Goal: Transaction & Acquisition: Purchase product/service

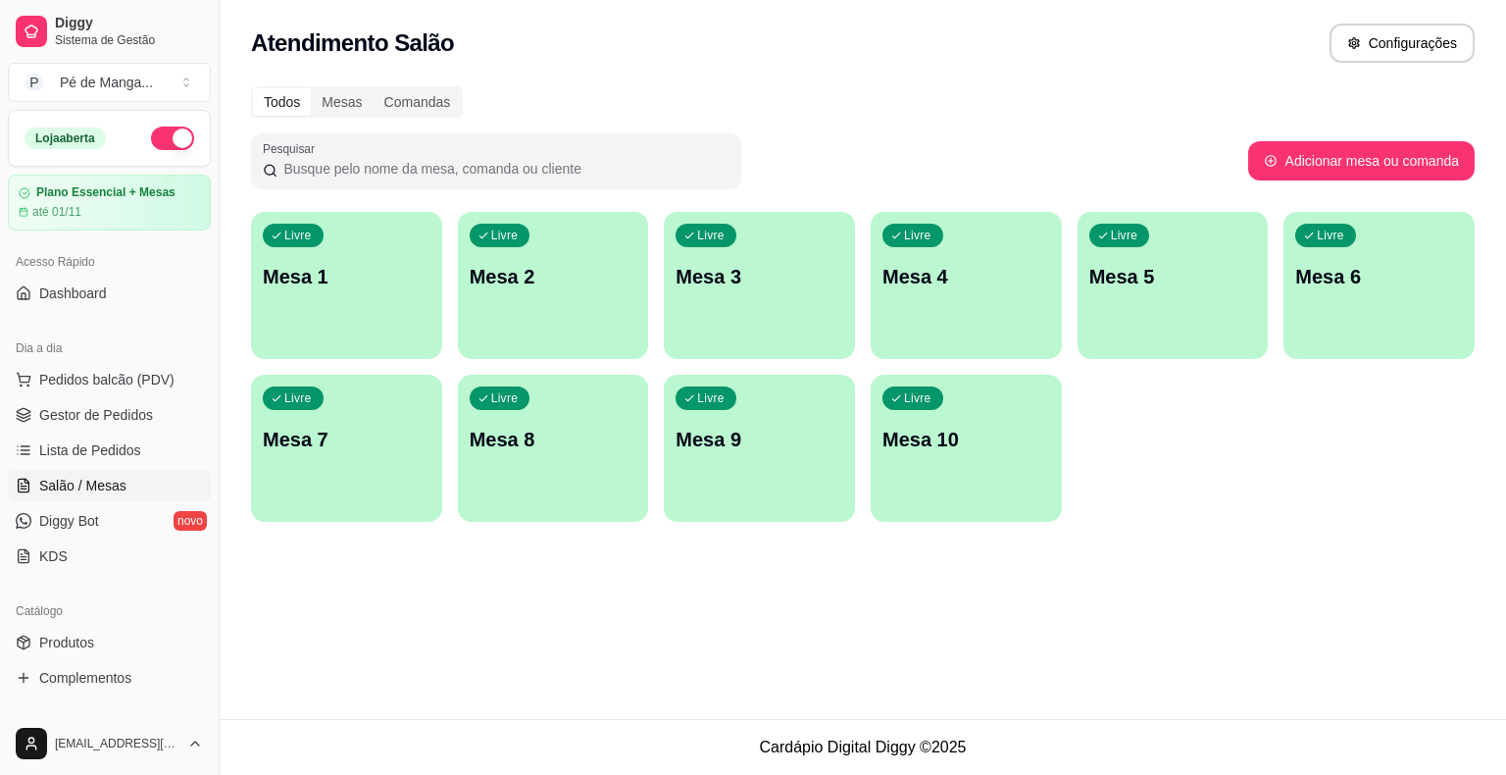
scroll to position [145, 0]
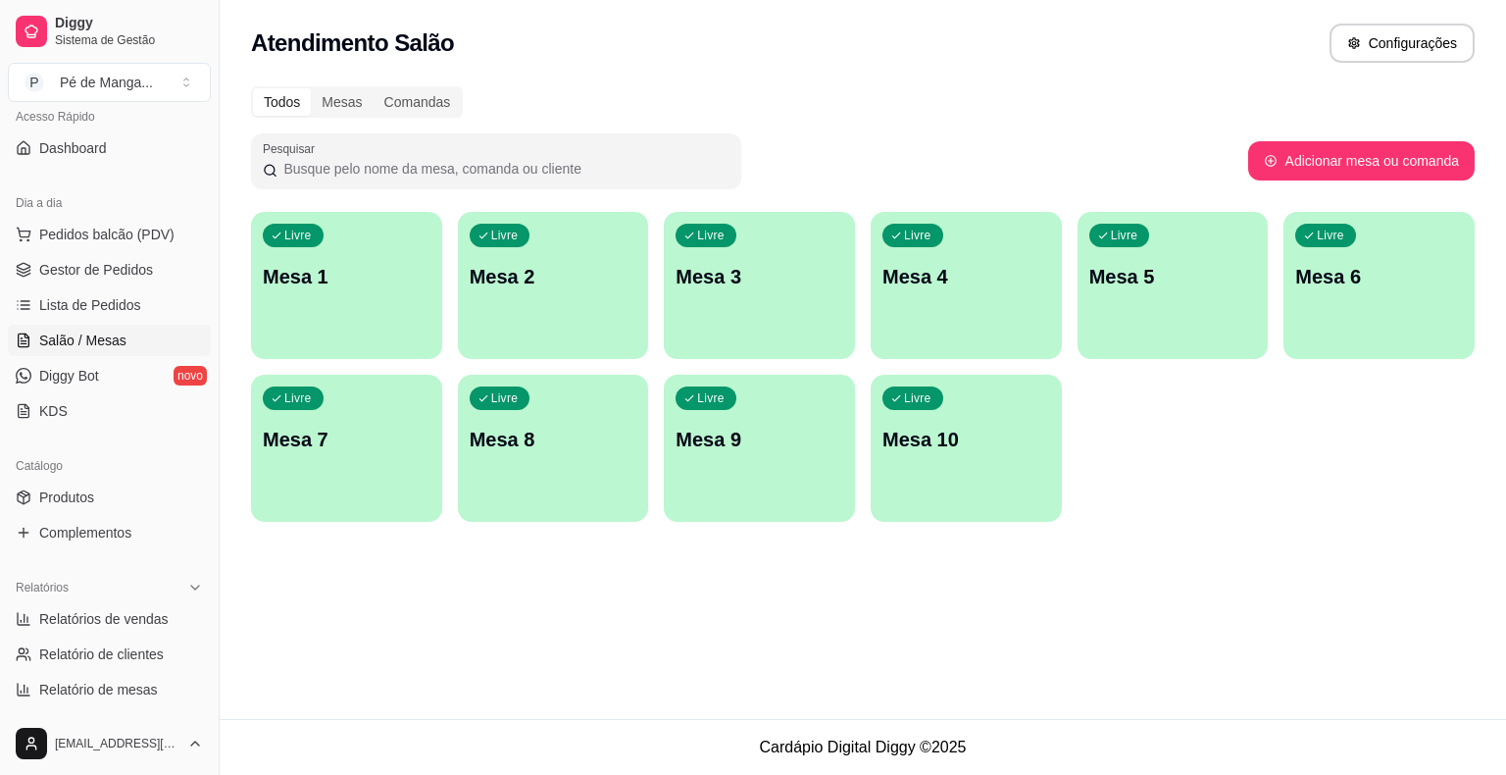
click at [408, 296] on div "Livre Mesa 1" at bounding box center [346, 274] width 191 height 124
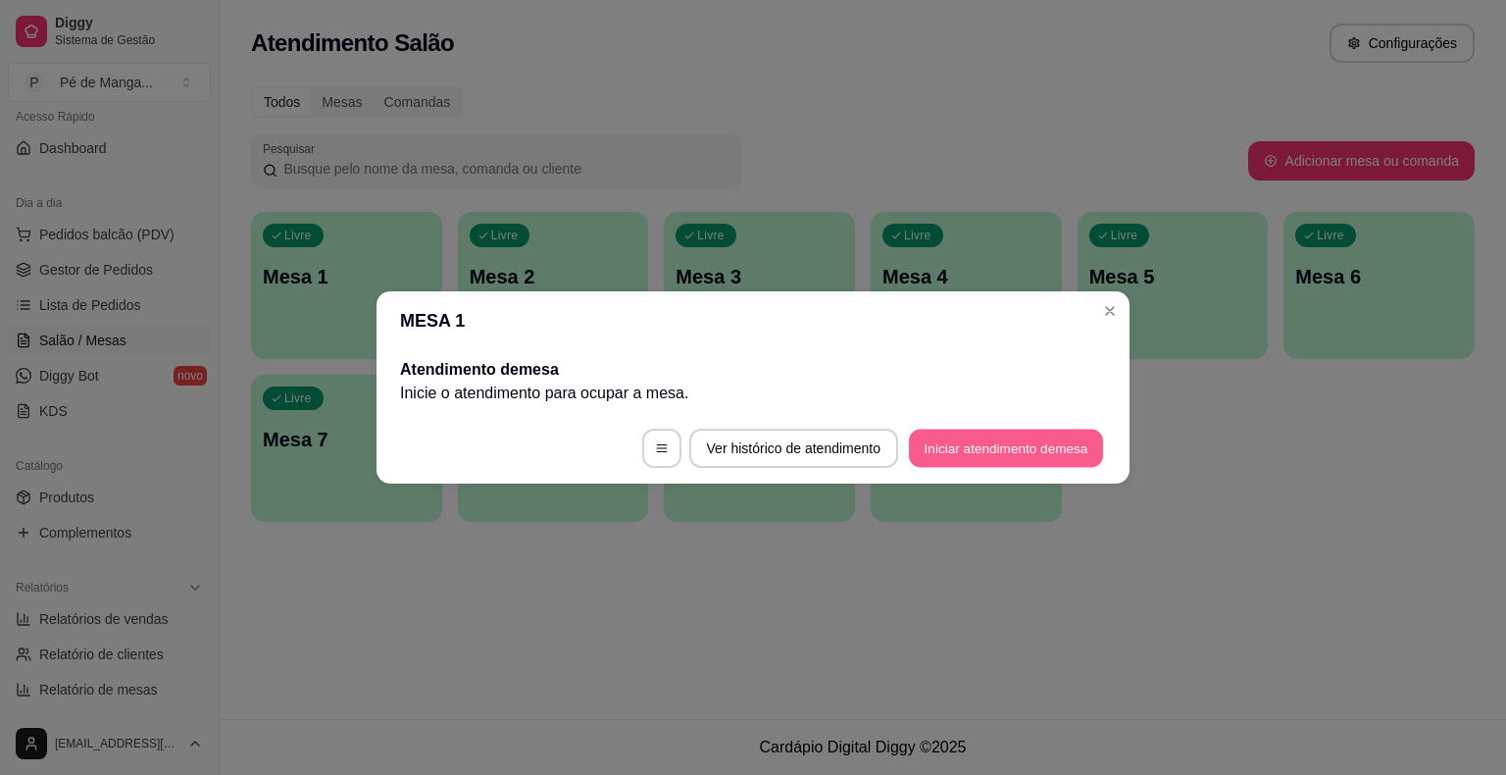
click at [1075, 452] on button "Iniciar atendimento de mesa" at bounding box center [1006, 449] width 194 height 38
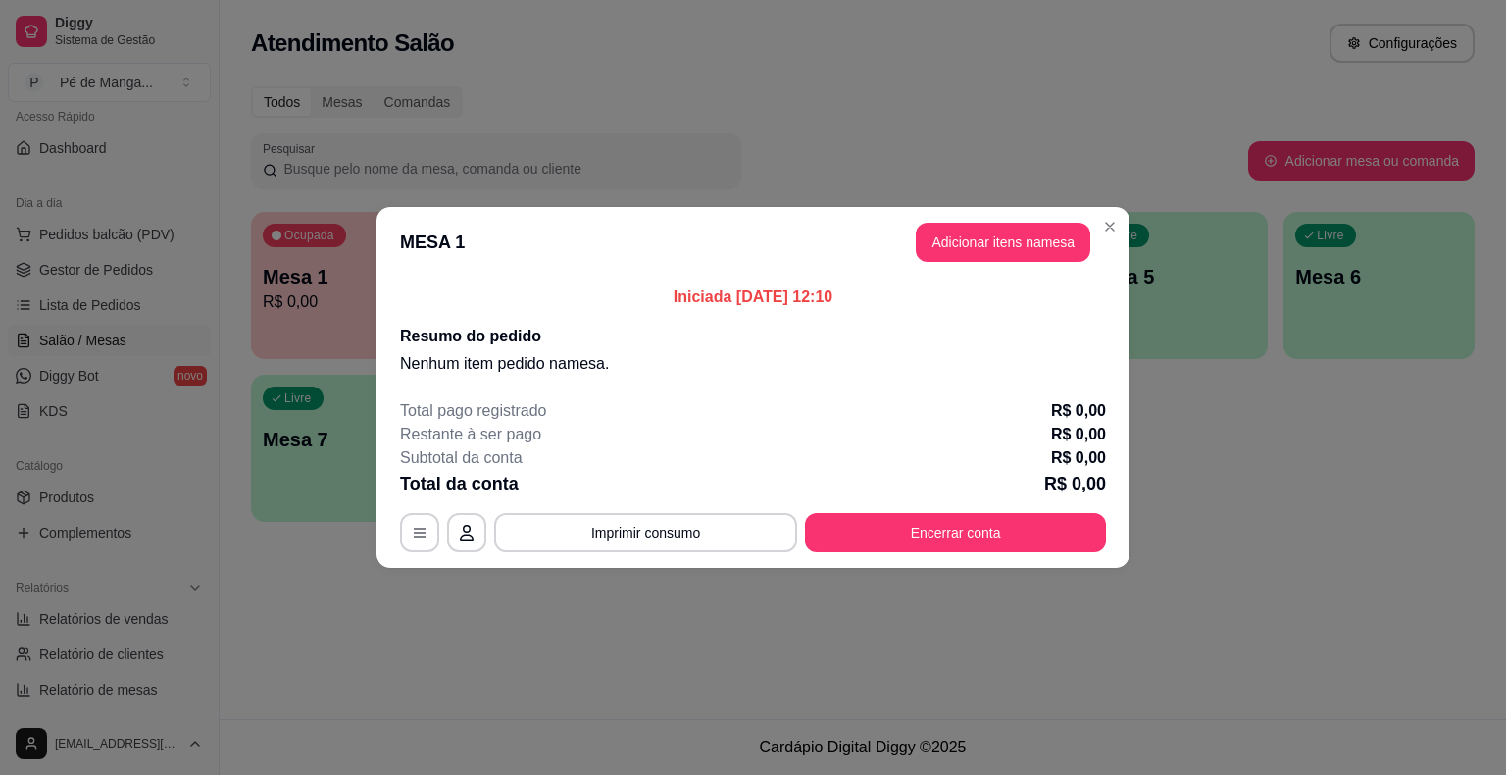
click at [954, 253] on button "Adicionar itens na mesa" at bounding box center [1003, 242] width 175 height 39
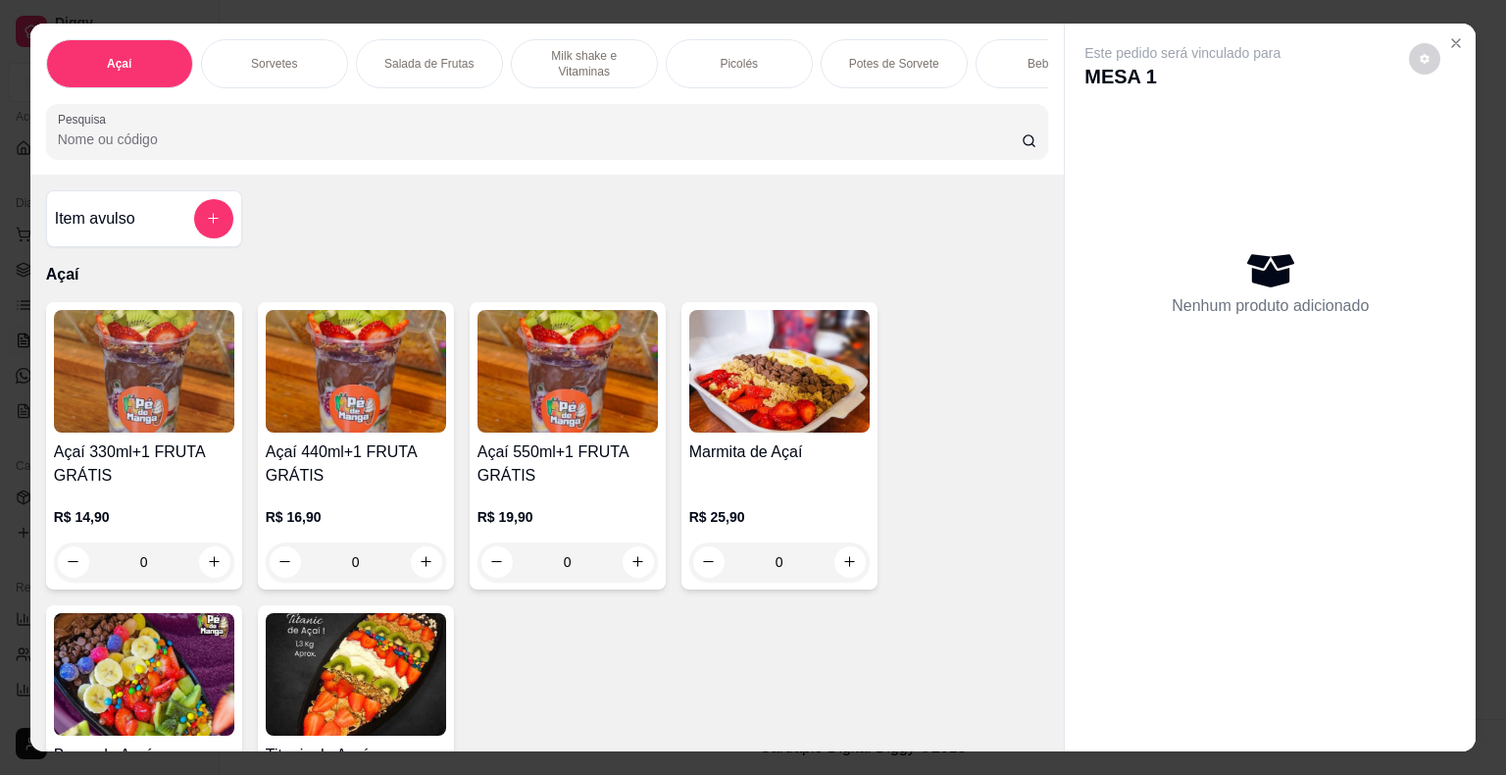
click at [427, 447] on h4 "Açaí 440ml+1 FRUTA GRÁTIS" at bounding box center [356, 463] width 180 height 47
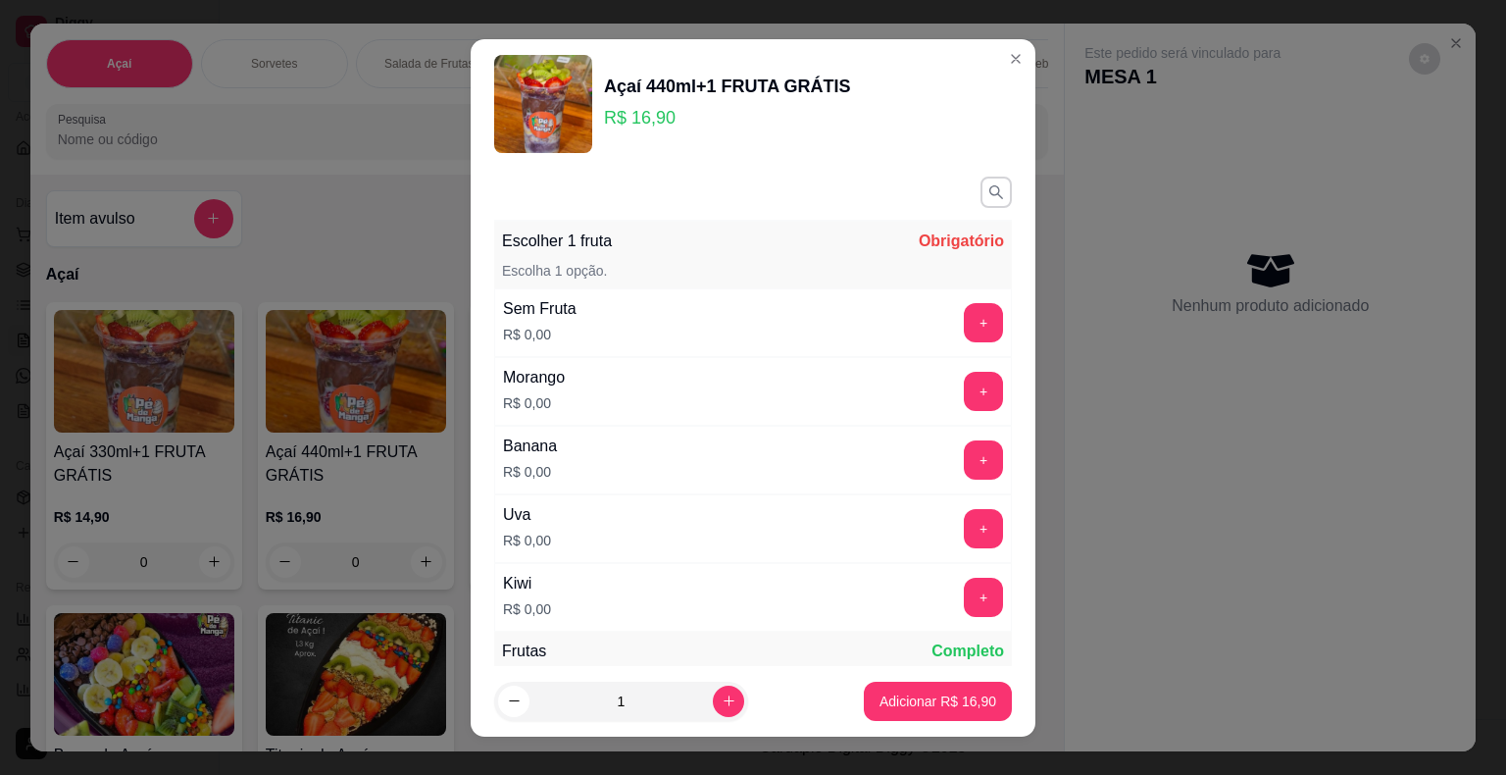
click at [964, 331] on button "+" at bounding box center [983, 322] width 39 height 39
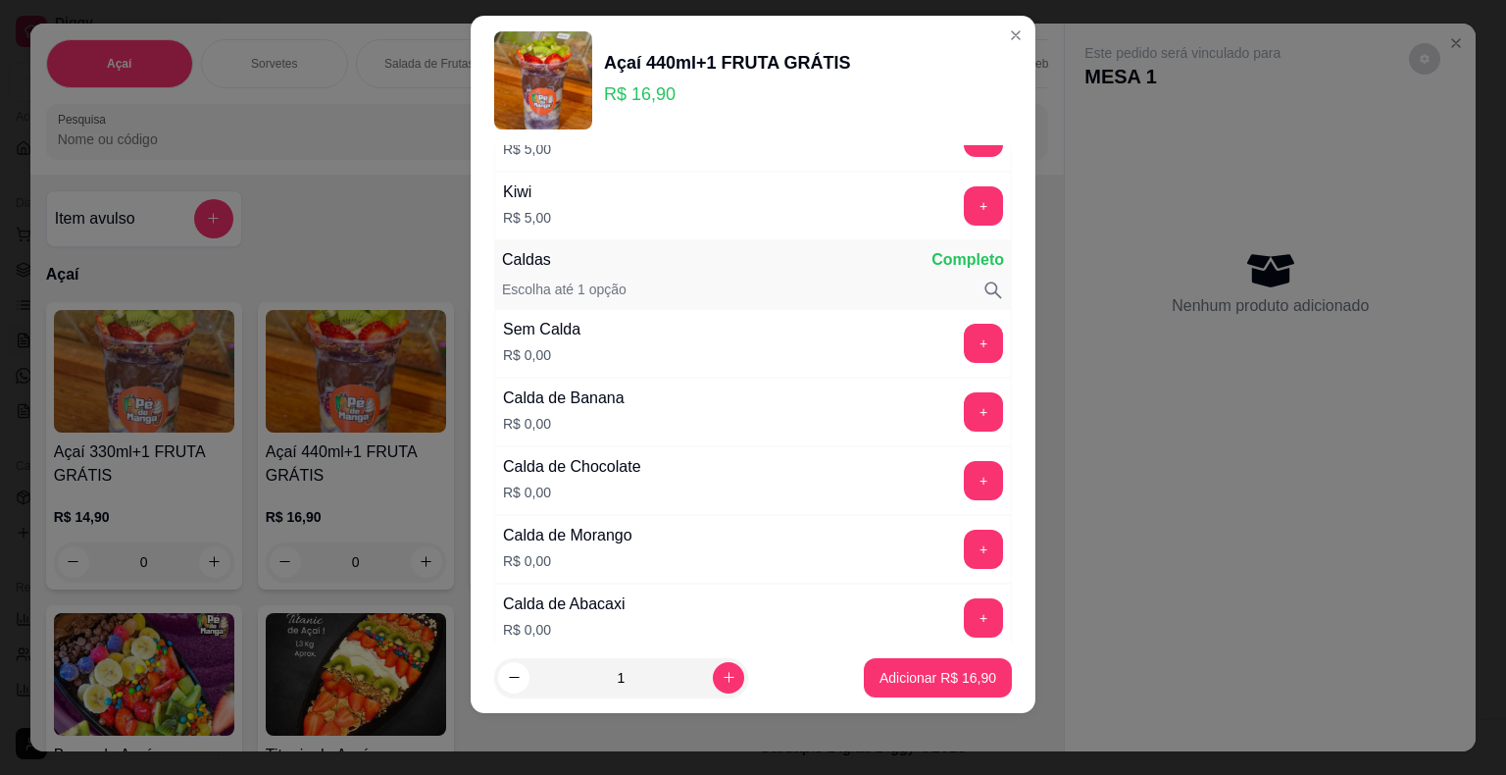
scroll to position [741, 0]
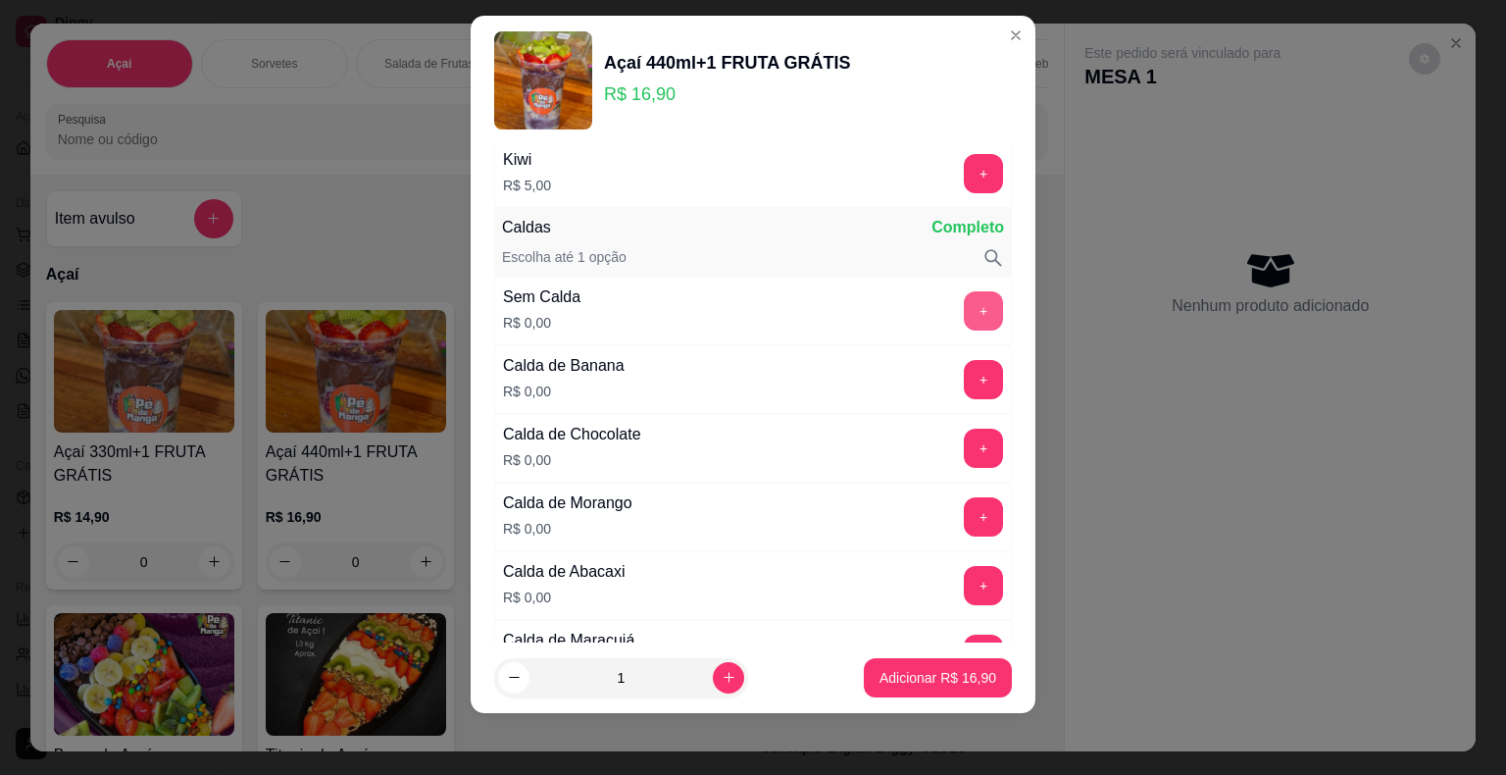
click at [964, 312] on button "+" at bounding box center [983, 310] width 39 height 39
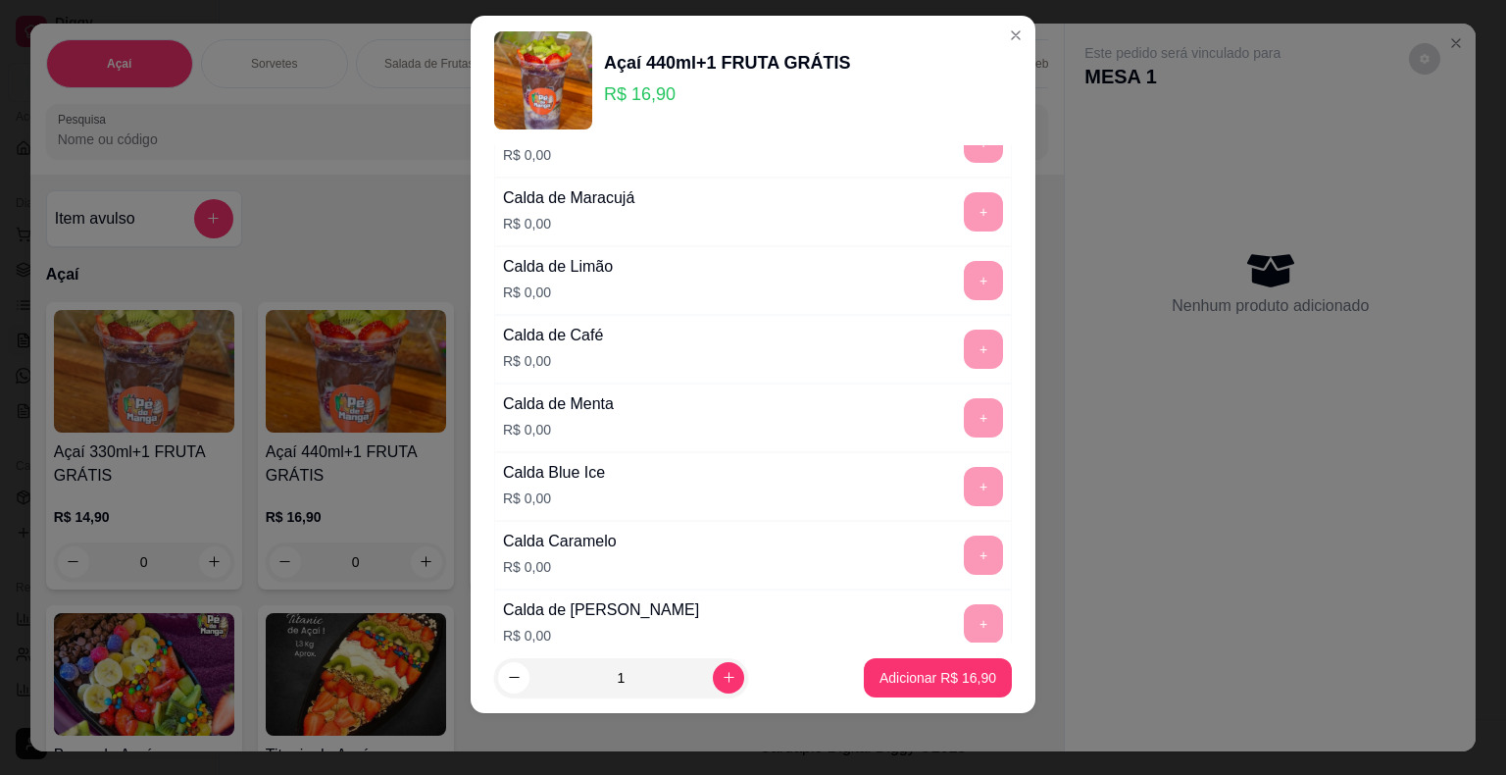
scroll to position [1428, 0]
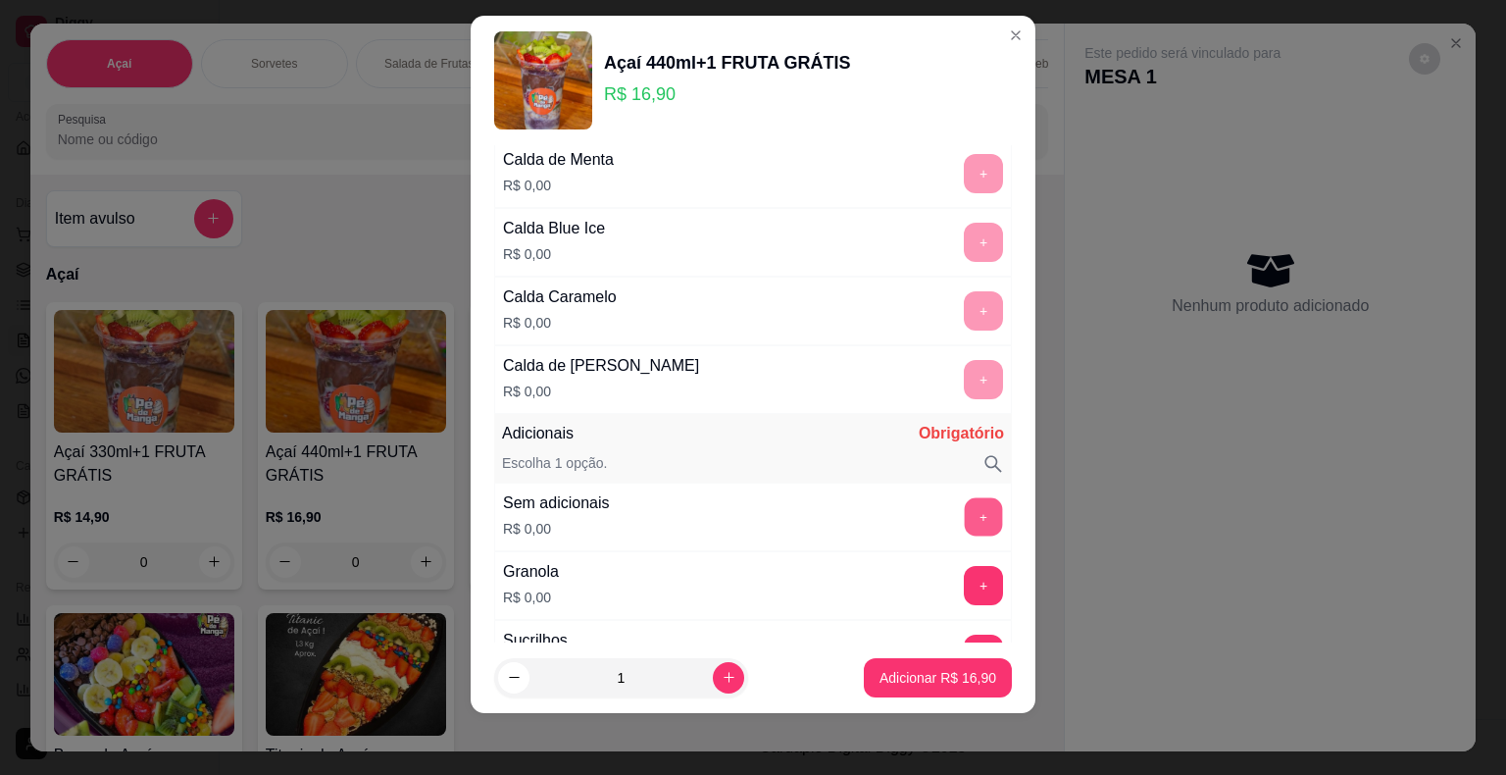
click at [965, 497] on button "+" at bounding box center [984, 516] width 38 height 38
click at [947, 677] on p "Adicionar R$ 16,90" at bounding box center [939, 677] width 114 height 19
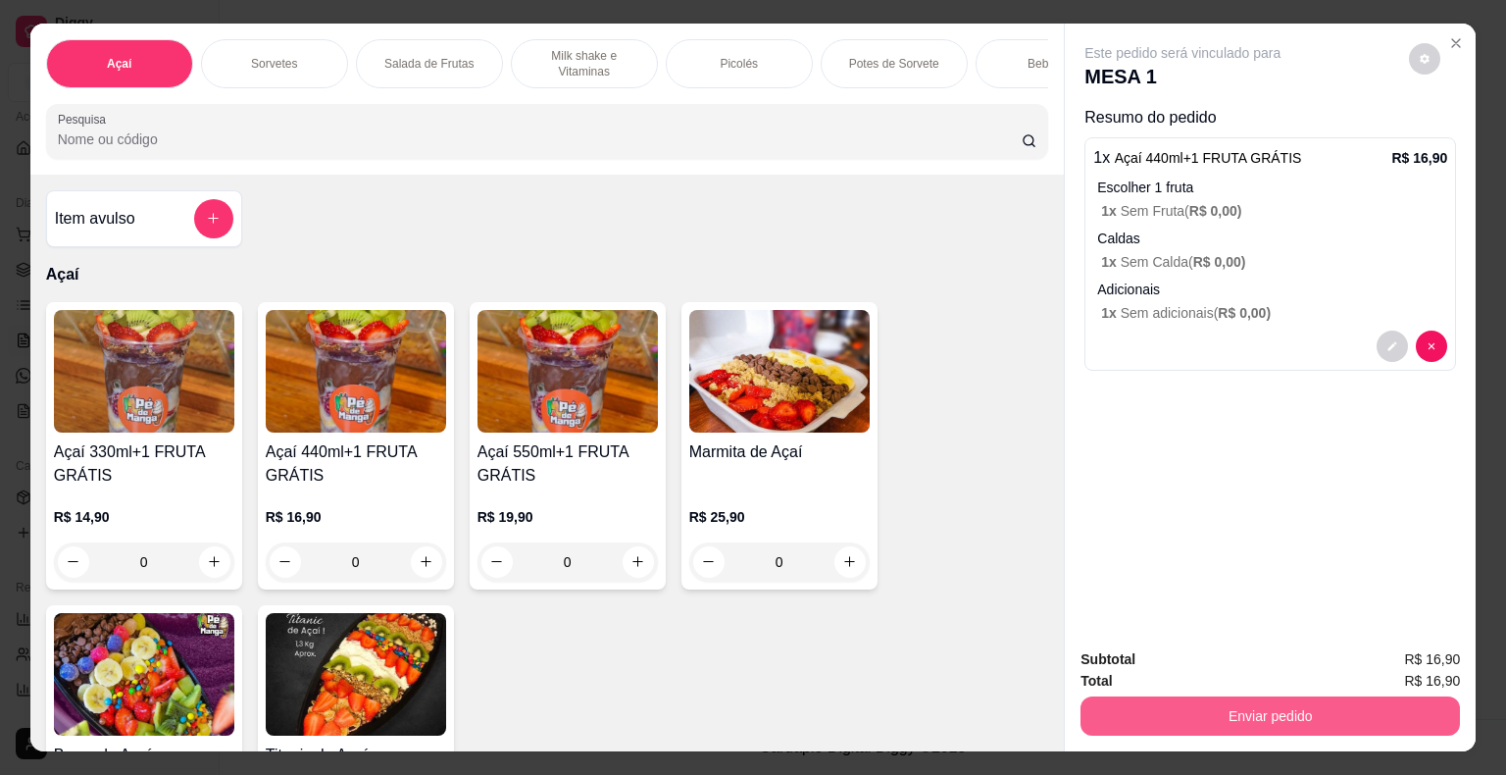
click at [1359, 717] on button "Enviar pedido" at bounding box center [1271, 715] width 380 height 39
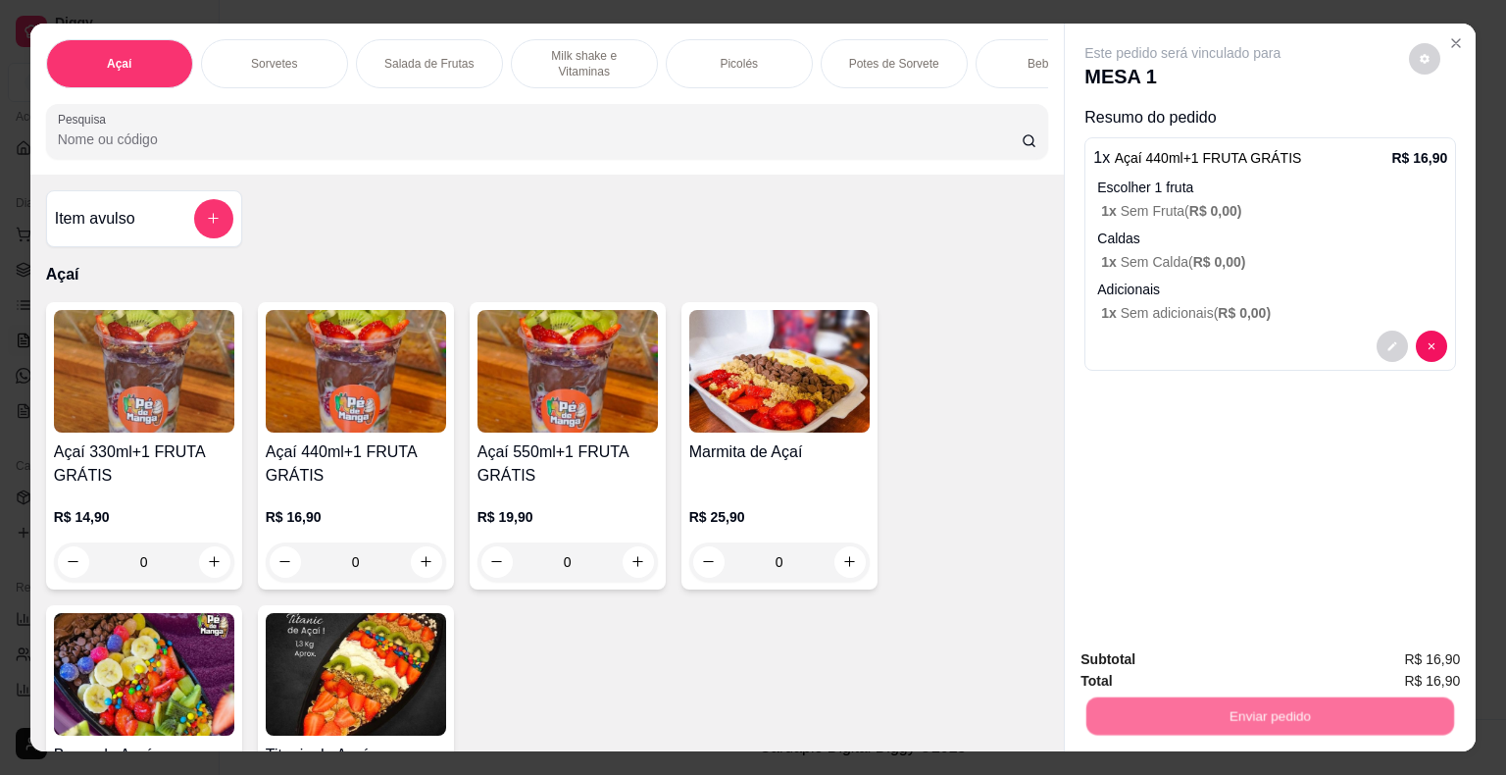
click at [1395, 651] on button "Enviar pedido" at bounding box center [1409, 660] width 111 height 37
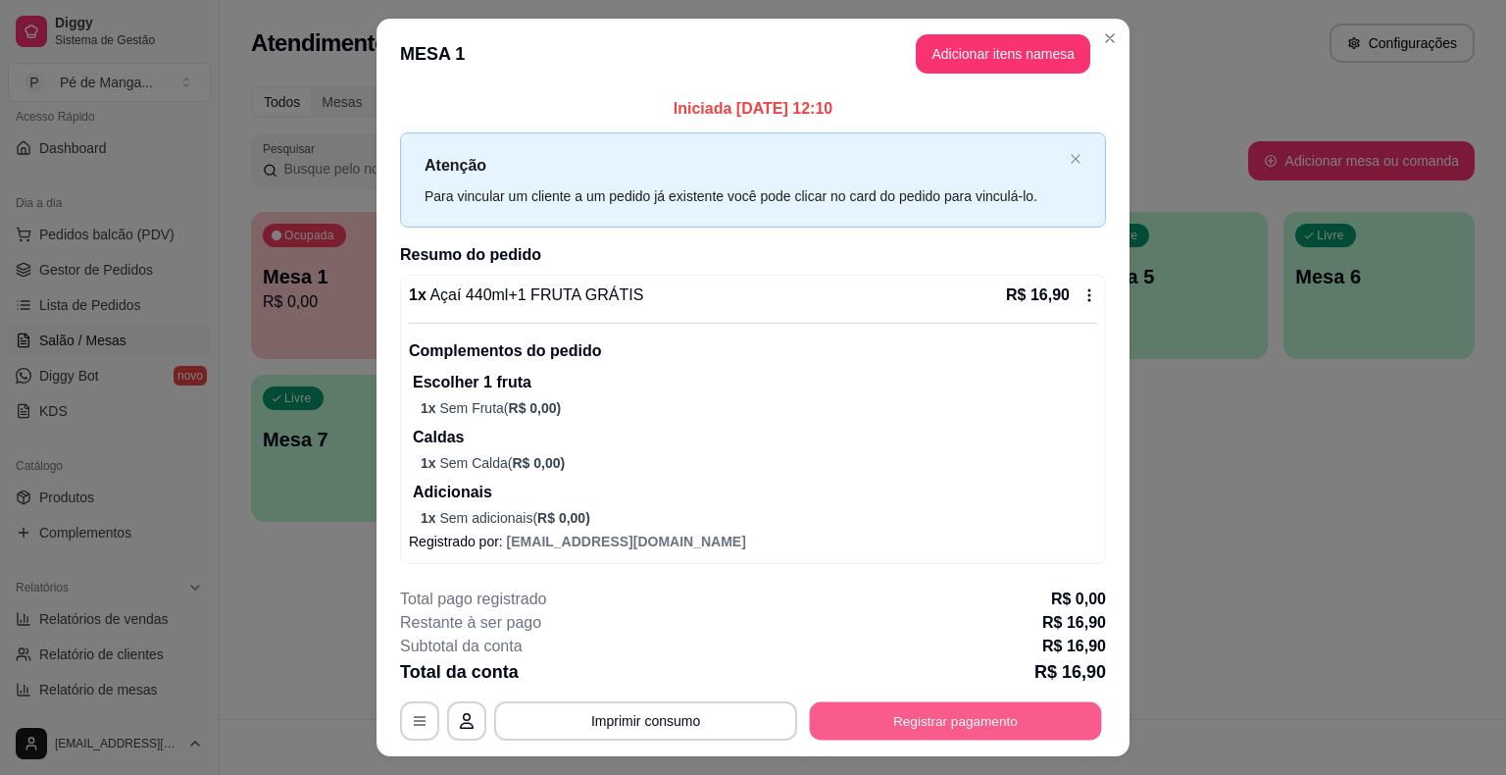
click at [977, 716] on button "Registrar pagamento" at bounding box center [956, 721] width 292 height 38
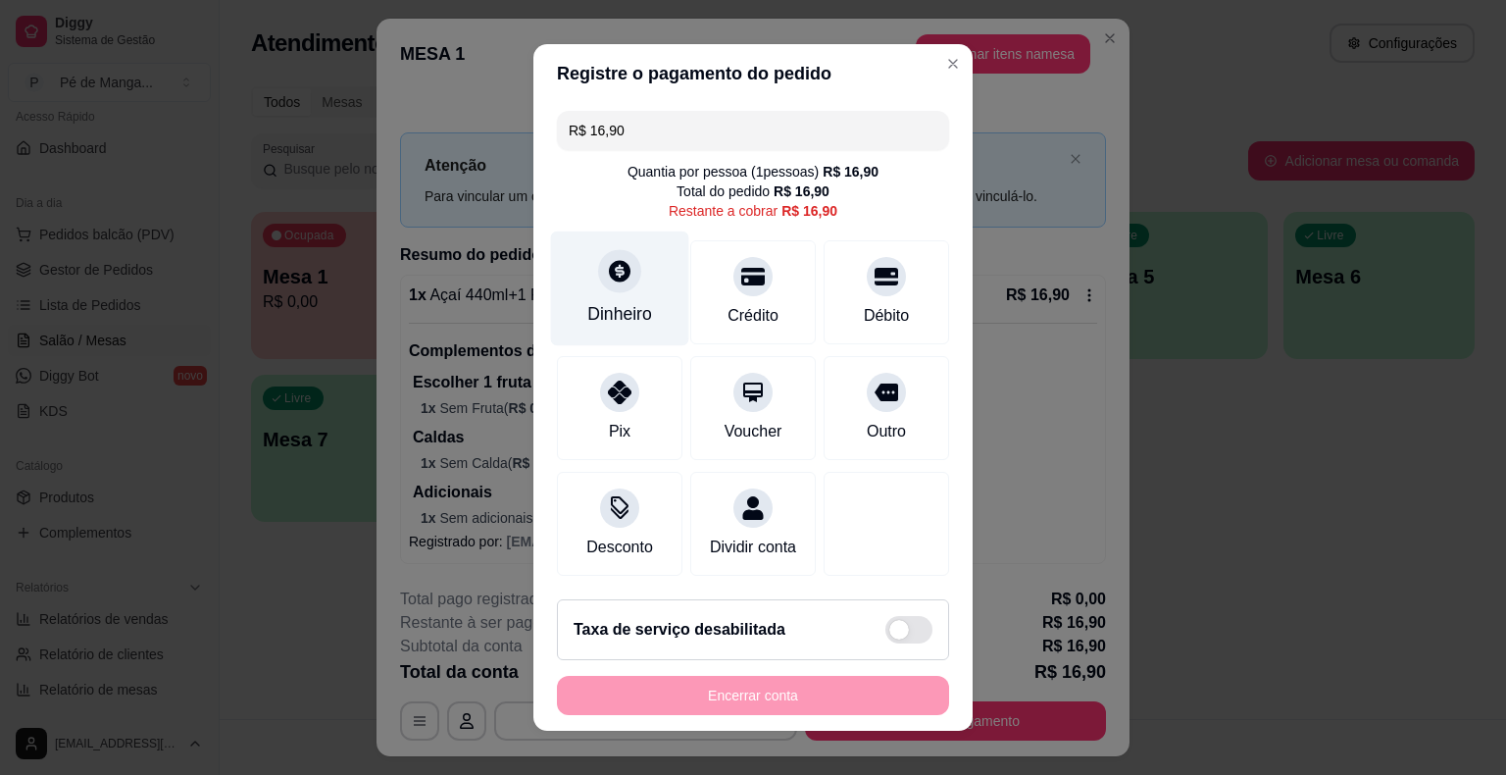
click at [630, 316] on div "Dinheiro" at bounding box center [619, 313] width 65 height 25
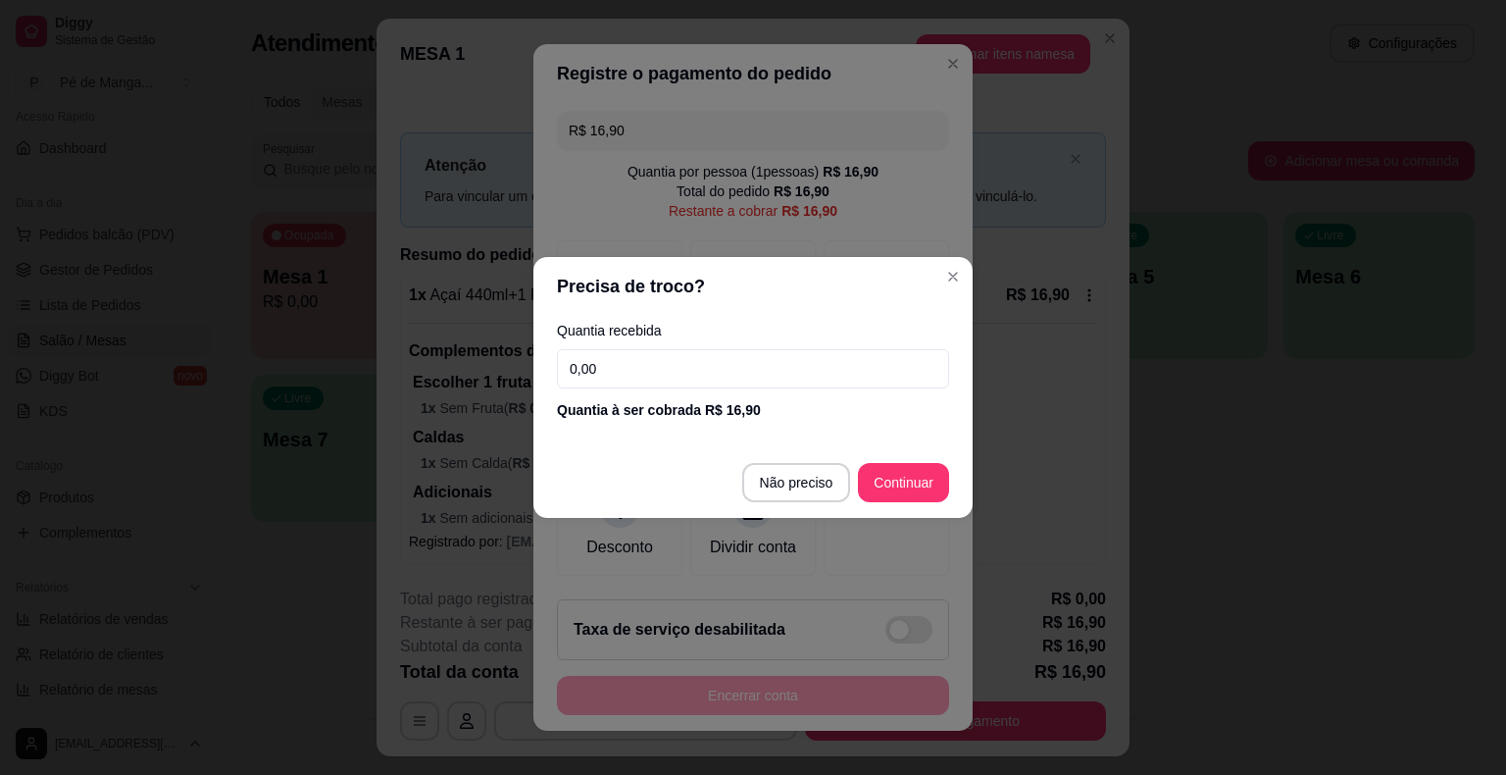
click at [651, 375] on input "0,00" at bounding box center [753, 368] width 392 height 39
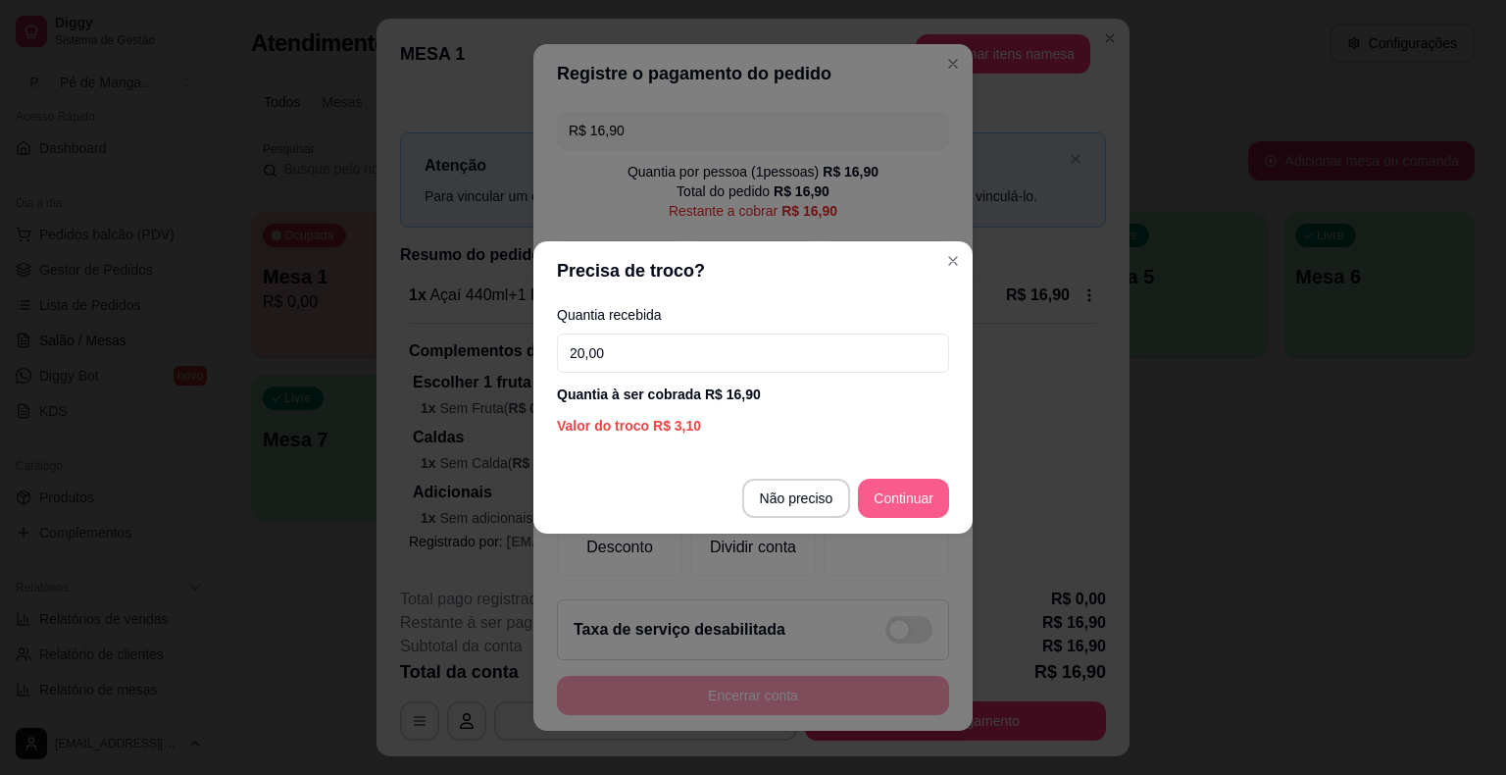
type input "20,00"
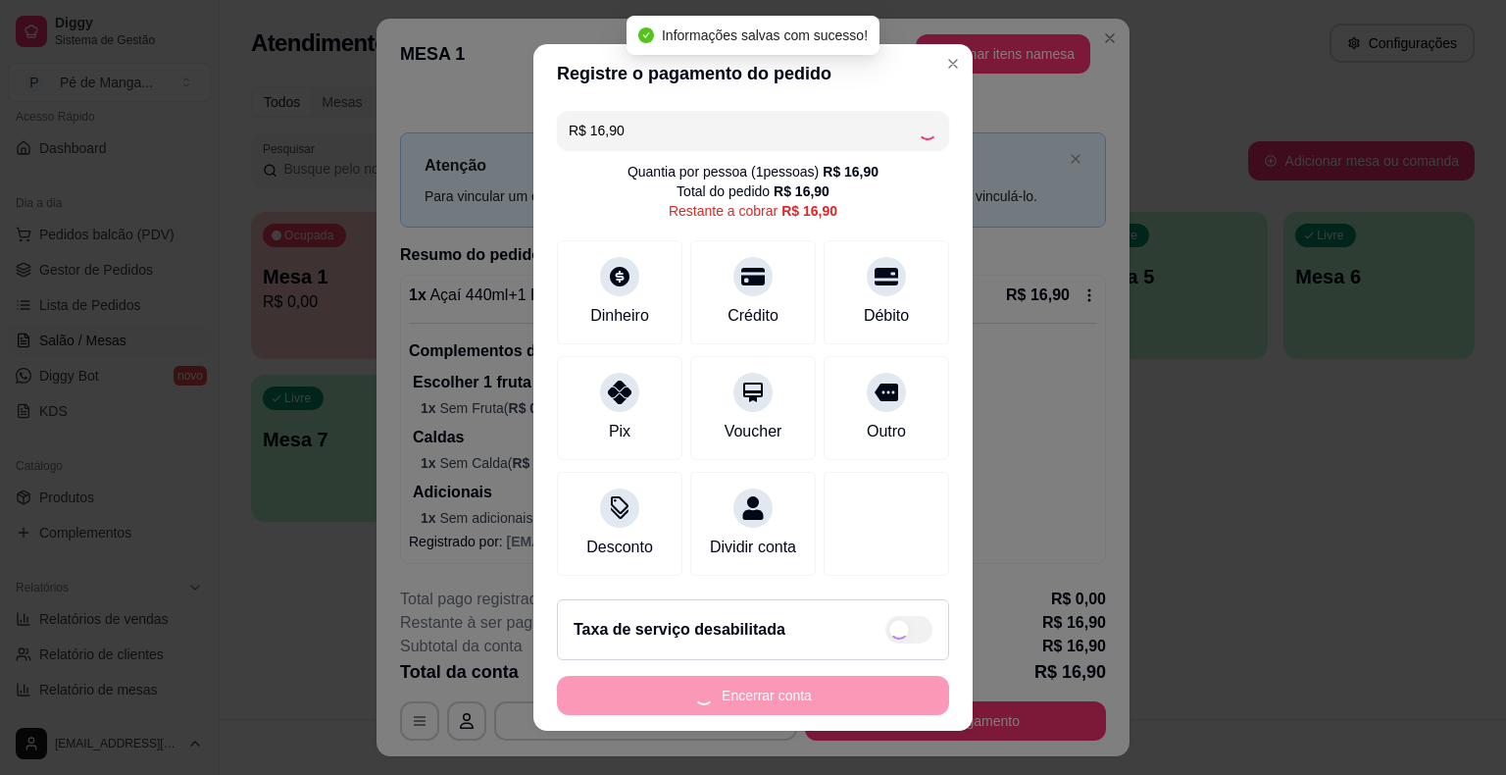
type input "R$ 0,00"
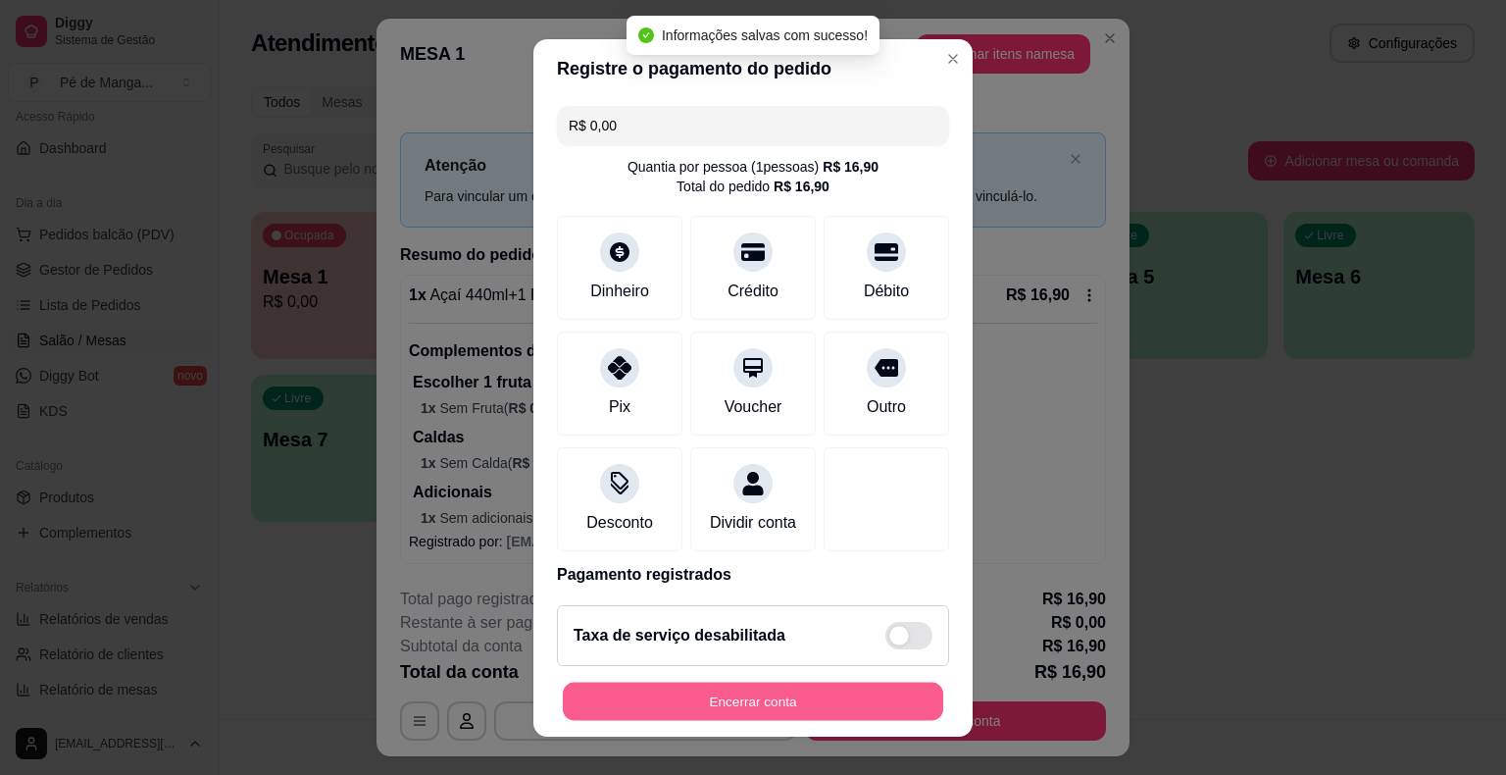
click at [796, 704] on button "Encerrar conta" at bounding box center [753, 701] width 380 height 38
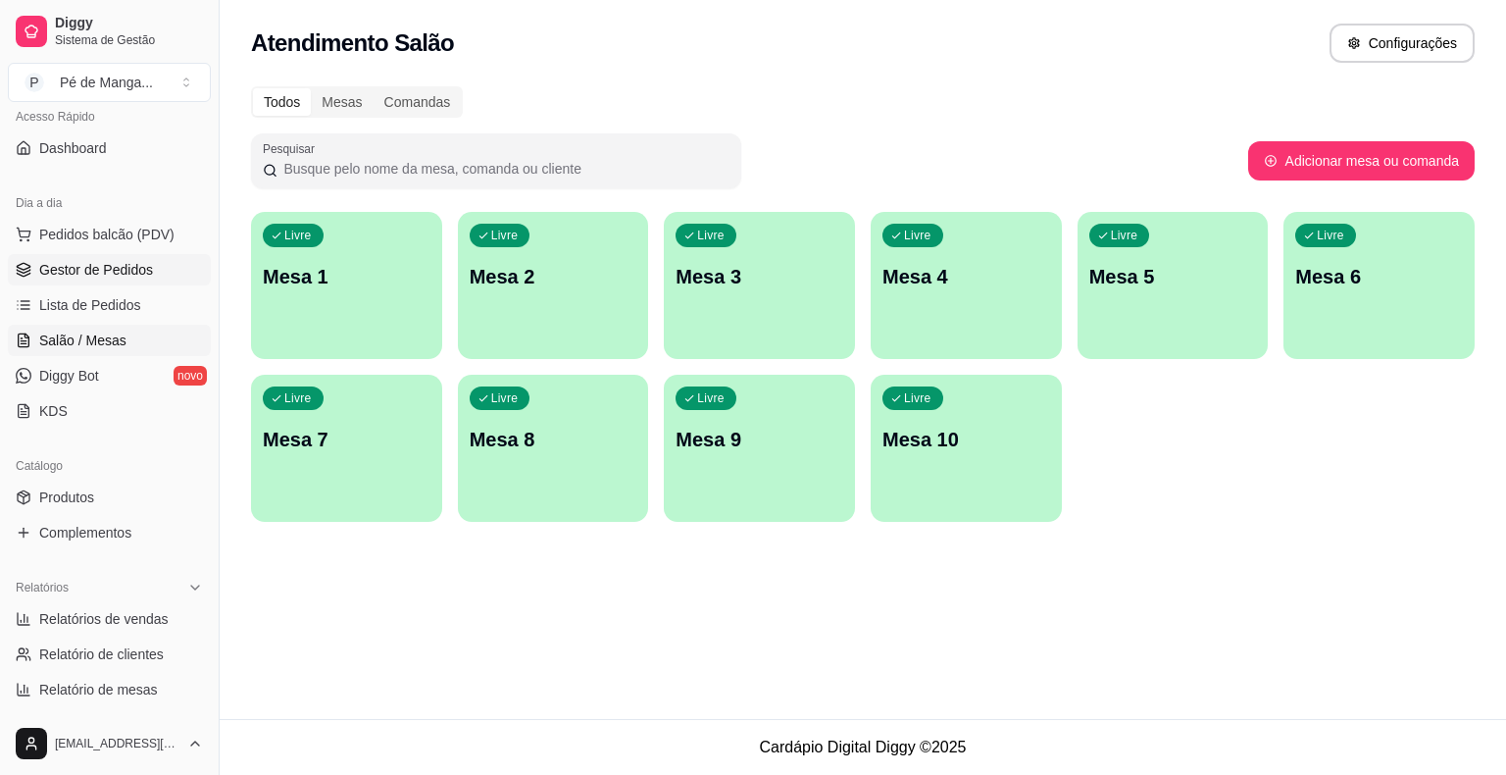
click at [128, 268] on span "Gestor de Pedidos" at bounding box center [96, 270] width 114 height 20
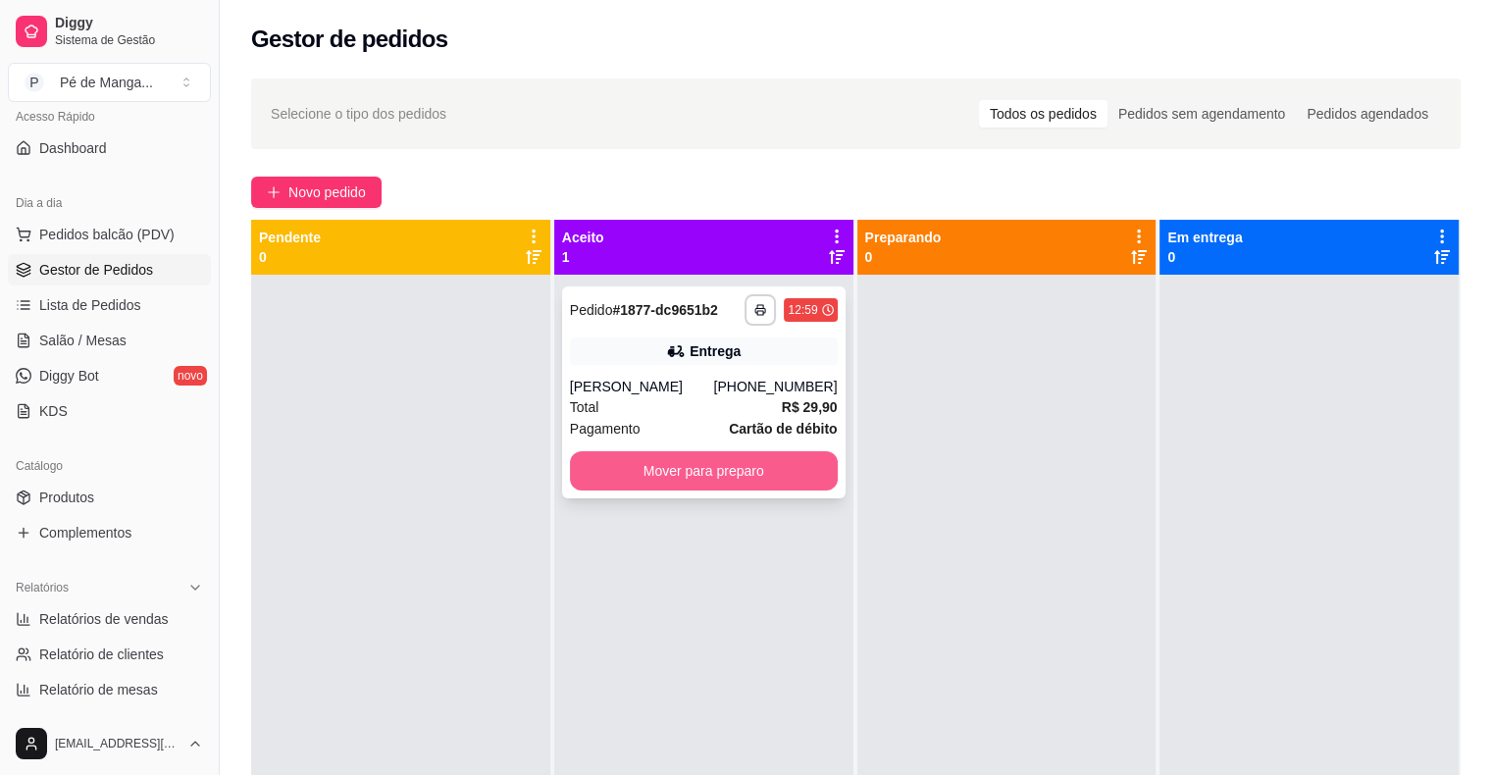
click at [714, 490] on button "Mover para preparo" at bounding box center [704, 470] width 268 height 39
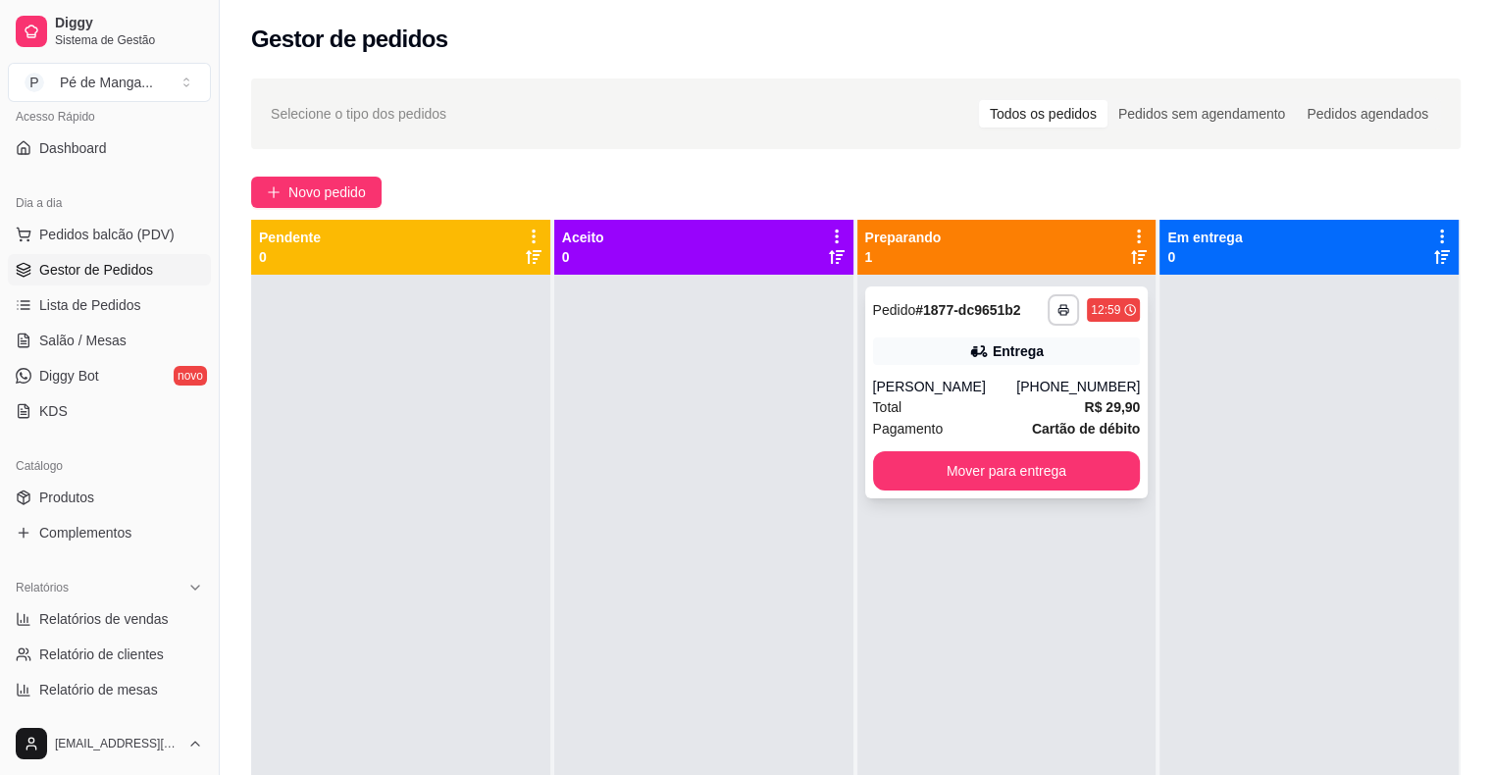
click at [1017, 394] on div "[PERSON_NAME]" at bounding box center [945, 387] width 144 height 20
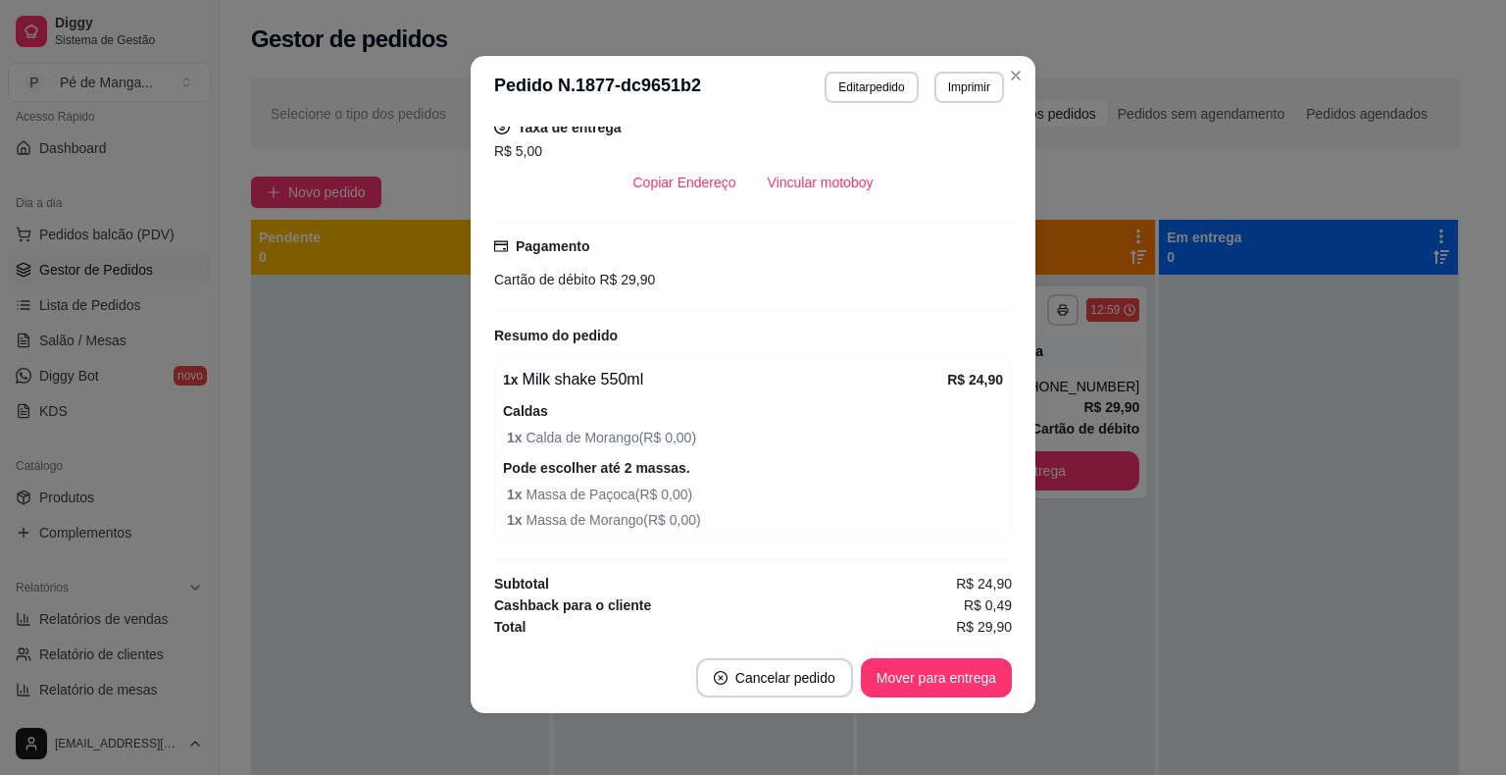
scroll to position [4, 0]
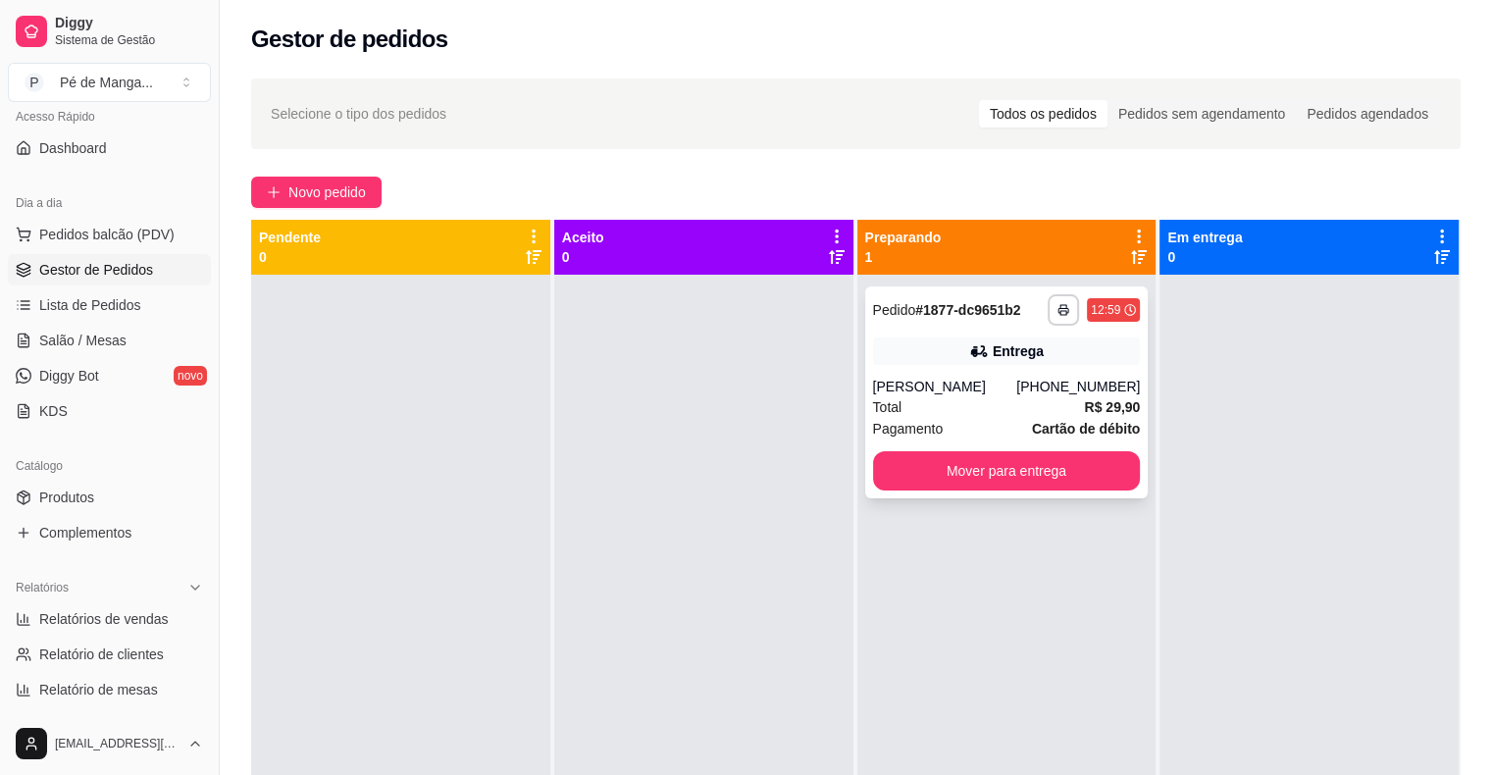
click at [928, 439] on span "Pagamento" at bounding box center [908, 429] width 71 height 22
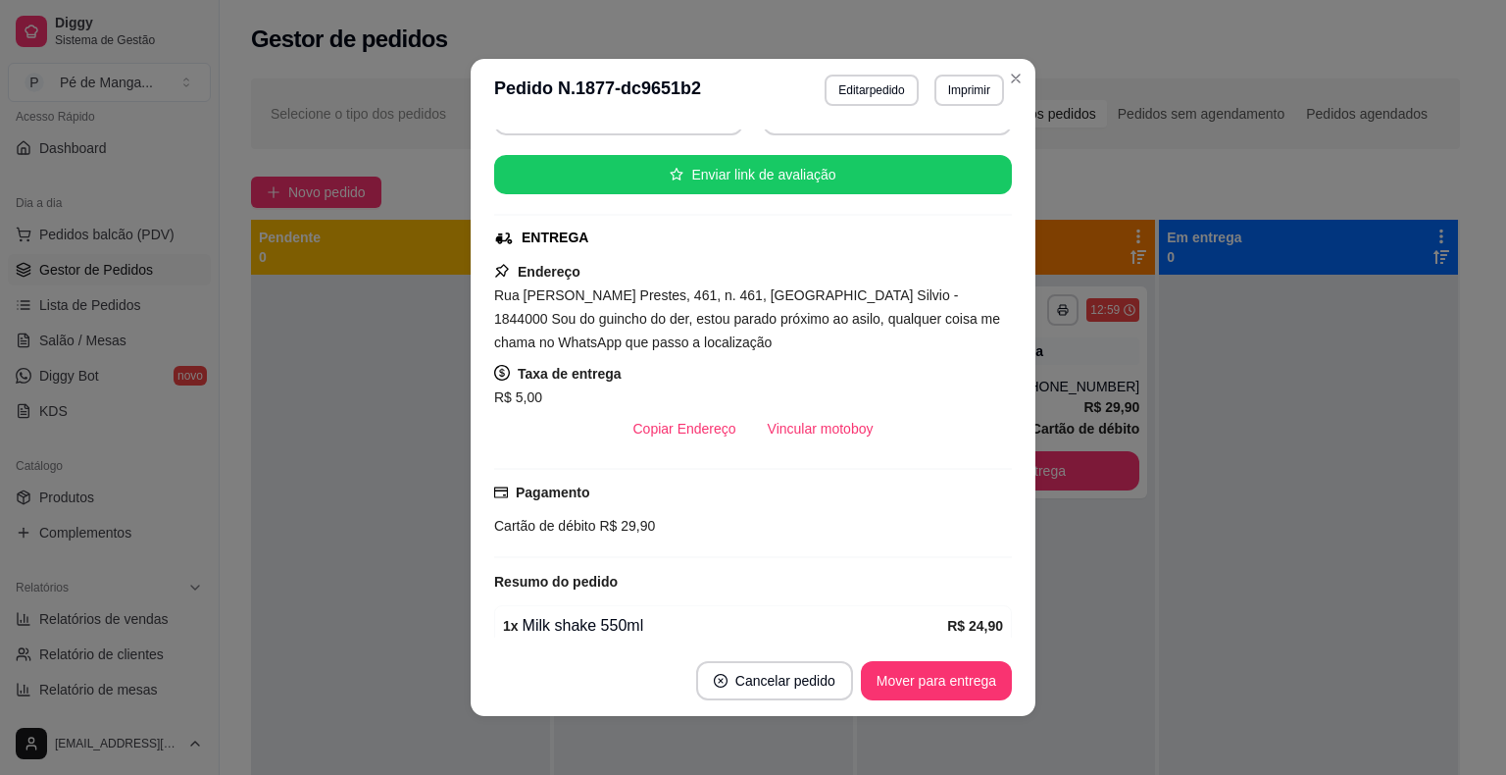
scroll to position [459, 0]
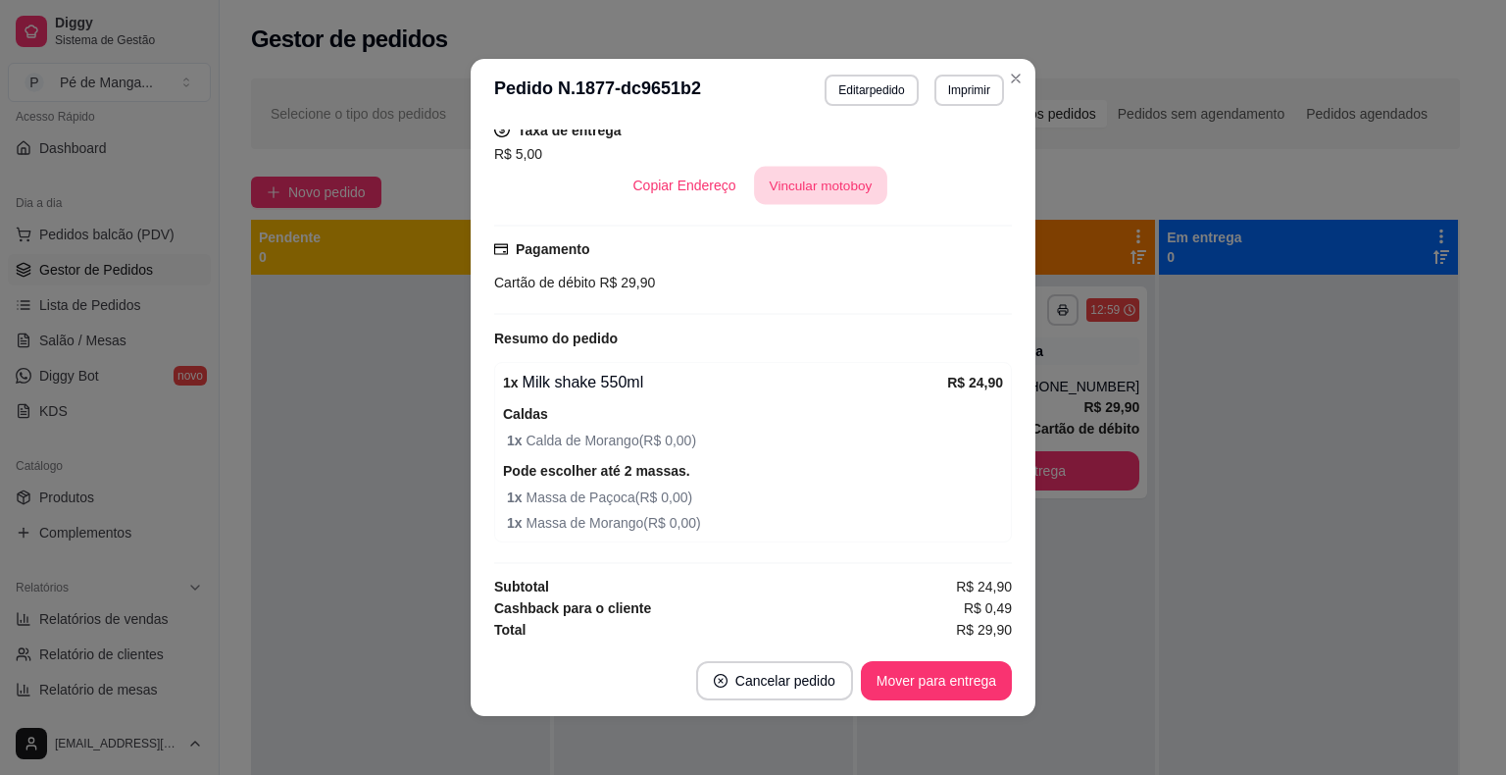
click at [788, 183] on button "Vincular motoboy" at bounding box center [820, 186] width 133 height 38
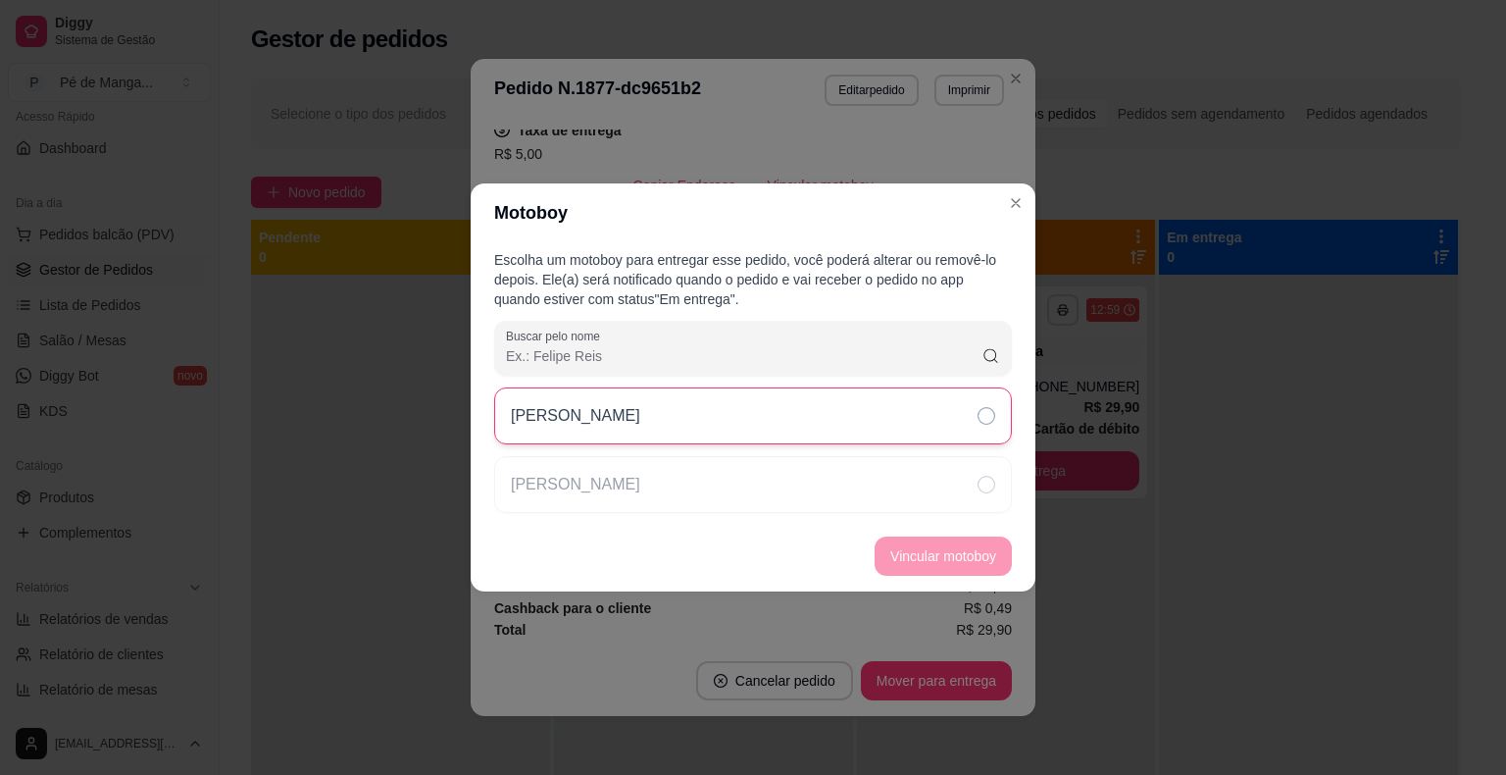
click at [738, 433] on div "[PERSON_NAME]" at bounding box center [753, 415] width 518 height 57
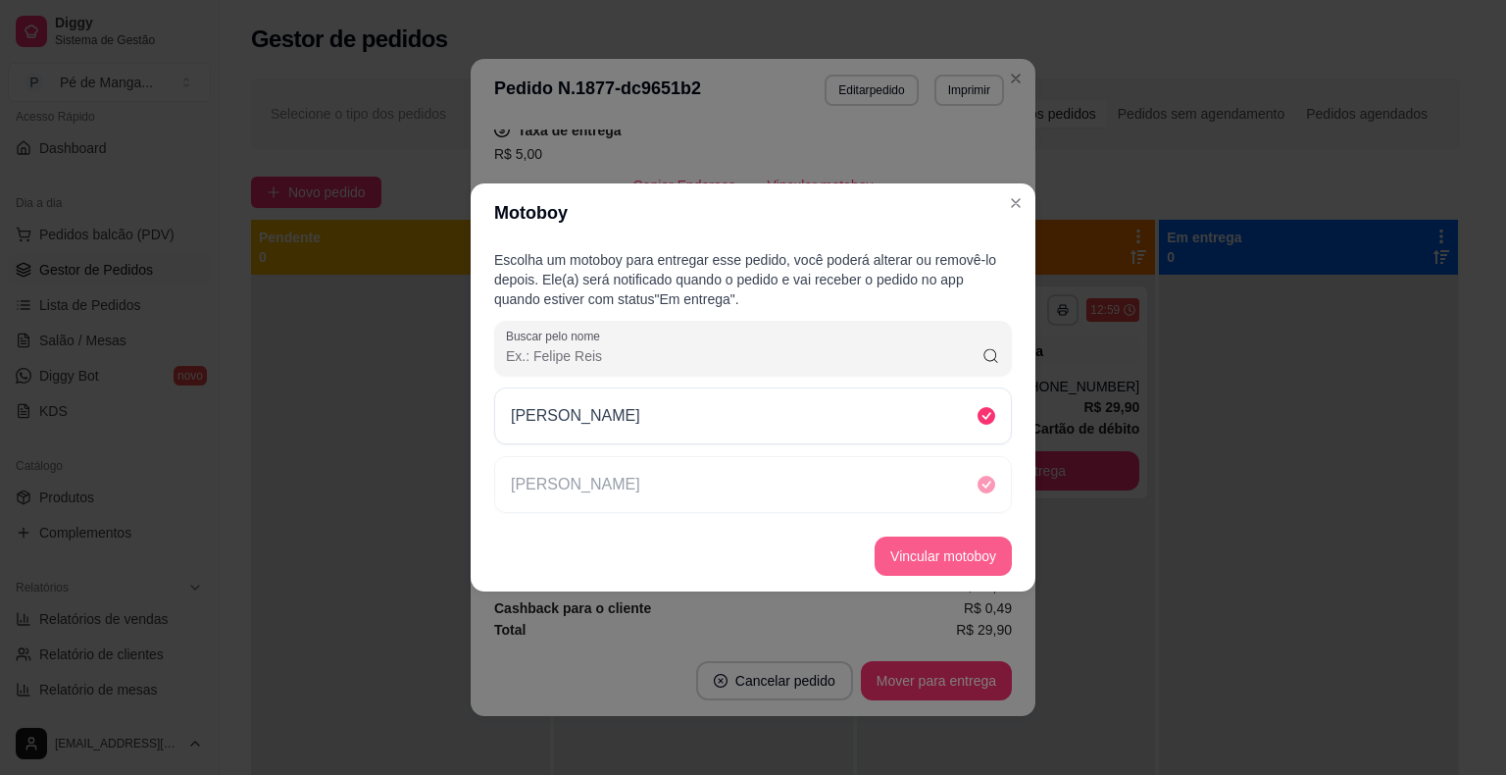
click at [934, 550] on button "Vincular motoboy" at bounding box center [943, 555] width 137 height 39
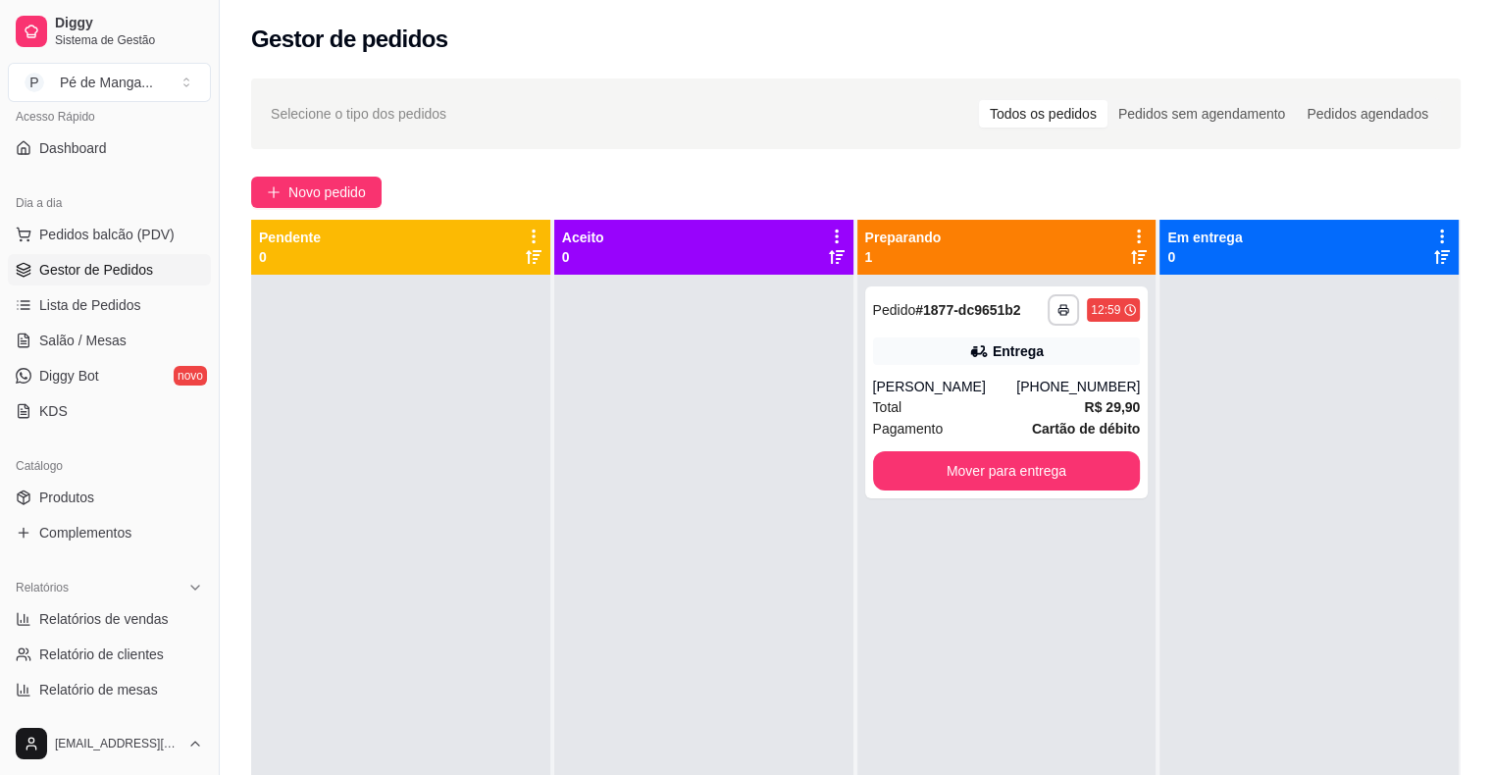
click at [59, 358] on ul "Pedidos balcão (PDV) Gestor de Pedidos Lista de Pedidos Salão / Mesas Diggy Bot…" at bounding box center [109, 323] width 203 height 208
click at [59, 347] on span "Salão / Mesas" at bounding box center [82, 340] width 87 height 20
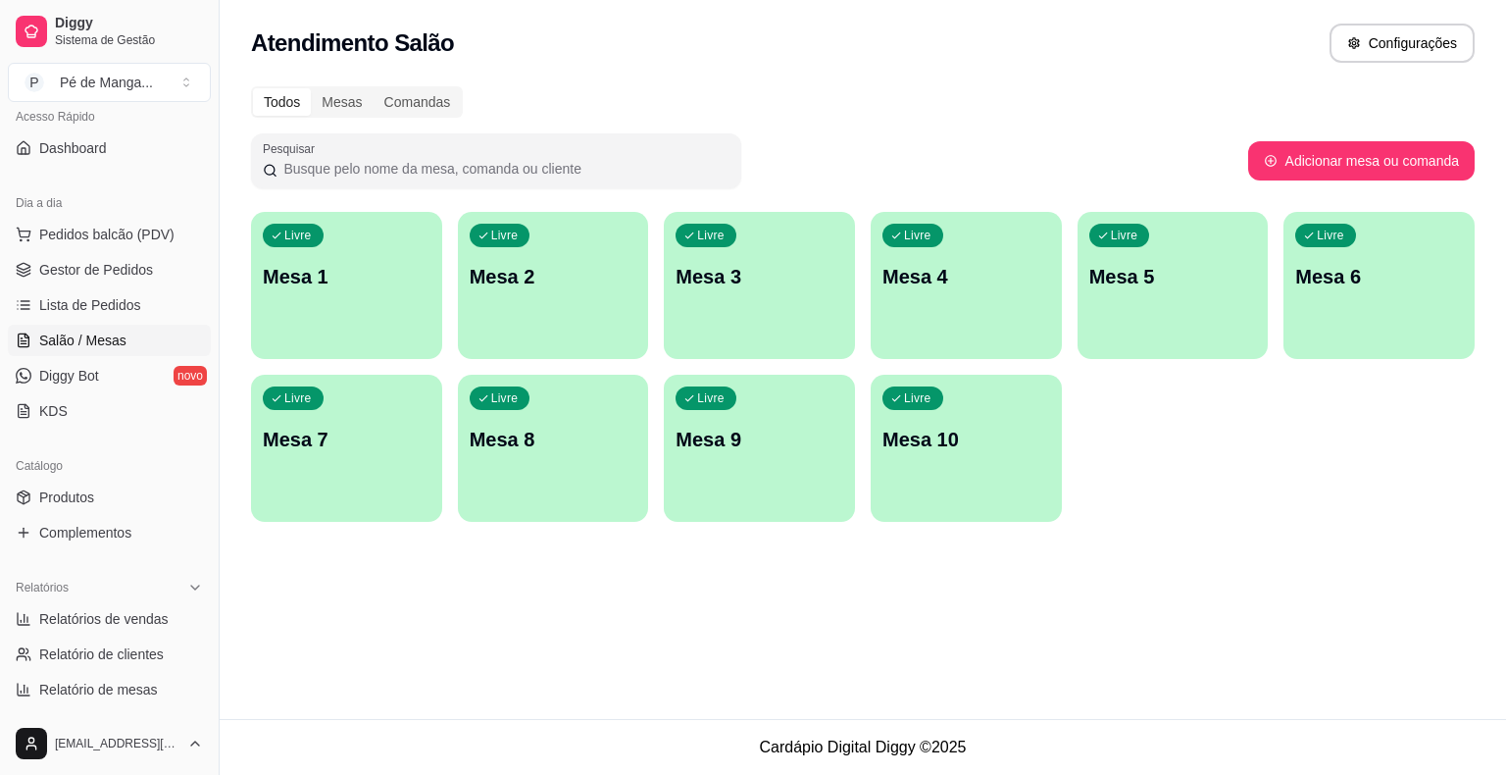
click at [426, 312] on div "Livre Mesa 1" at bounding box center [346, 274] width 191 height 124
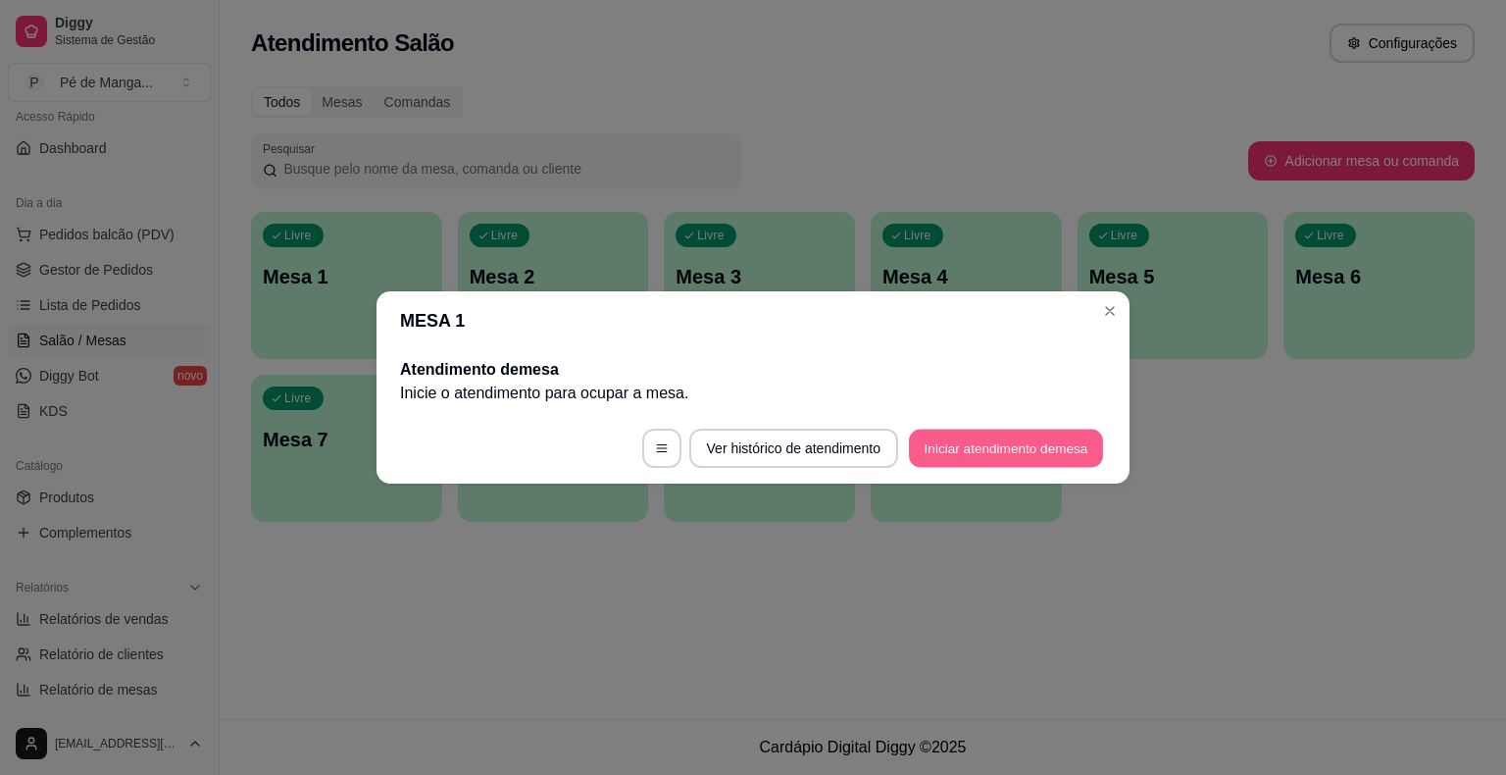
click at [1000, 461] on button "Iniciar atendimento de mesa" at bounding box center [1006, 449] width 194 height 38
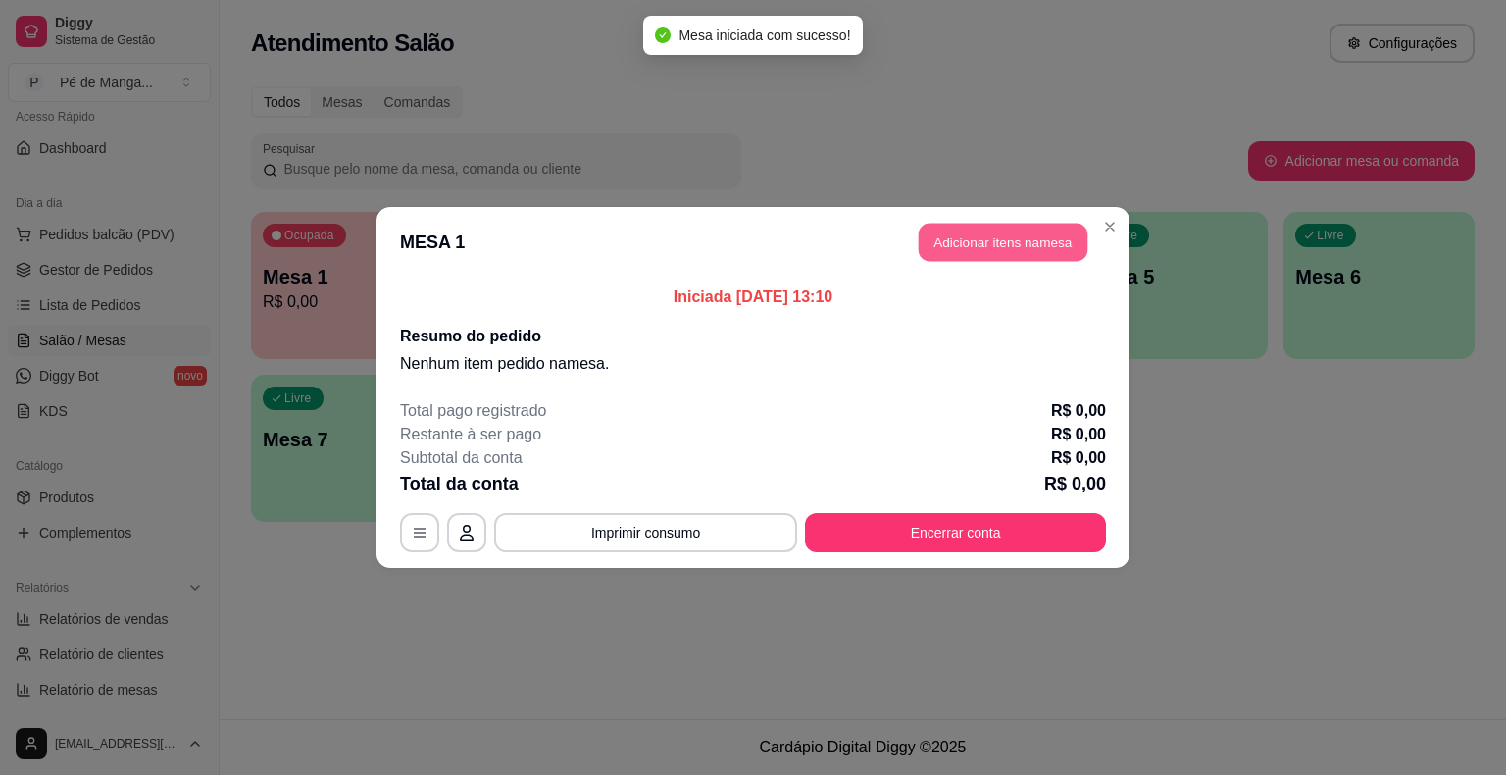
click at [1067, 230] on button "Adicionar itens na mesa" at bounding box center [1003, 243] width 169 height 38
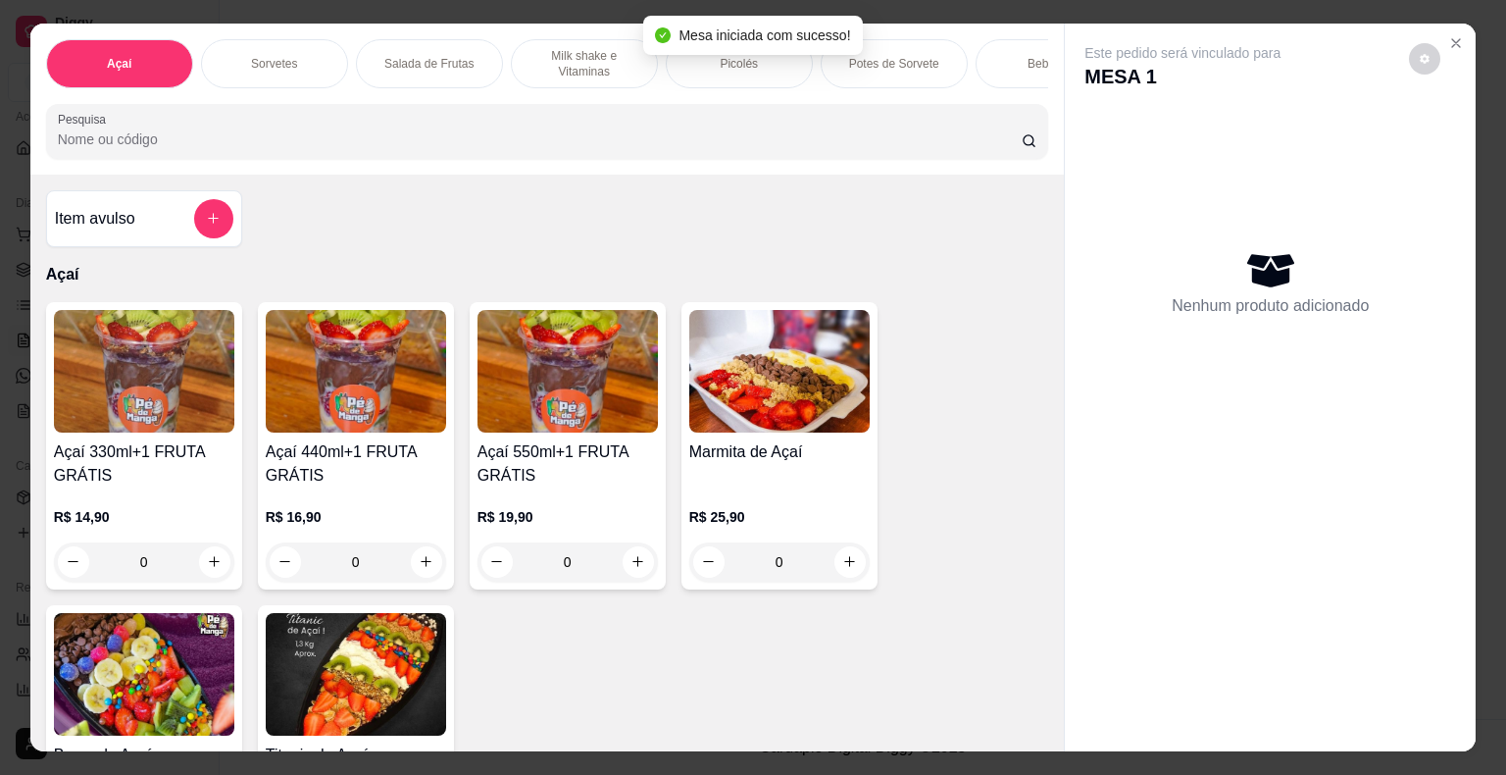
click at [758, 74] on div "Picolés" at bounding box center [739, 63] width 147 height 49
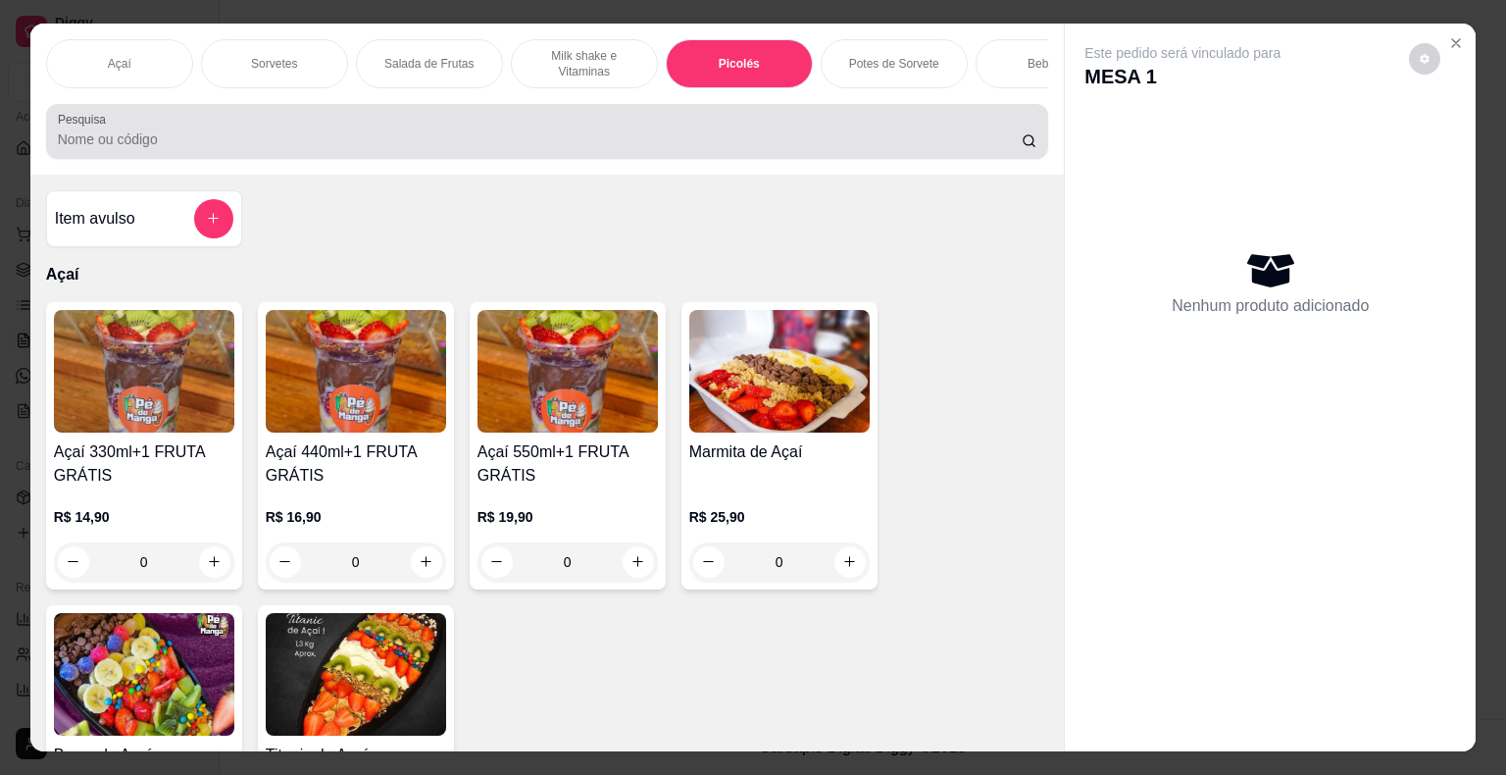
scroll to position [47, 0]
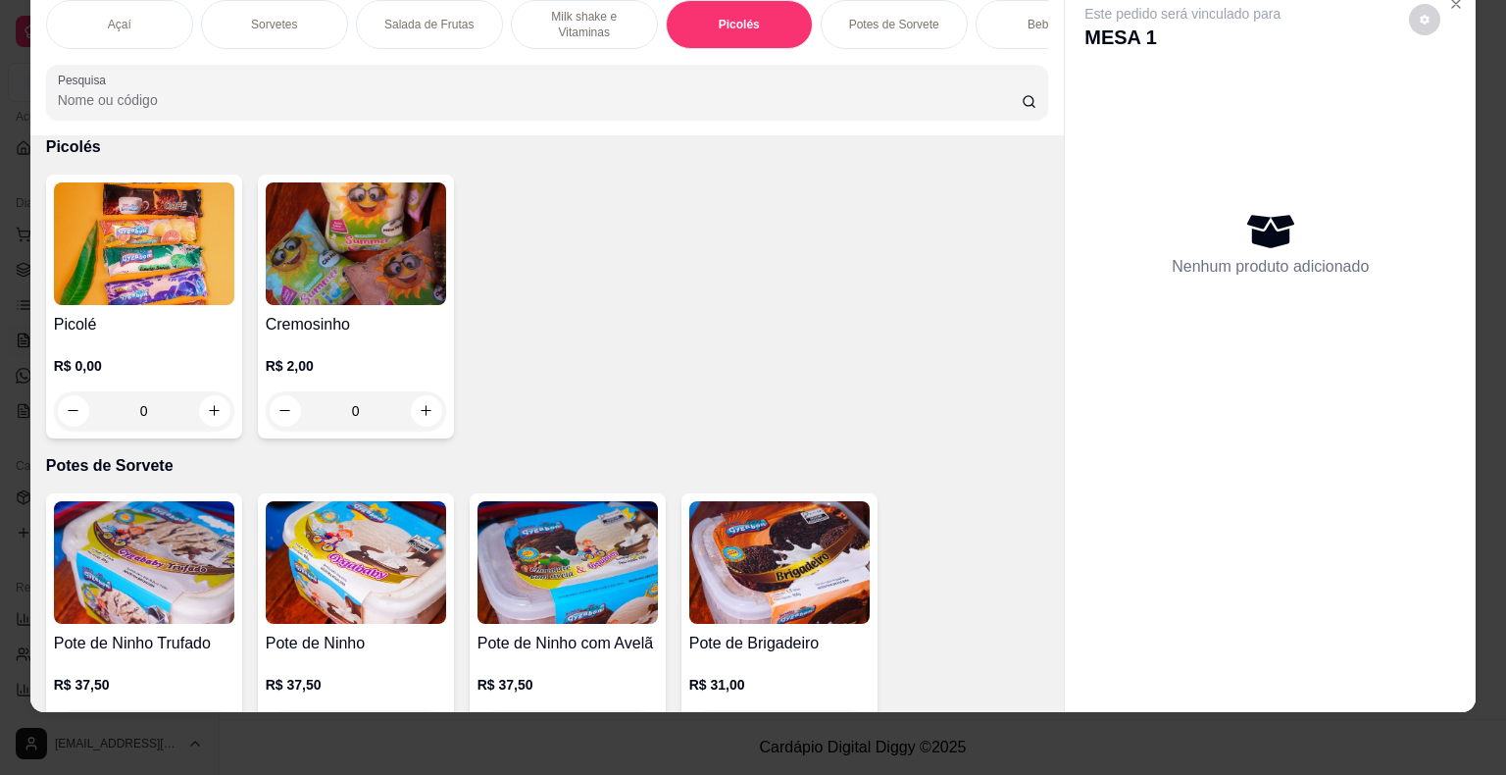
click at [204, 344] on div "R$ 0,00 0" at bounding box center [144, 383] width 180 height 94
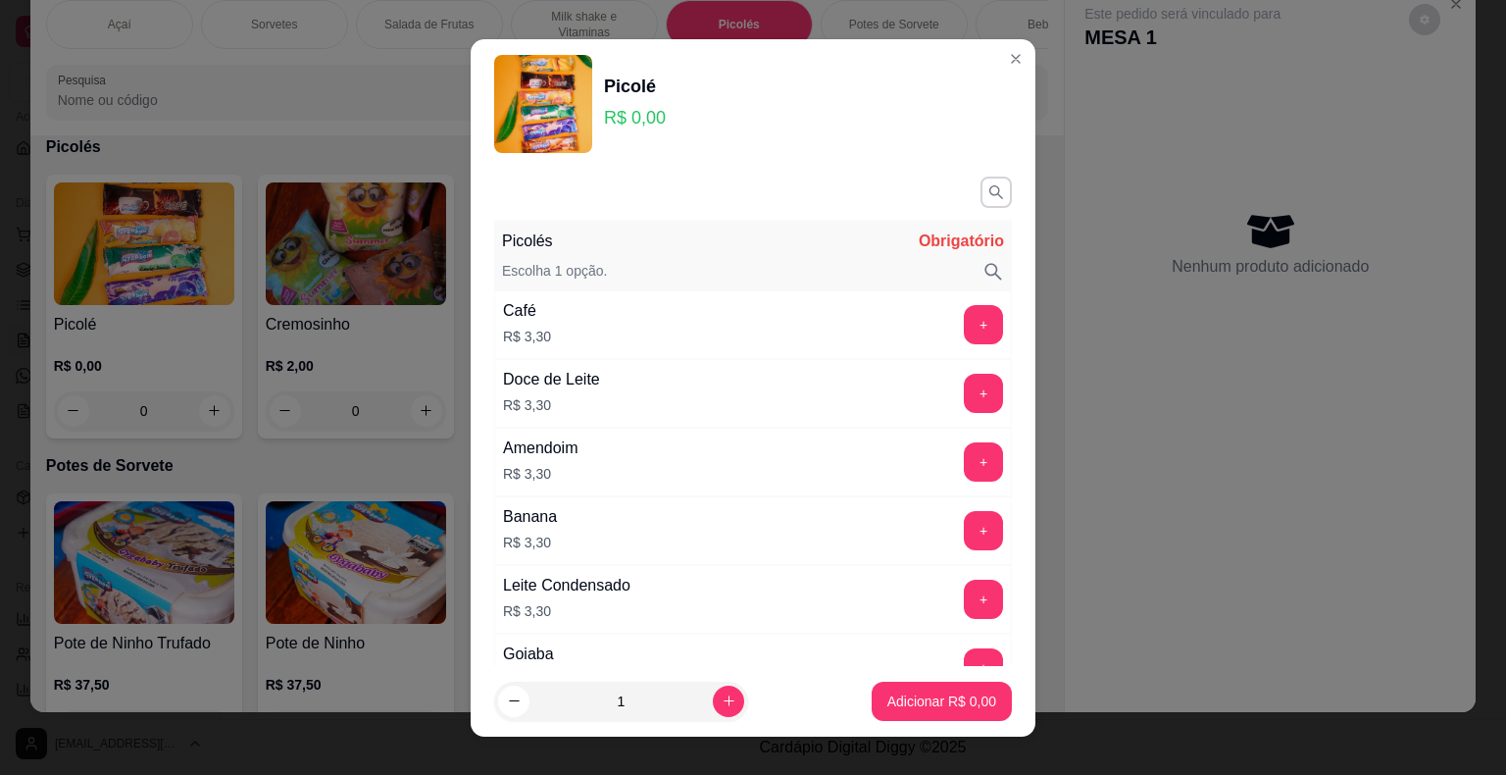
scroll to position [785, 0]
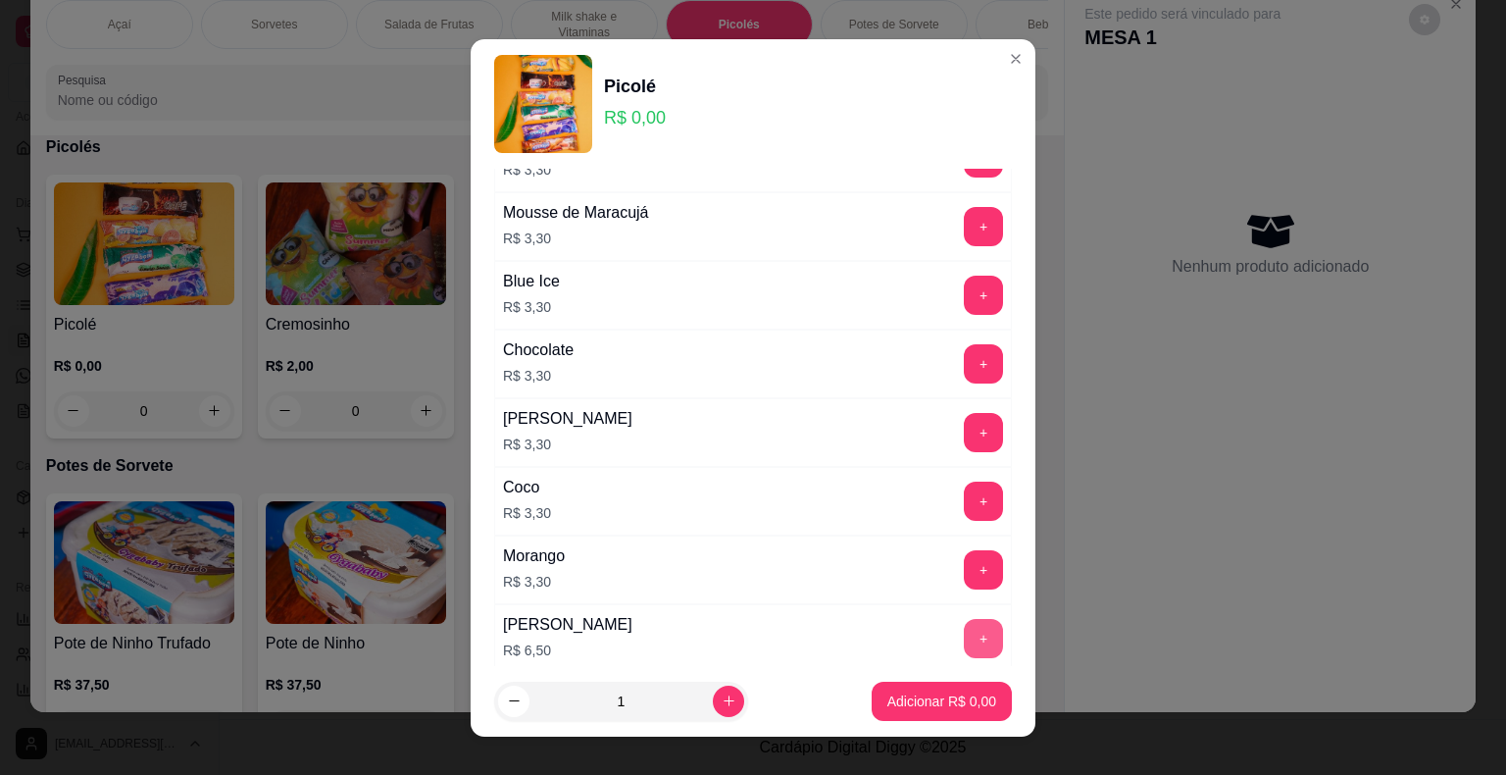
click at [964, 621] on button "+" at bounding box center [983, 638] width 39 height 39
click at [929, 725] on footer "1 Adicionar R$ 6,50" at bounding box center [753, 701] width 565 height 71
click at [930, 710] on p "Adicionar R$ 6,50" at bounding box center [941, 701] width 109 height 20
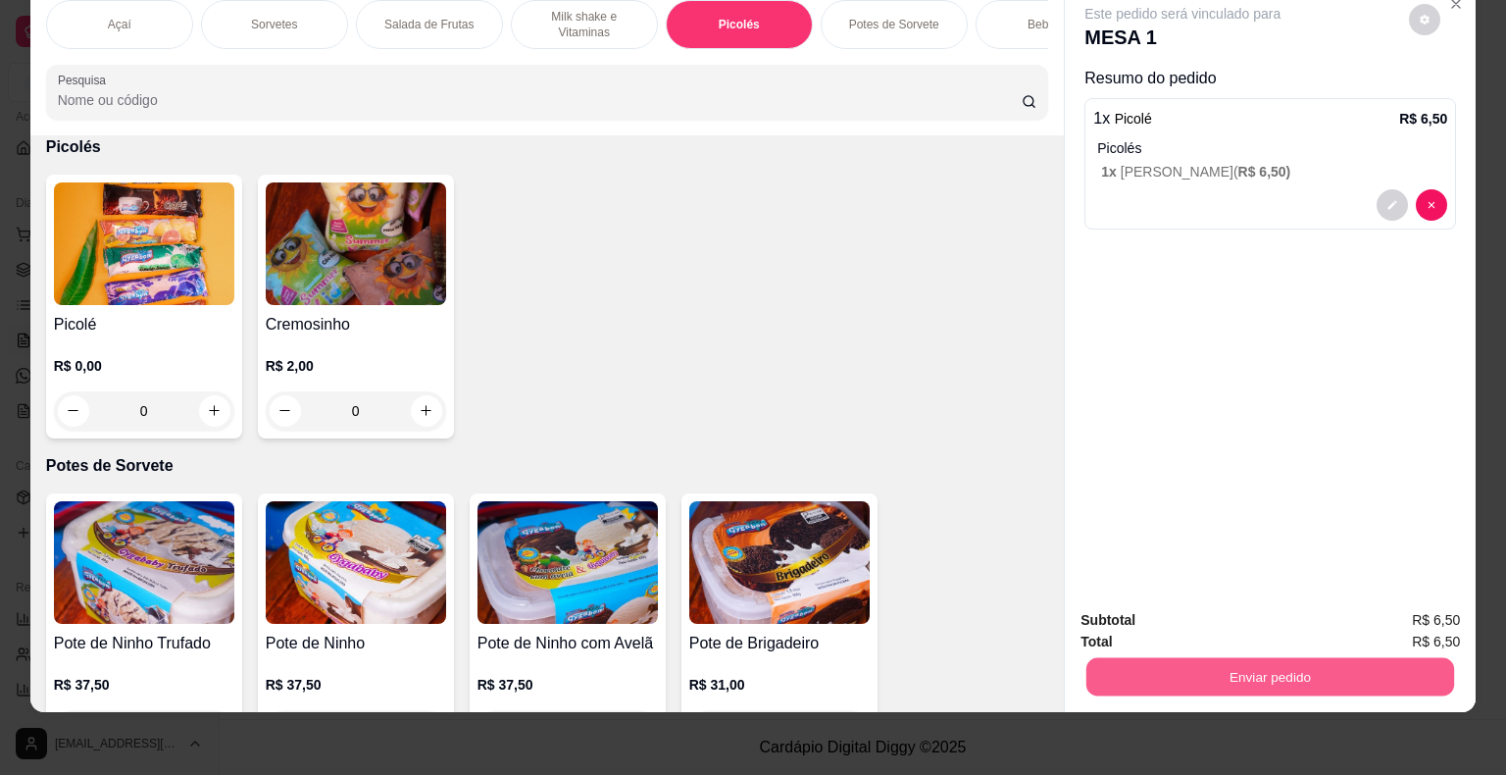
click at [1338, 658] on button "Enviar pedido" at bounding box center [1271, 677] width 368 height 38
click at [1399, 610] on button "Enviar pedido" at bounding box center [1409, 613] width 108 height 36
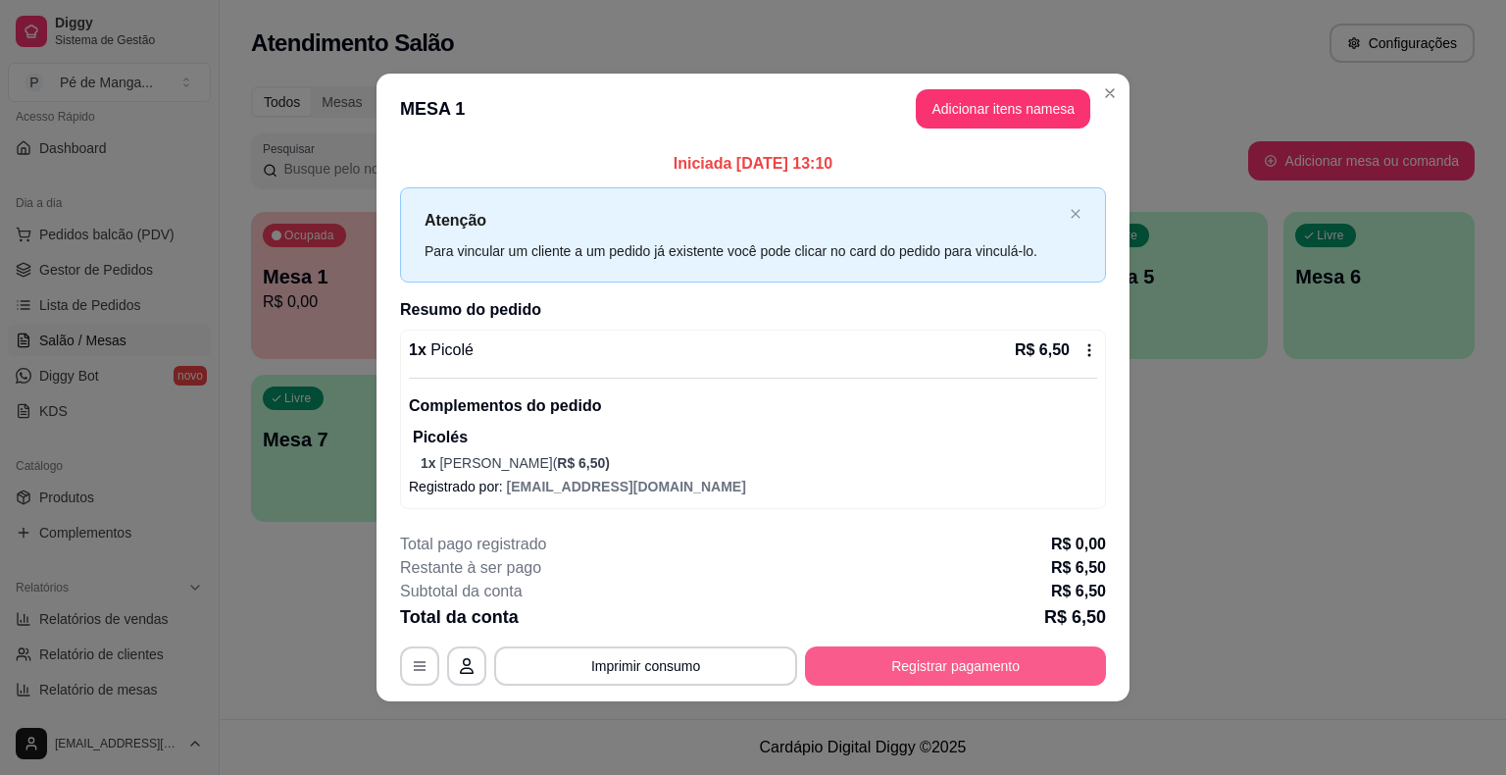
click at [1066, 669] on button "Registrar pagamento" at bounding box center [955, 665] width 301 height 39
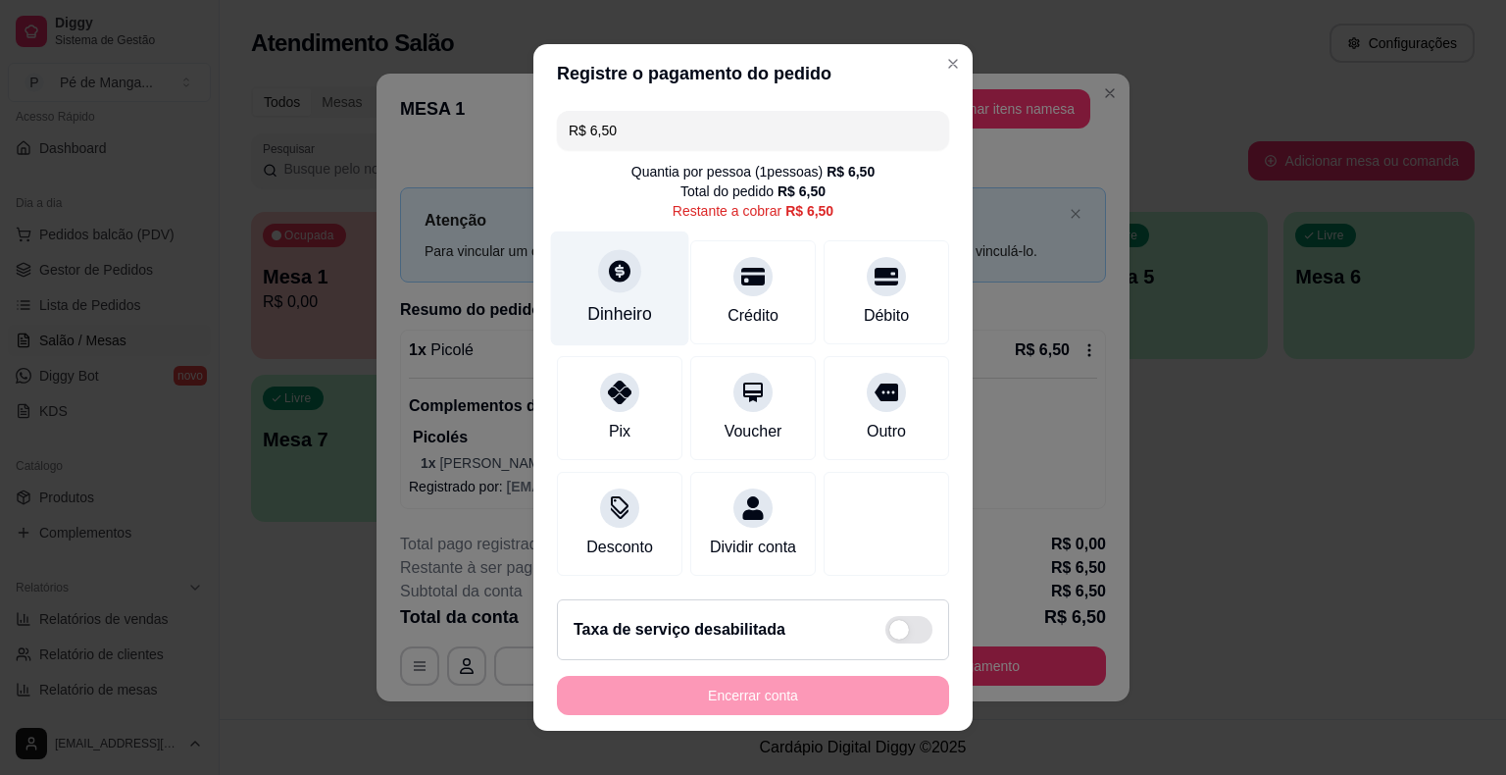
click at [632, 316] on div "Dinheiro" at bounding box center [619, 313] width 65 height 25
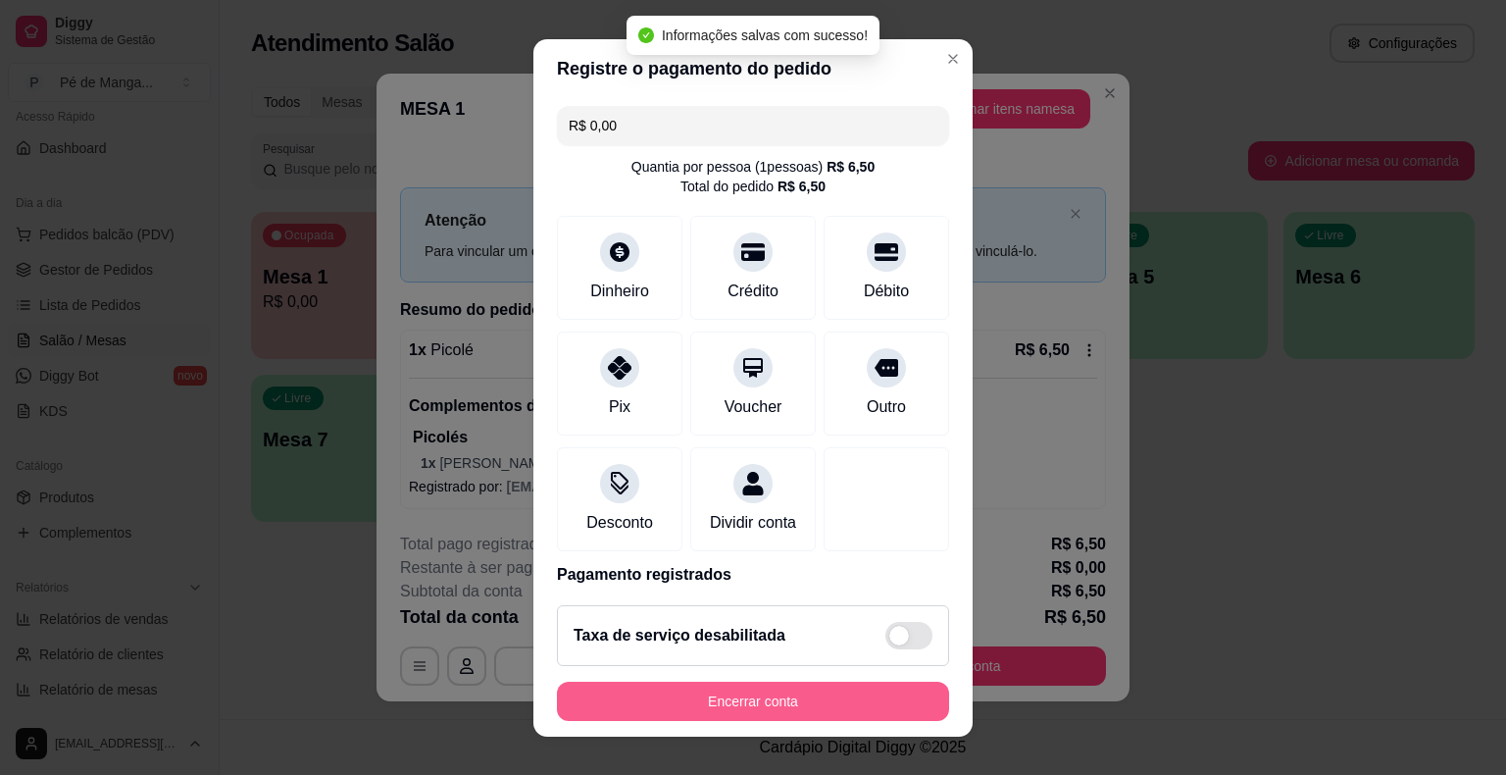
type input "R$ 0,00"
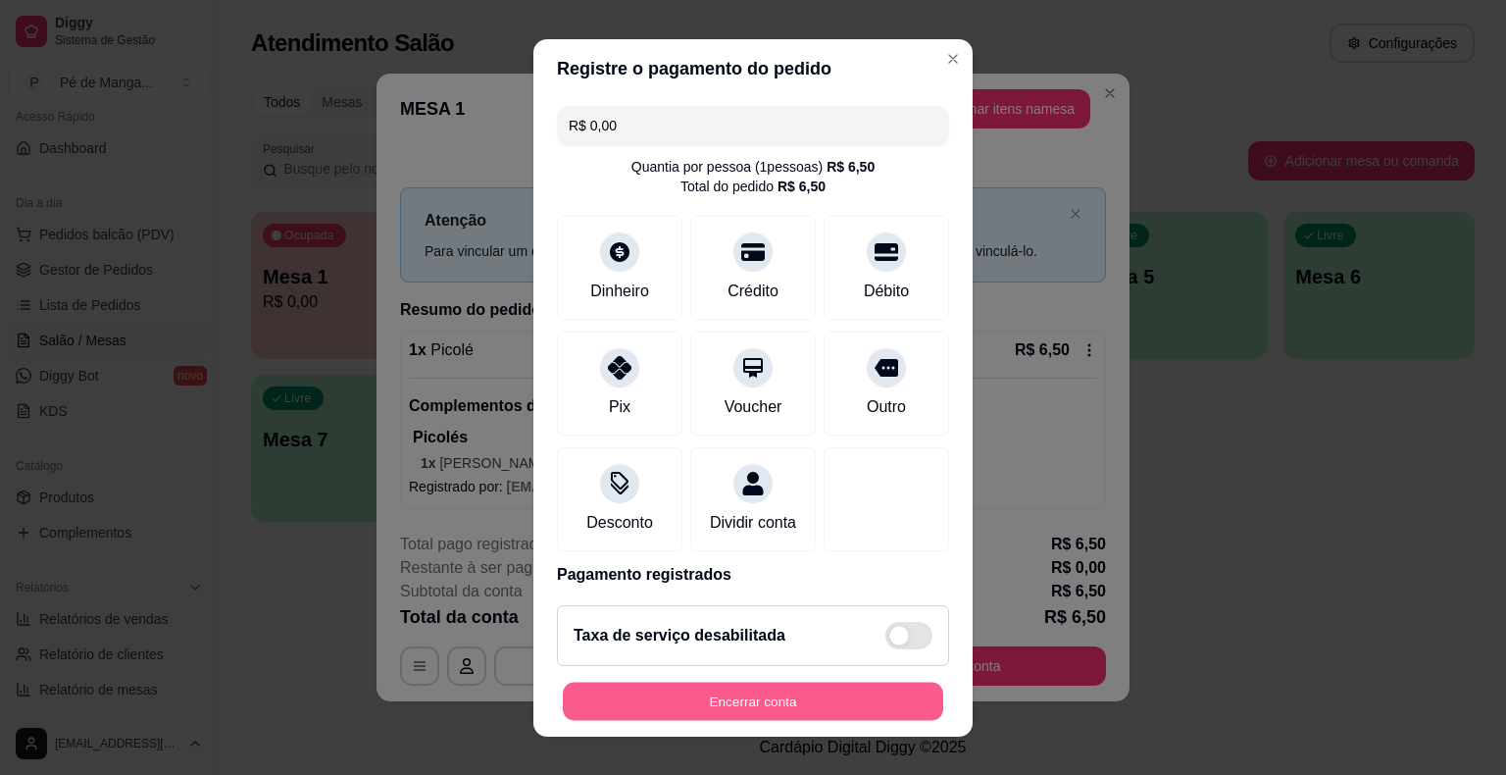
click at [750, 699] on button "Encerrar conta" at bounding box center [753, 701] width 380 height 38
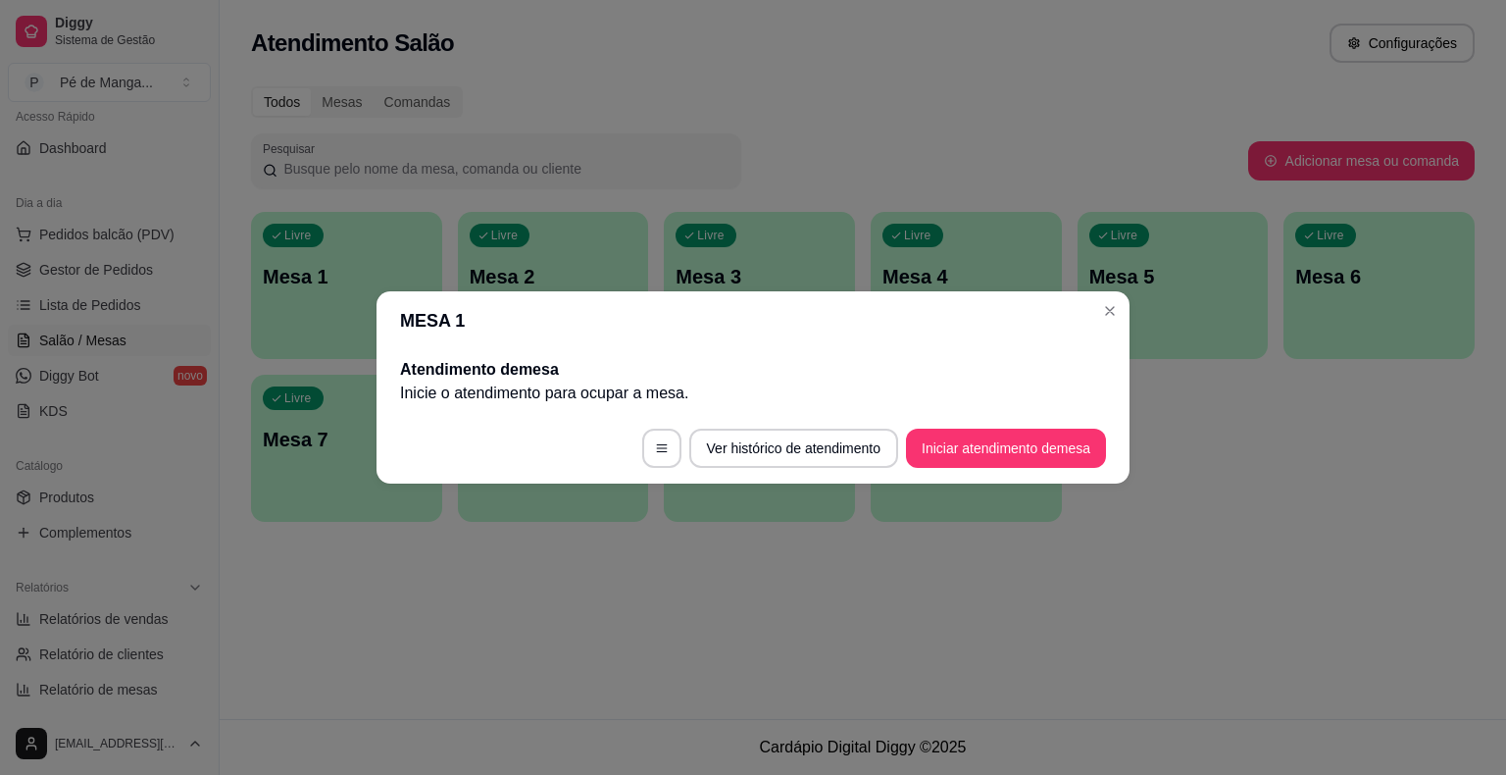
click at [1095, 299] on header "MESA 1" at bounding box center [753, 320] width 753 height 59
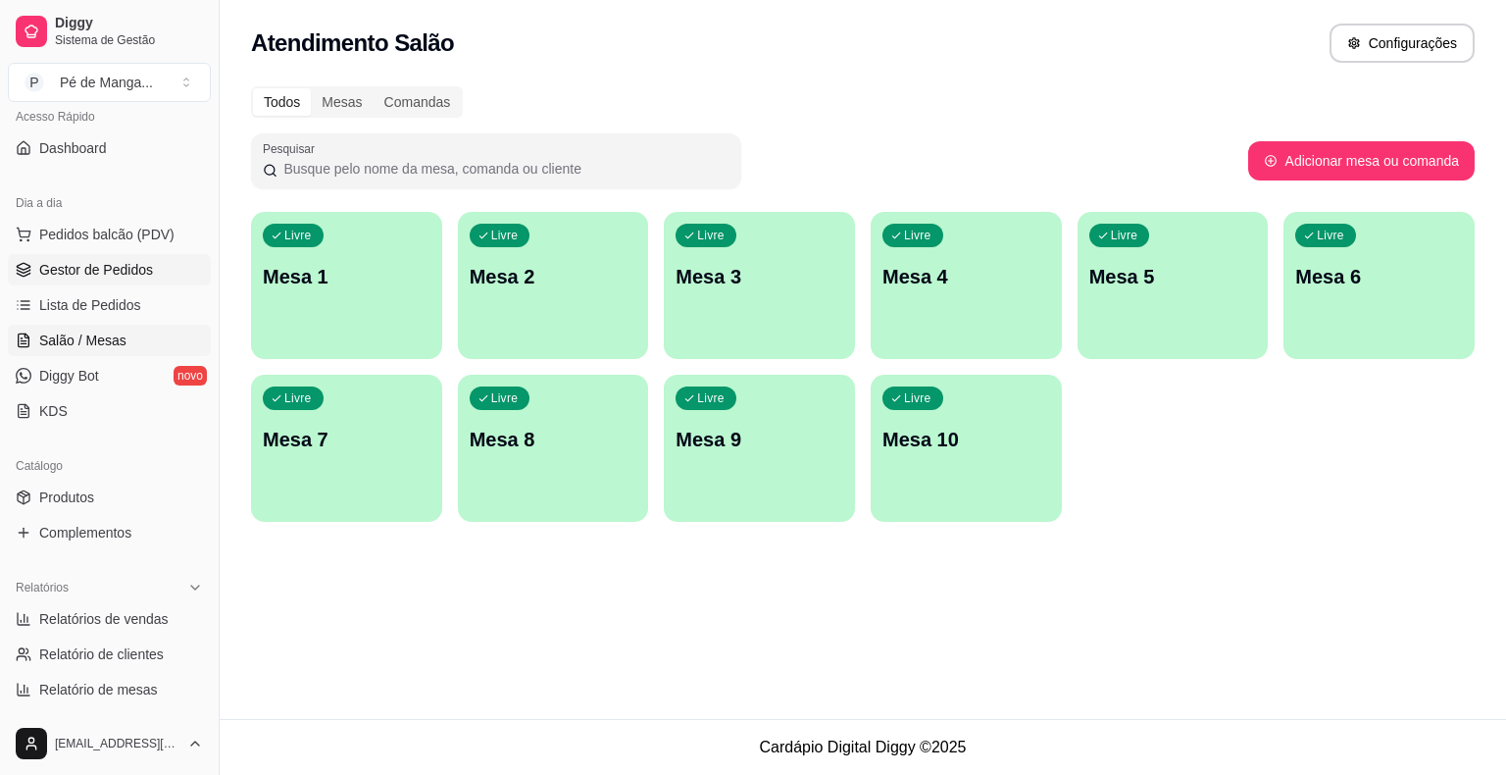
click at [127, 264] on span "Gestor de Pedidos" at bounding box center [96, 270] width 114 height 20
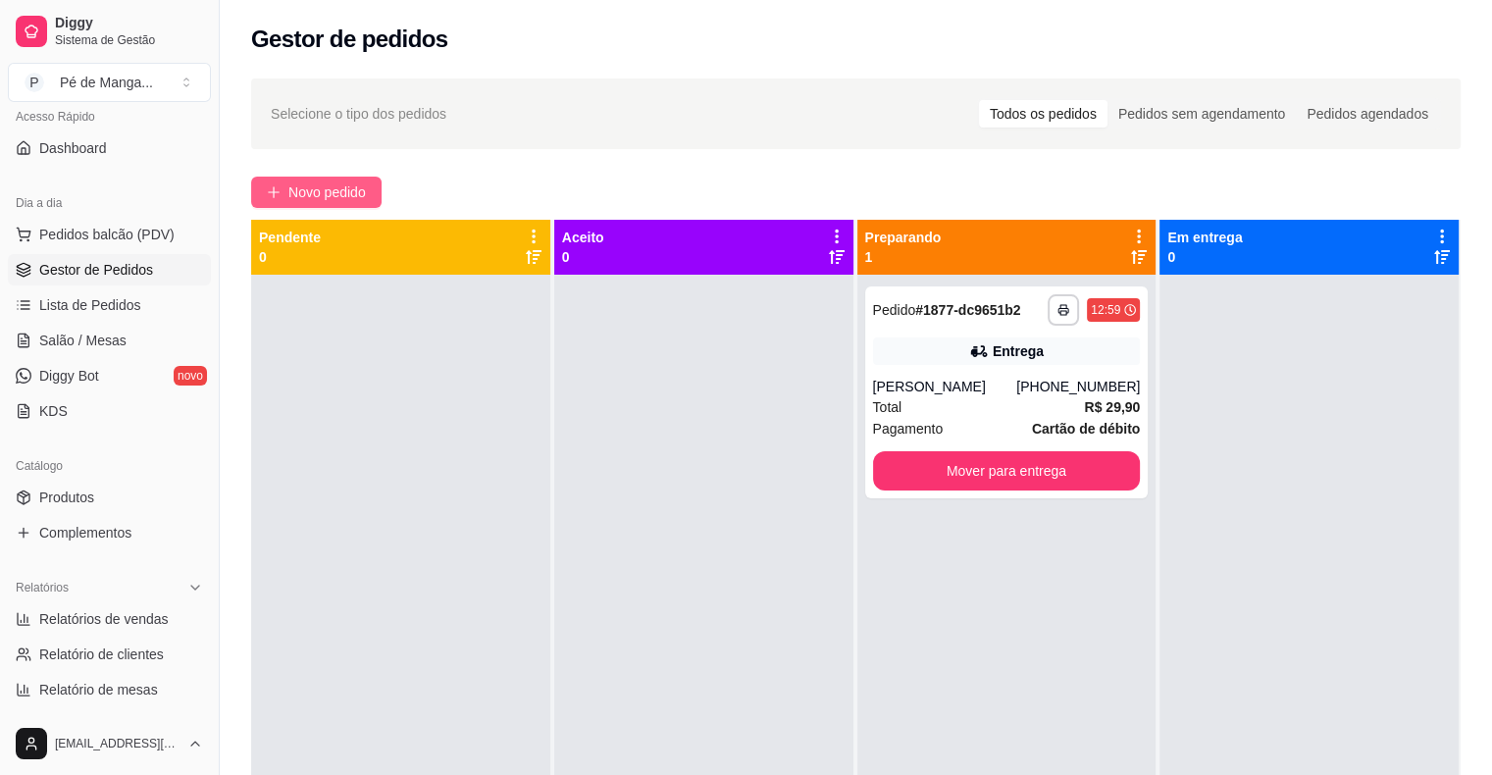
click at [326, 202] on span "Novo pedido" at bounding box center [326, 192] width 77 height 22
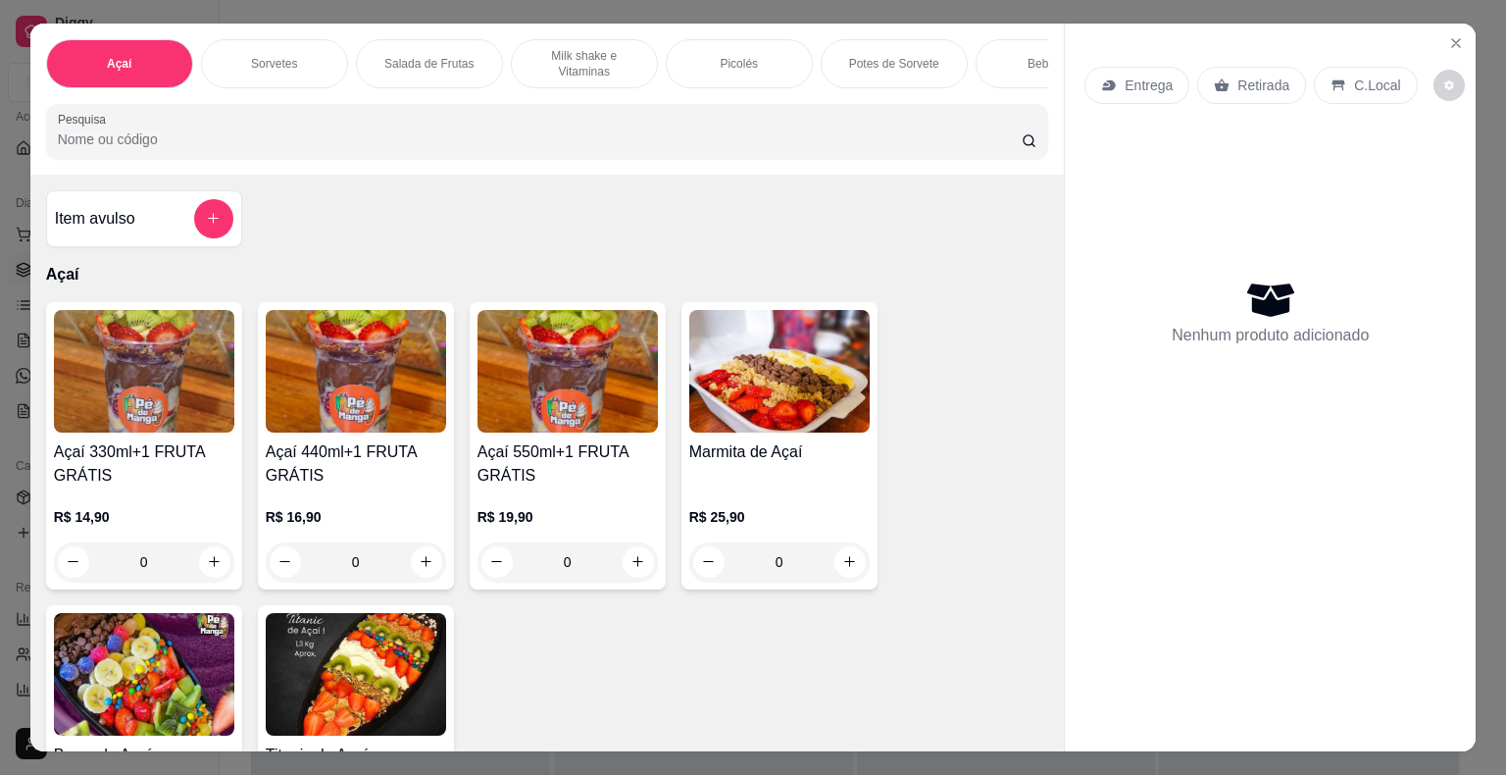
click at [334, 432] on img at bounding box center [356, 371] width 180 height 123
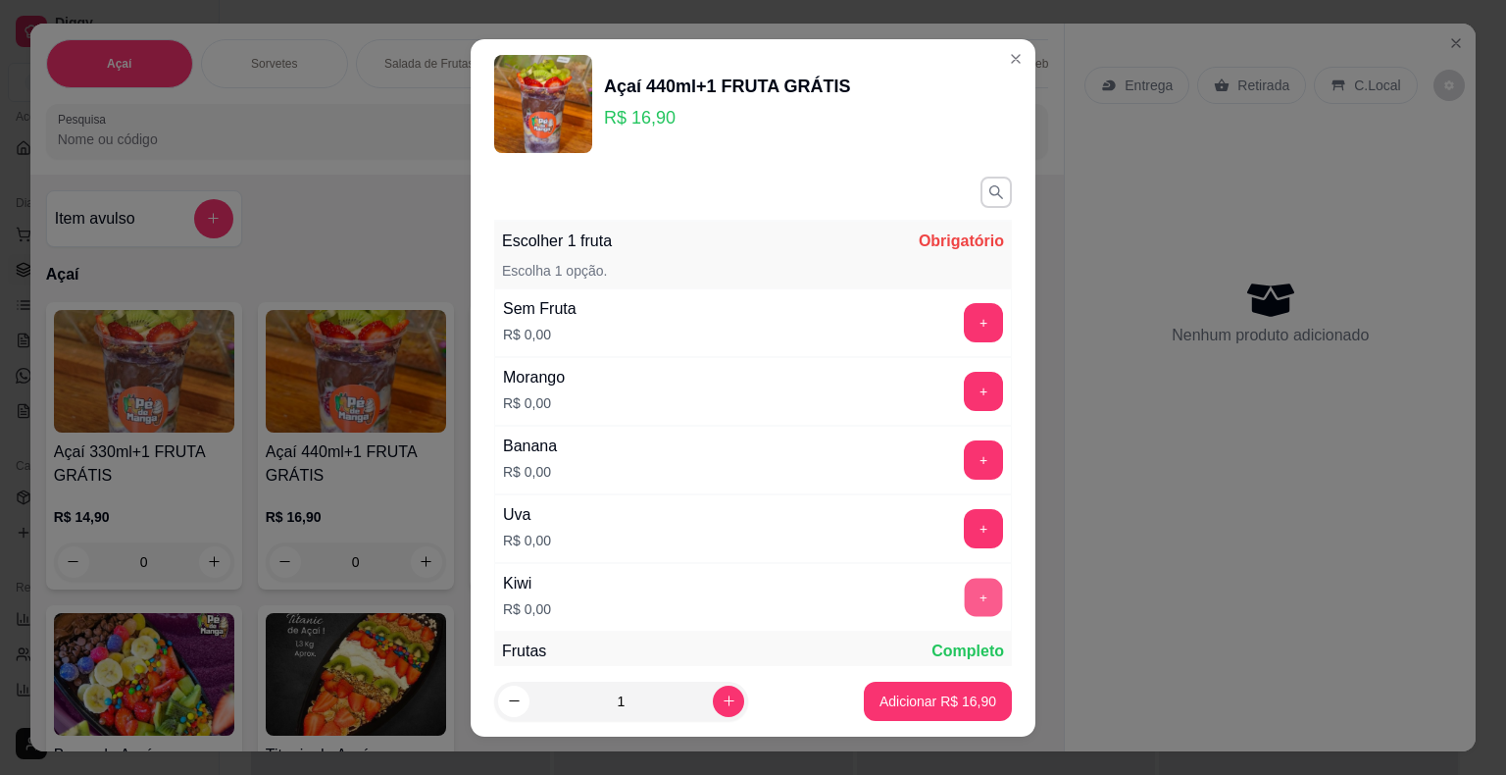
click at [965, 603] on button "+" at bounding box center [984, 597] width 38 height 38
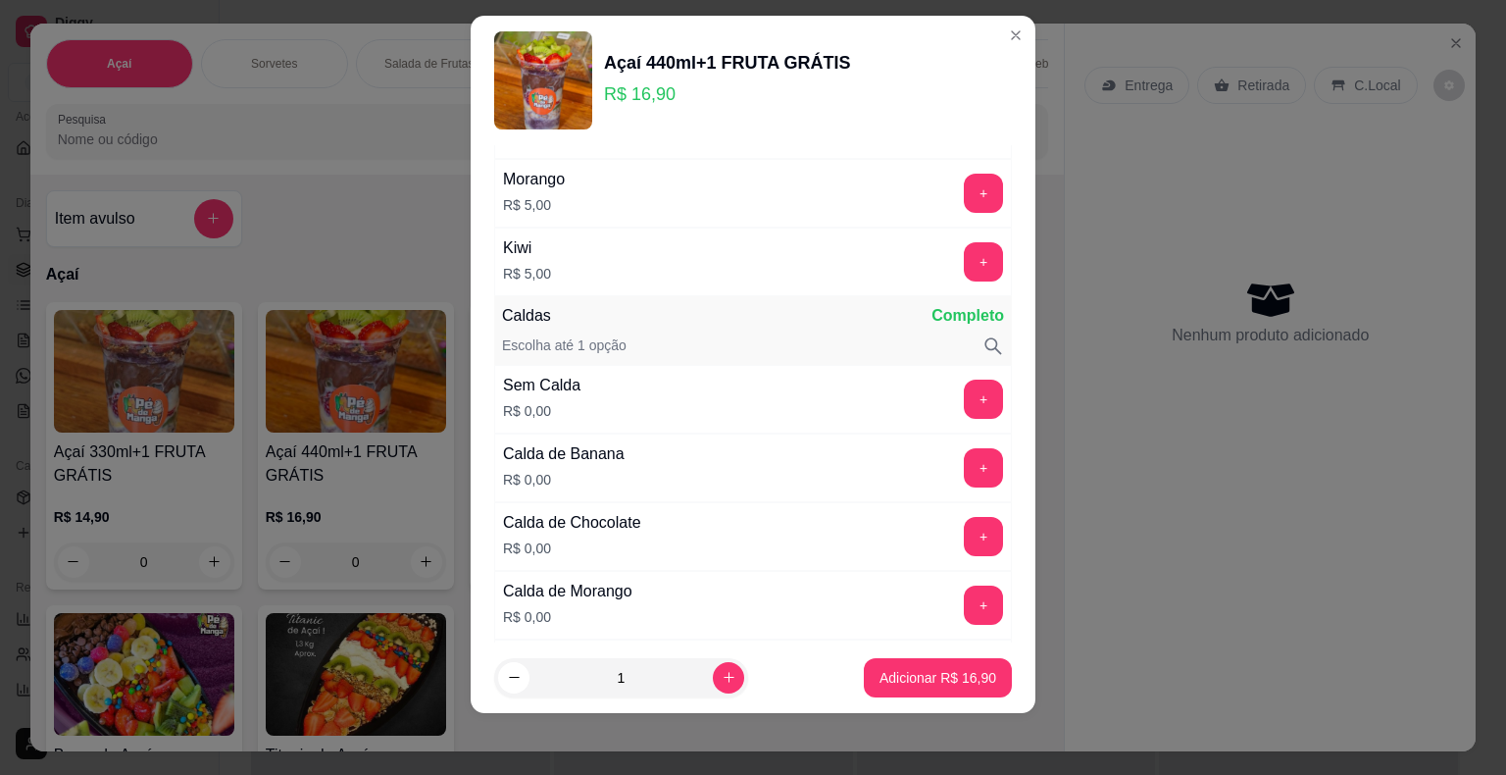
scroll to position [656, 0]
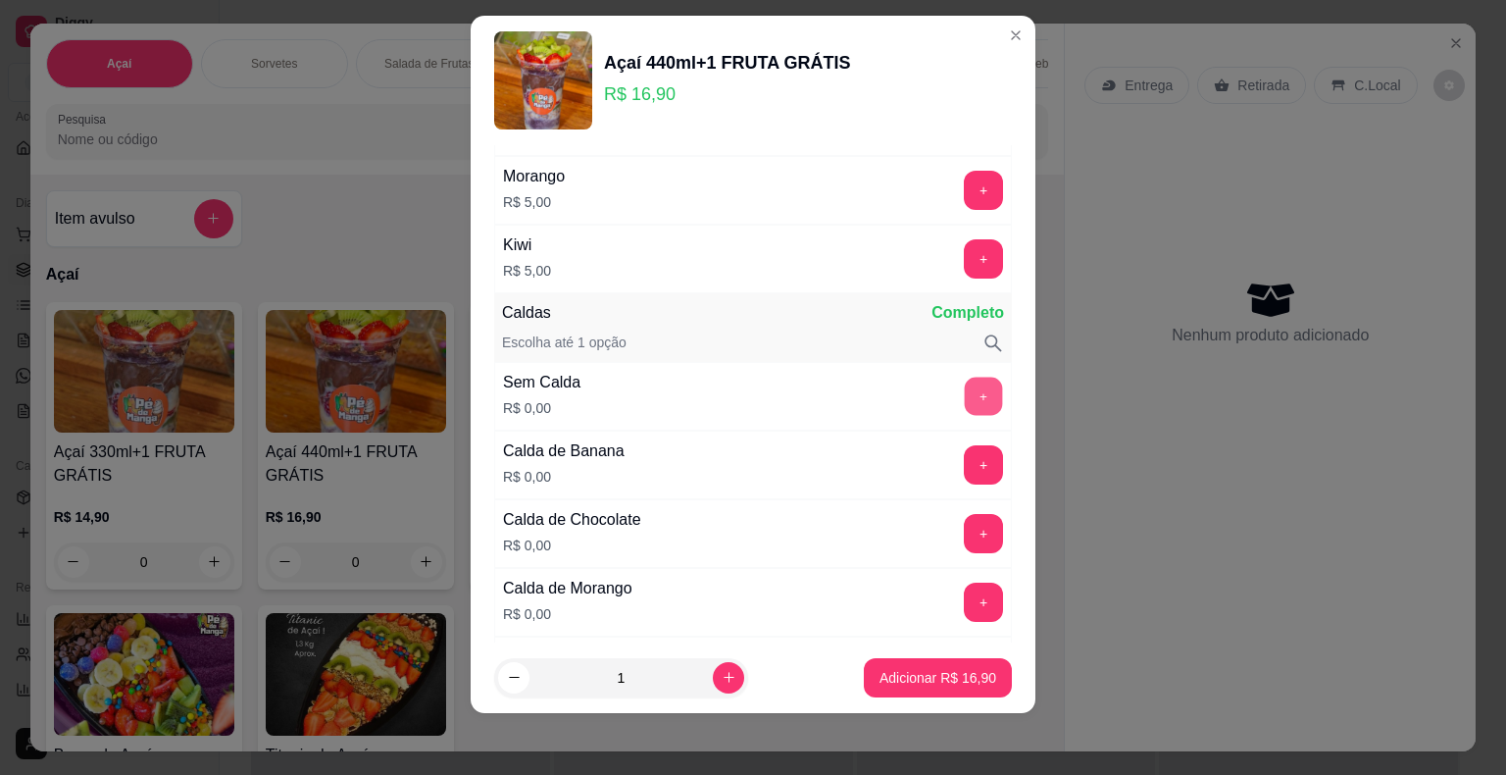
click at [965, 405] on button "+" at bounding box center [984, 396] width 38 height 38
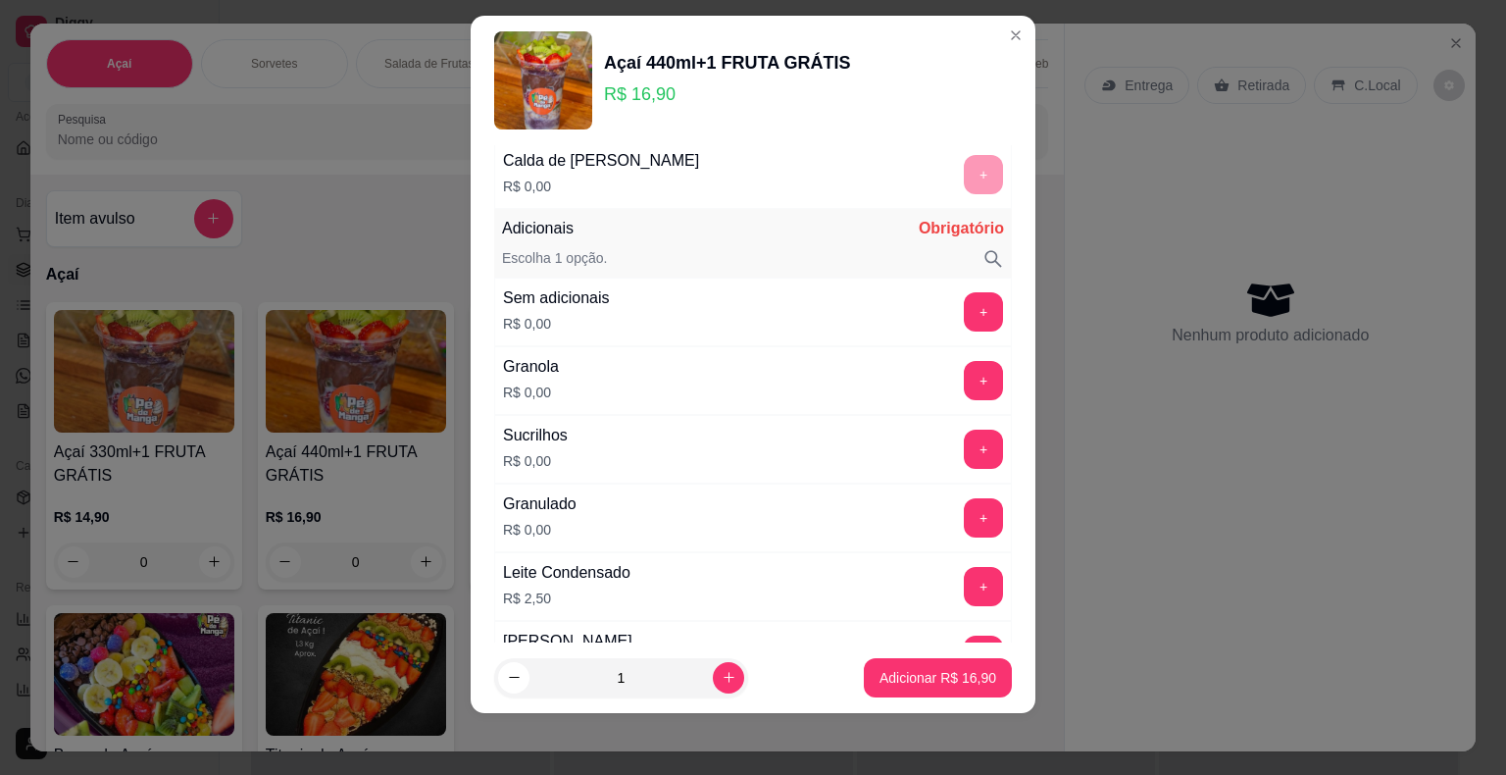
scroll to position [1637, 0]
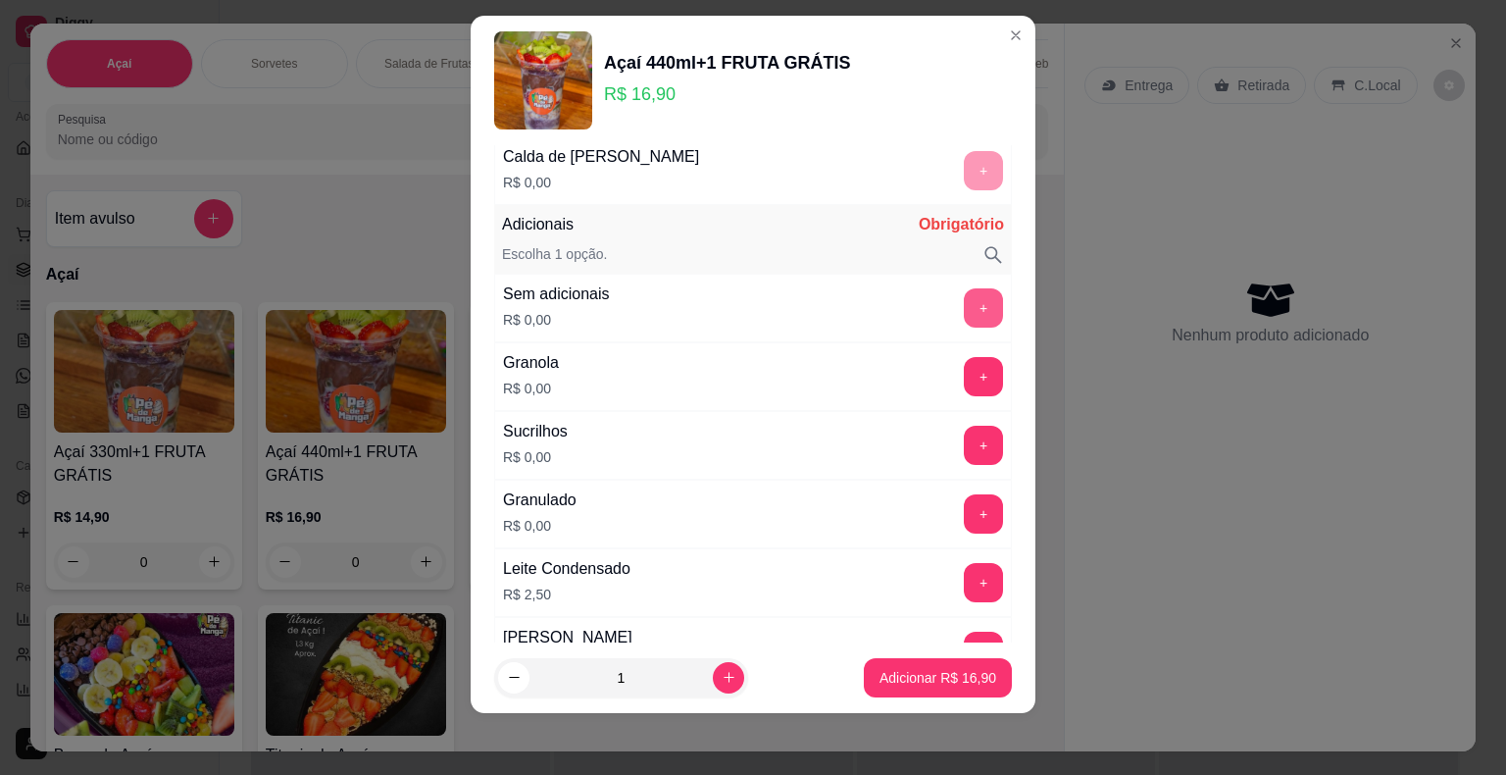
click at [964, 315] on button "+" at bounding box center [983, 307] width 39 height 39
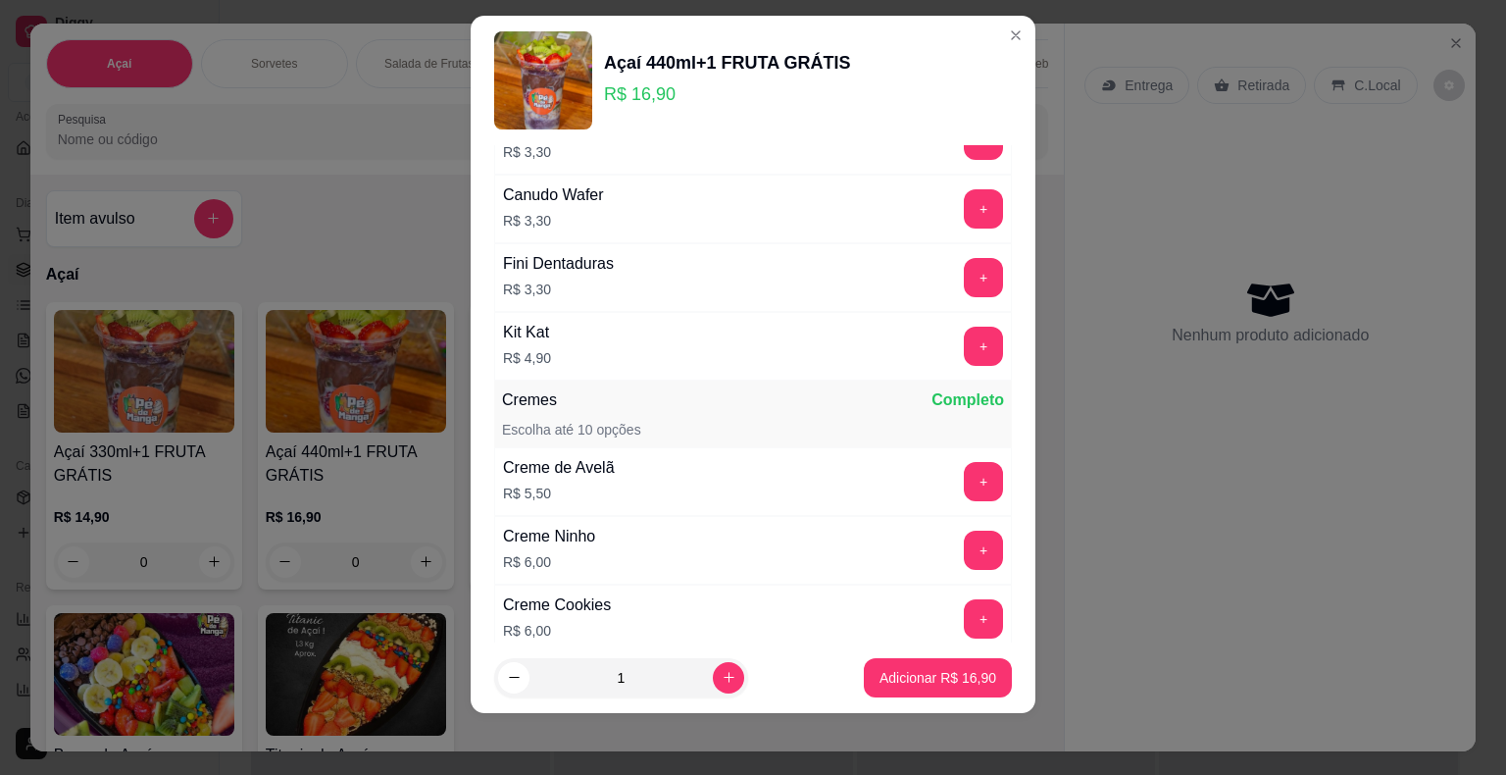
scroll to position [3158, 0]
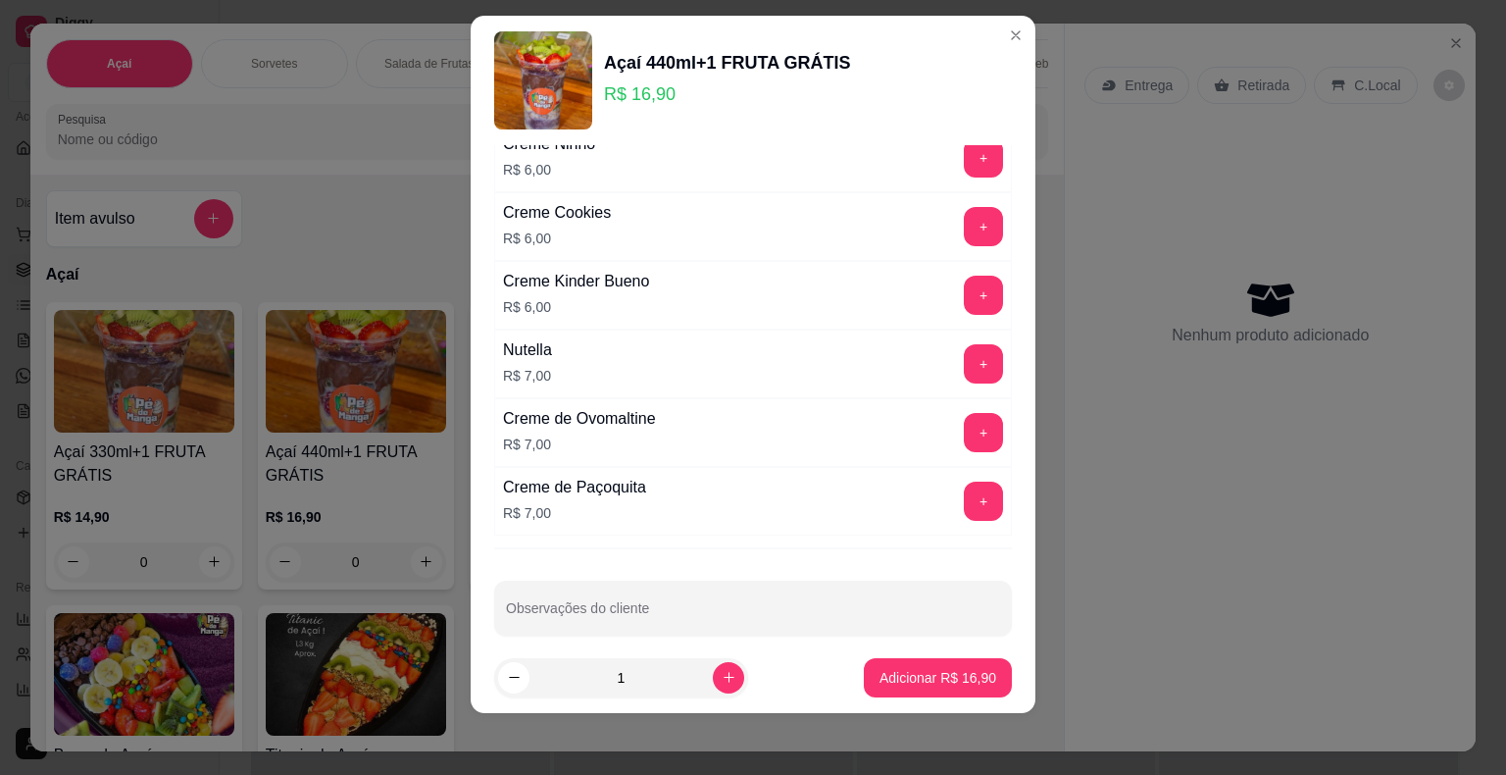
click at [964, 415] on button "+" at bounding box center [983, 432] width 39 height 39
click at [941, 663] on button "Adicionar R$ 23,90" at bounding box center [938, 677] width 148 height 39
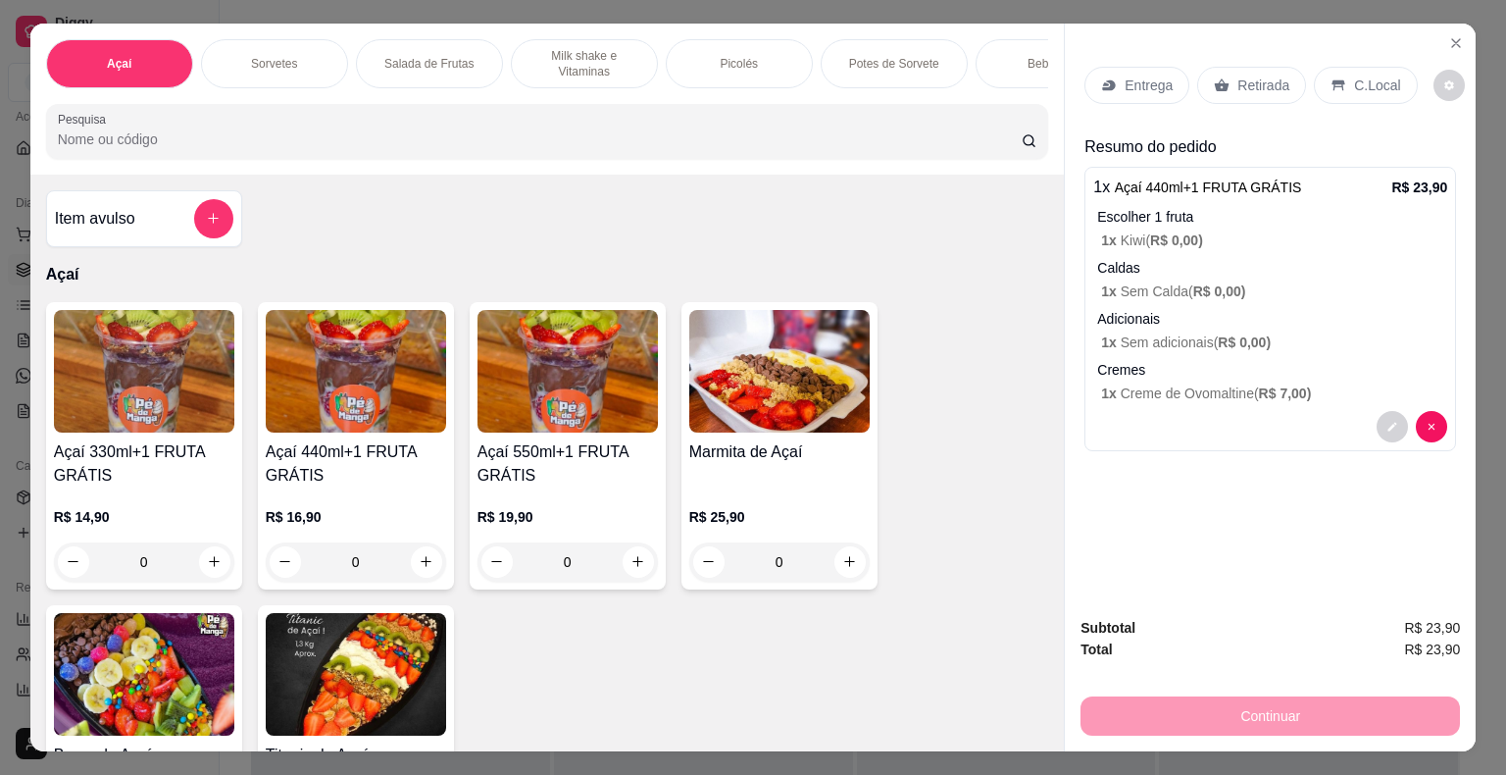
click at [1145, 76] on p "Entrega" at bounding box center [1149, 86] width 48 height 20
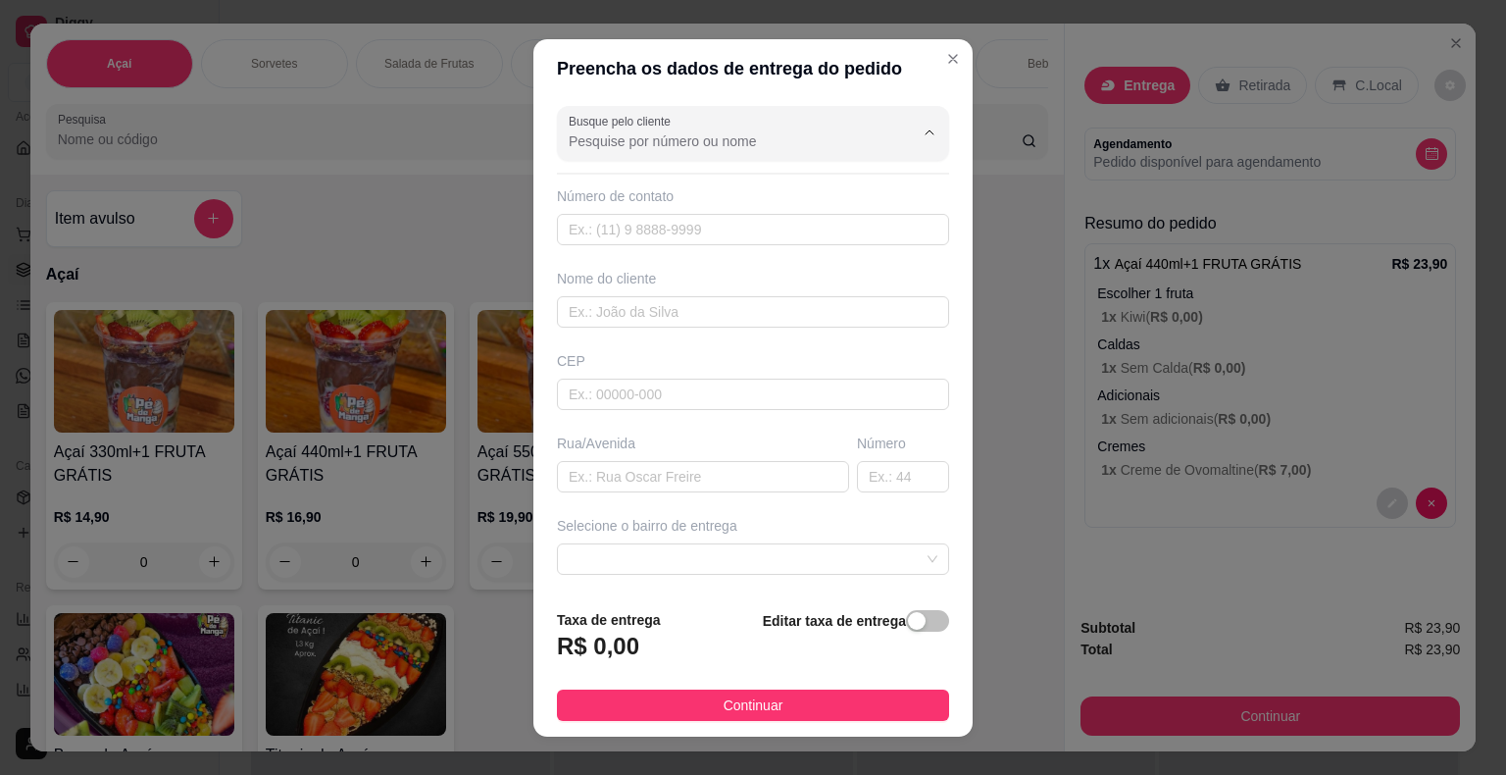
click at [701, 135] on input "Busque pelo cliente" at bounding box center [726, 141] width 314 height 20
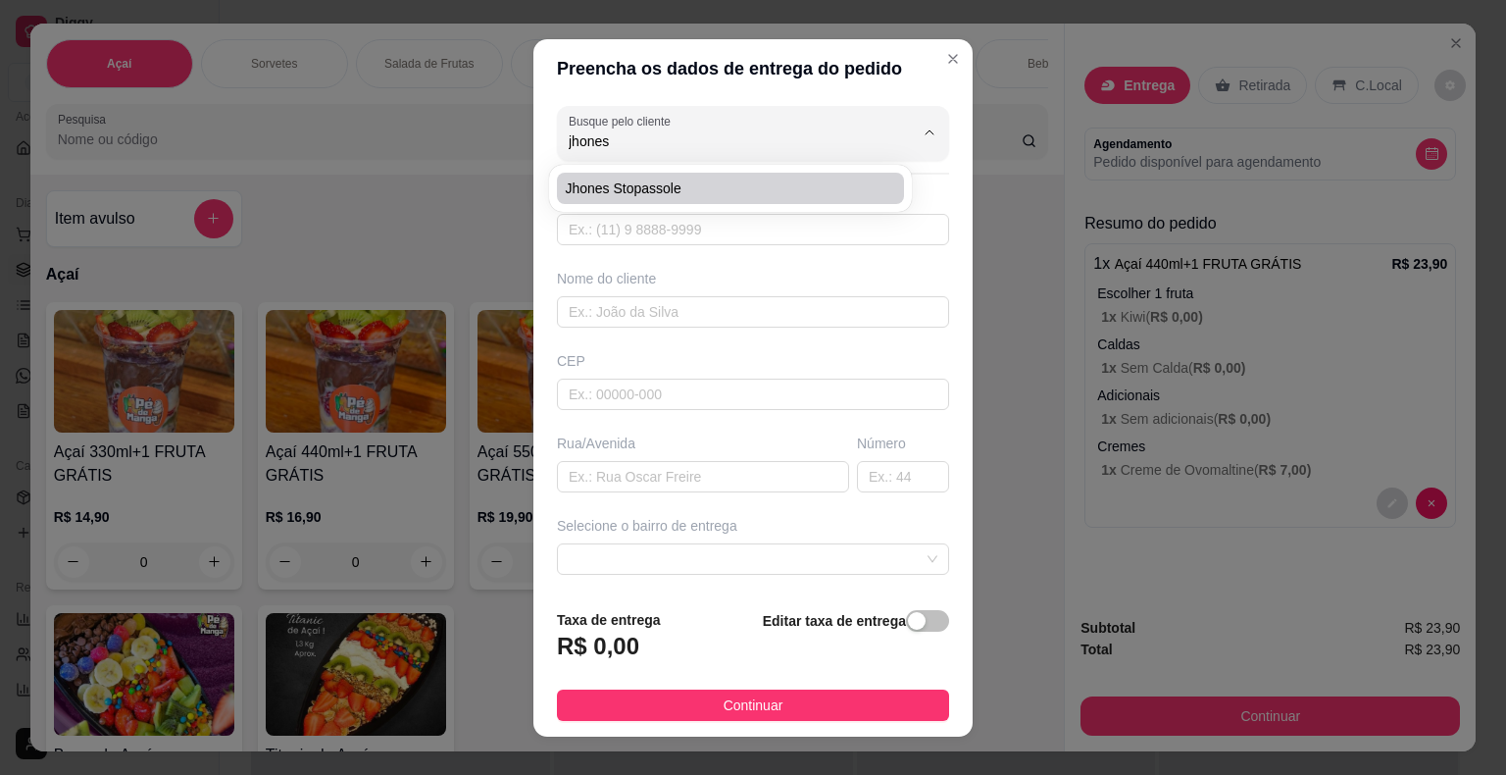
click at [735, 186] on span "Jhones Stopassole" at bounding box center [721, 188] width 312 height 20
type input "Jhones Stopassole"
type input "6793322673"
type input "Jhones Stopassole"
type input "18440-000"
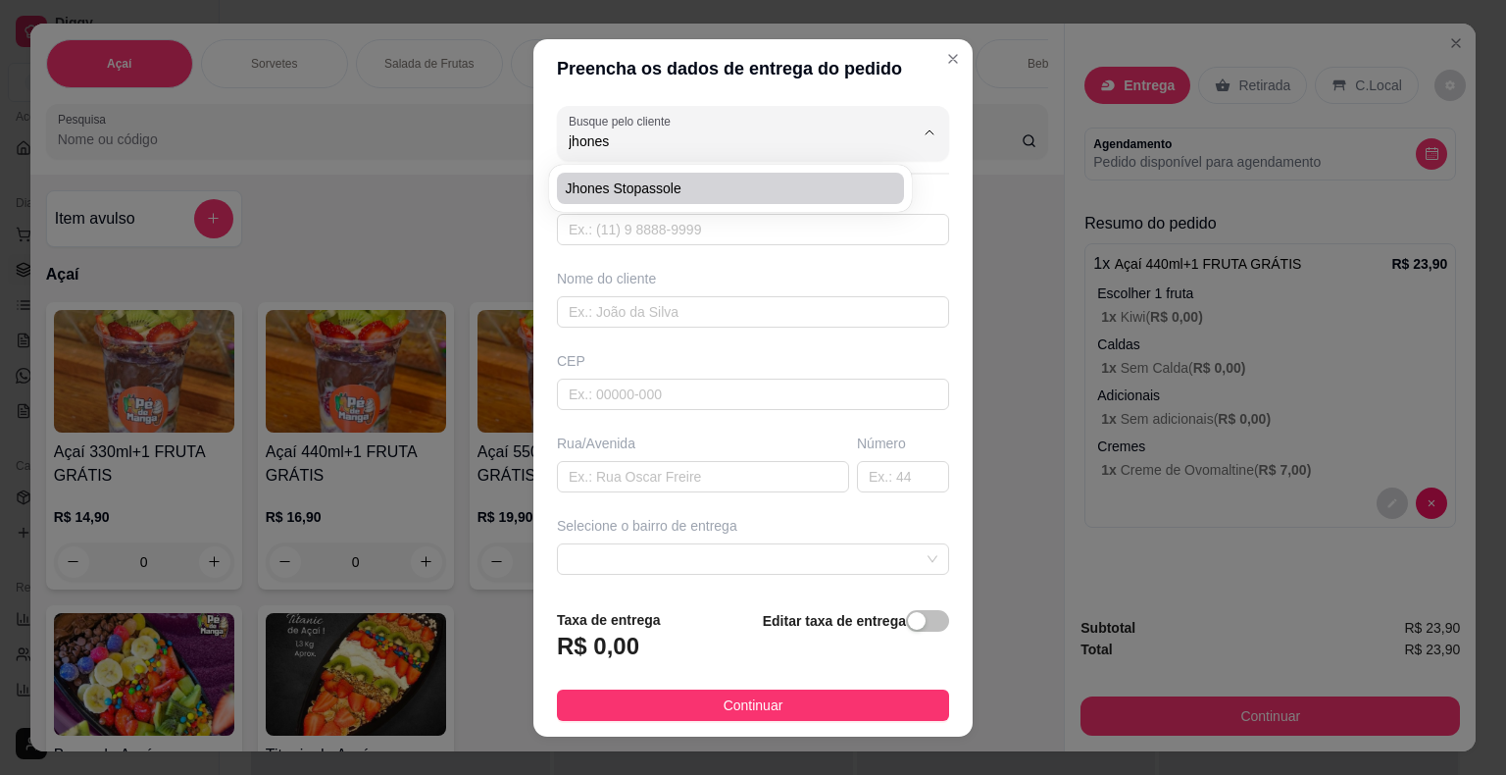
type input "[GEOGRAPHIC_DATA][PERSON_NAME]/No prédio do Everaldo"
type input "Itaberá"
type input "PAPELANDIA"
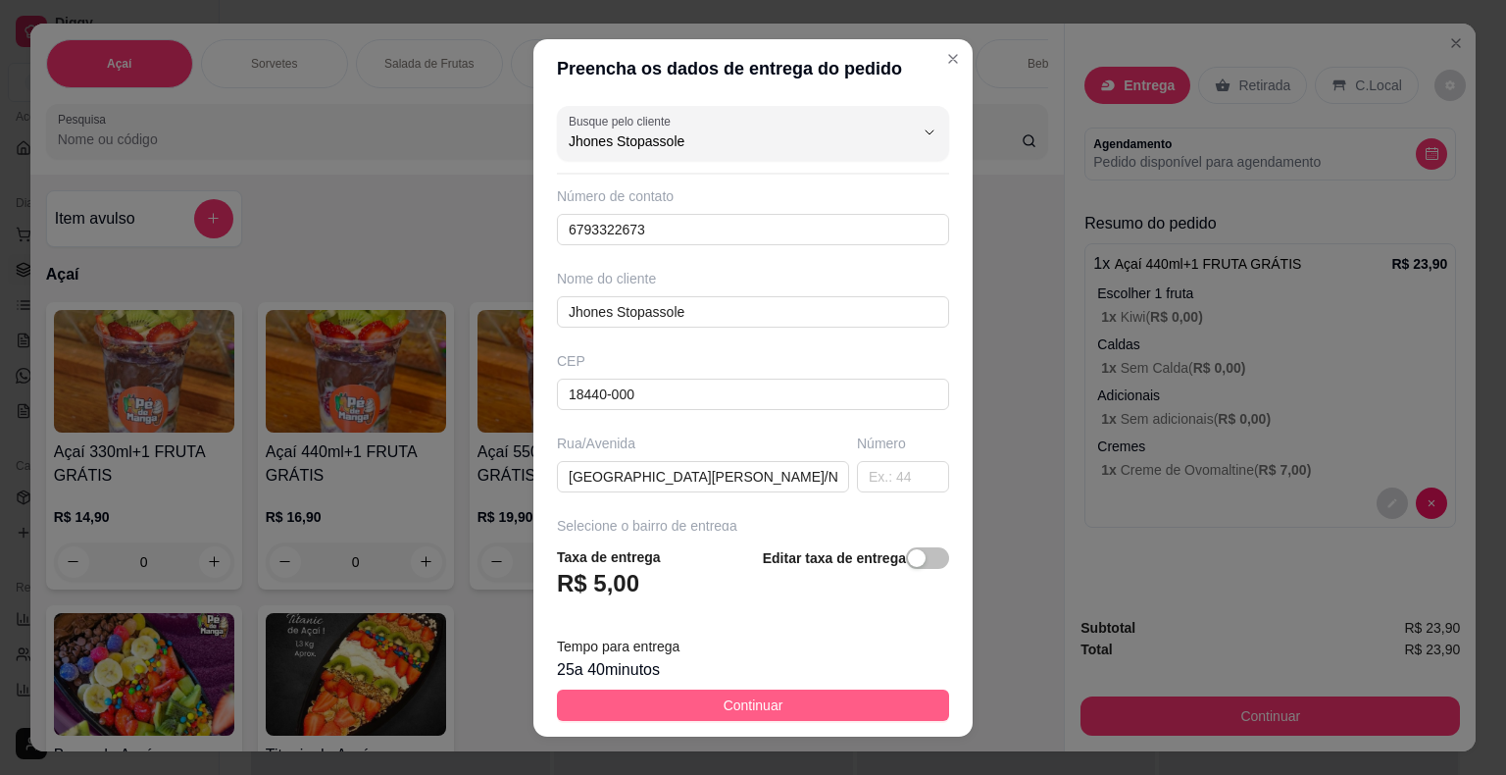
type input "Jhones Stopassole"
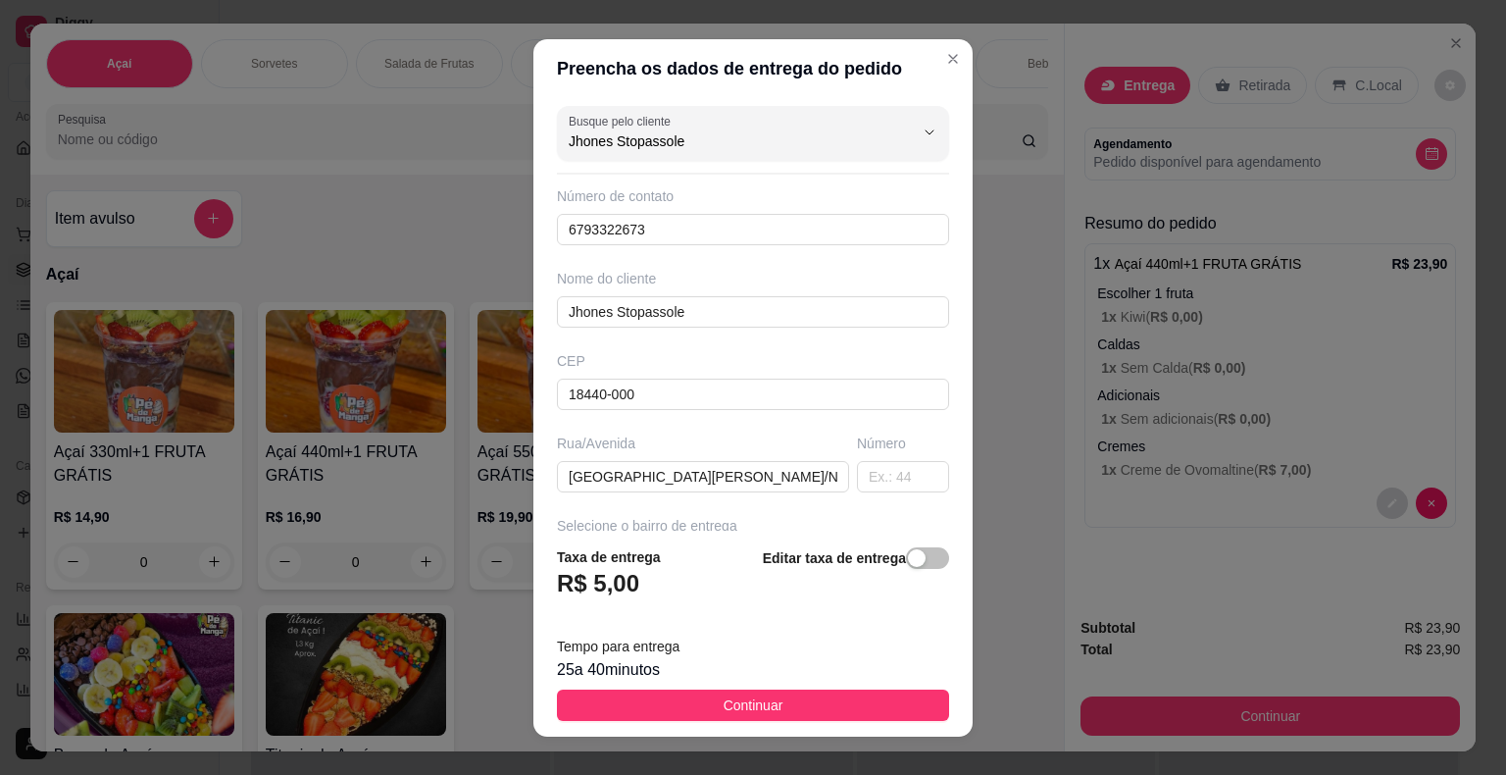
click at [692, 711] on button "Continuar" at bounding box center [753, 704] width 392 height 31
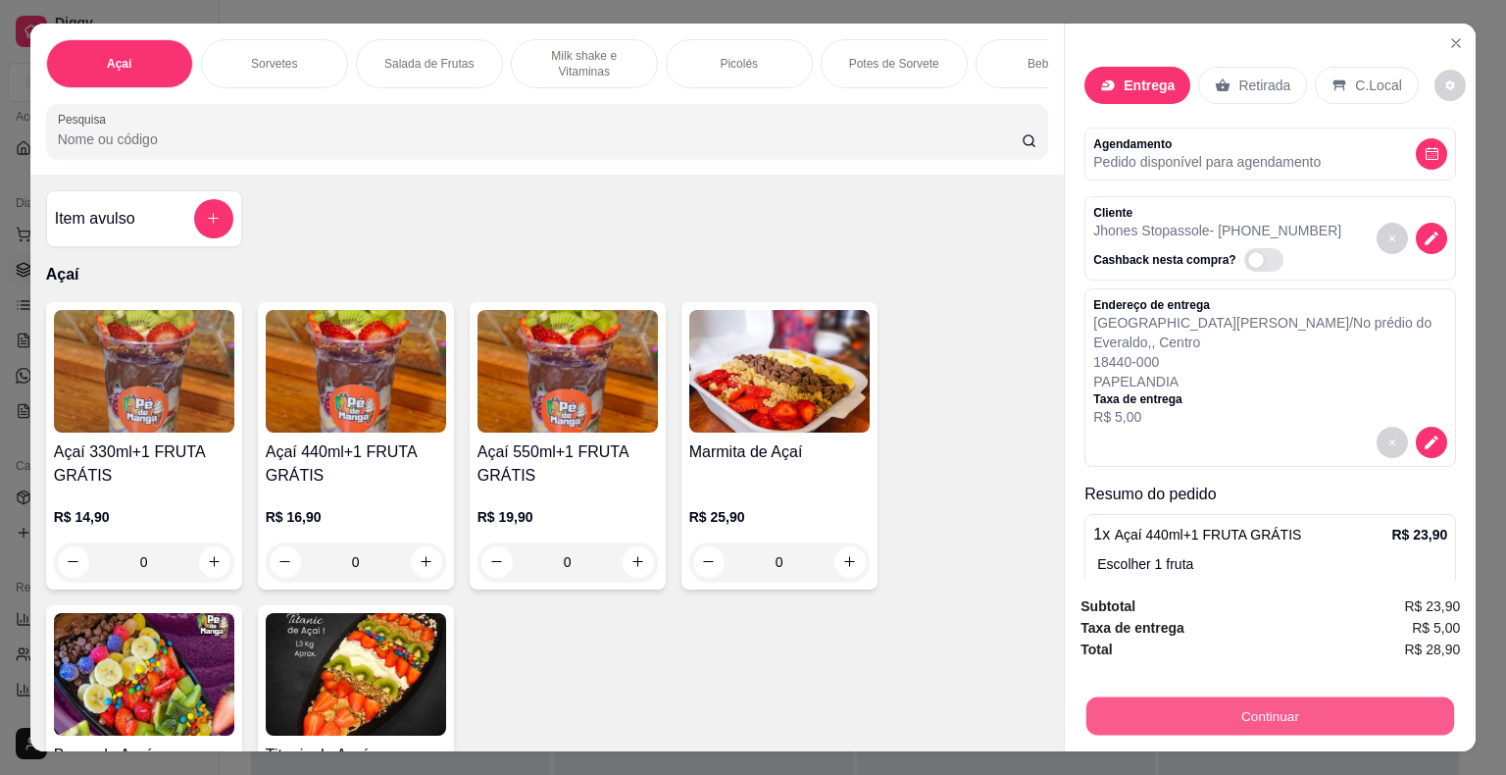
click at [1315, 710] on button "Continuar" at bounding box center [1271, 716] width 368 height 38
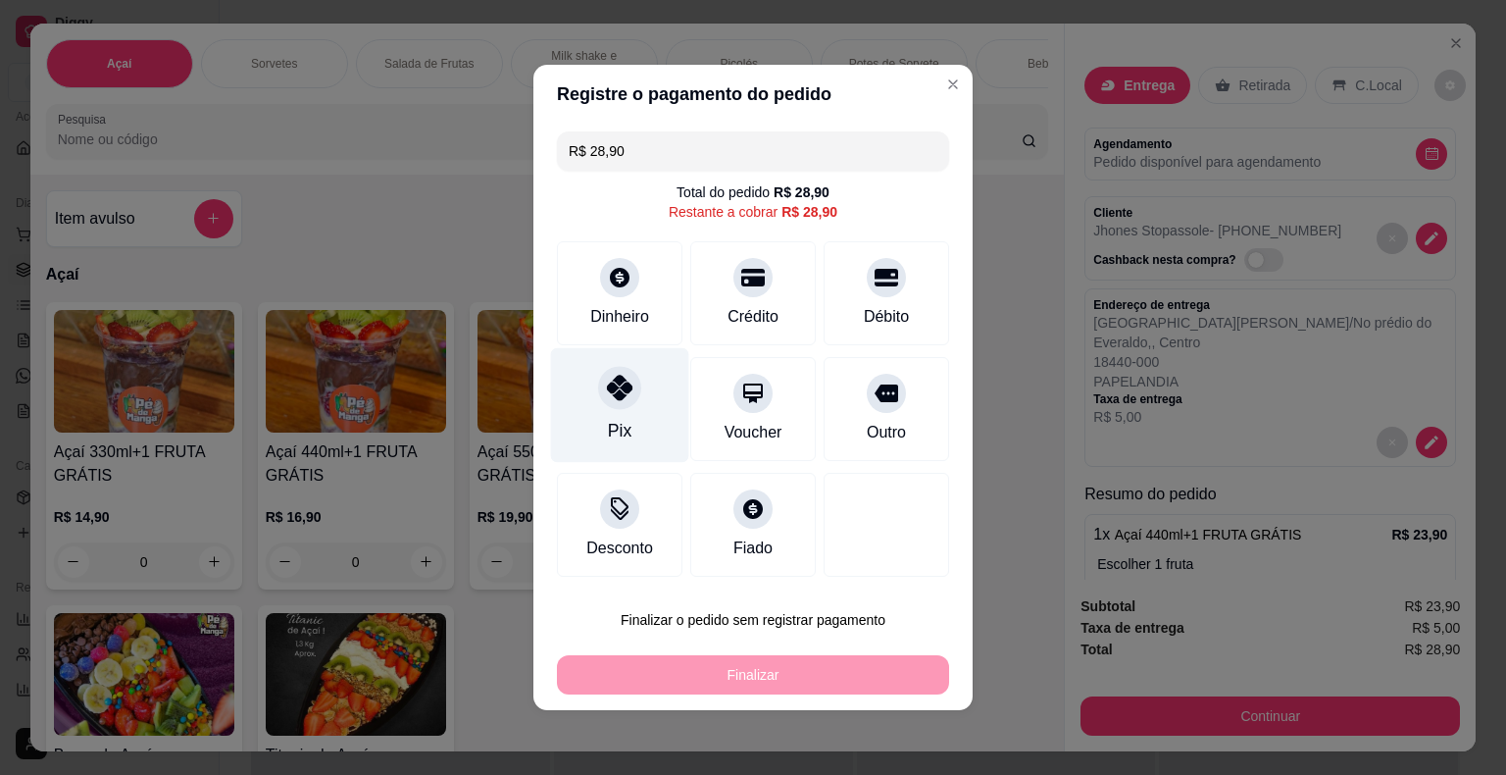
click at [619, 407] on div at bounding box center [619, 387] width 43 height 43
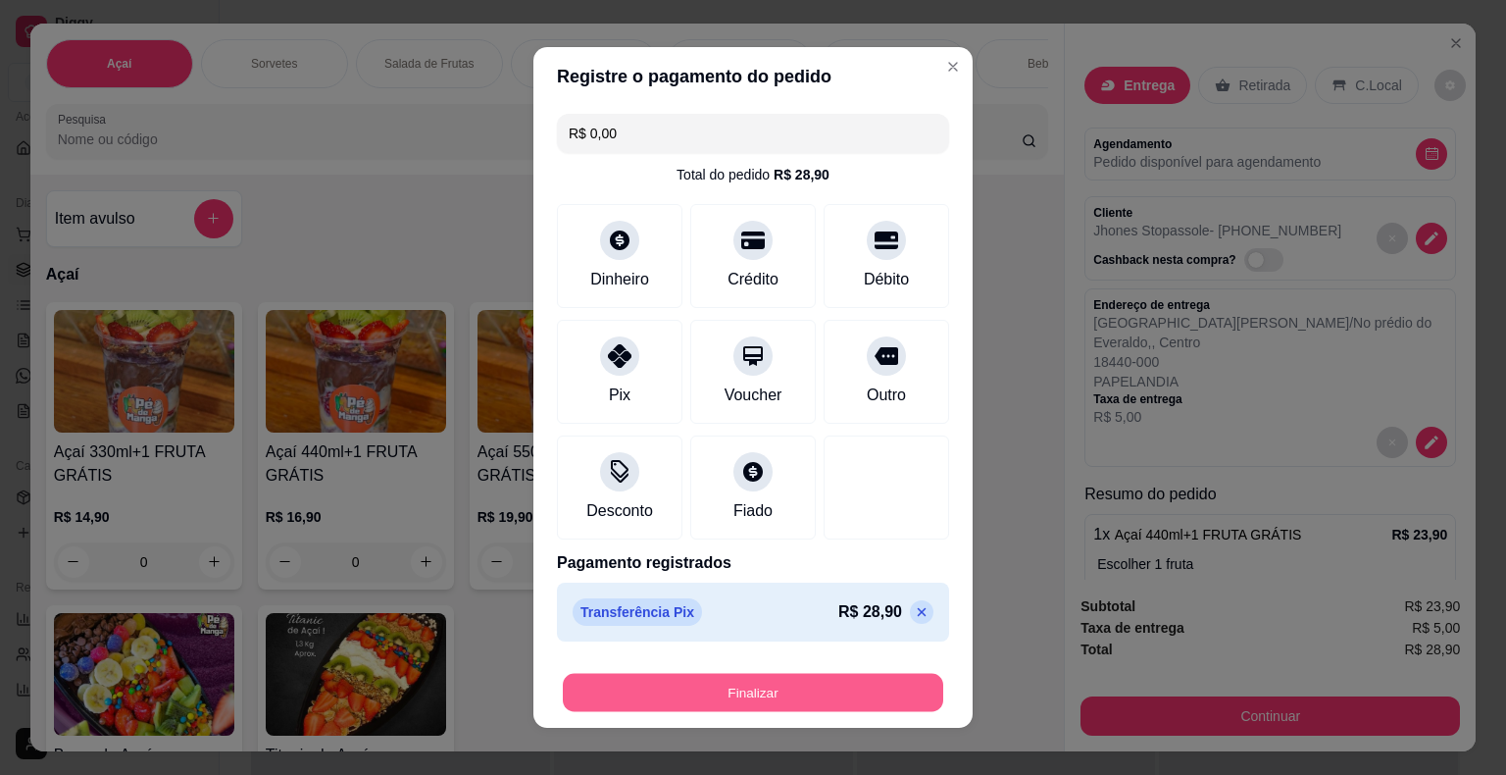
click at [666, 686] on button "Finalizar" at bounding box center [753, 693] width 380 height 38
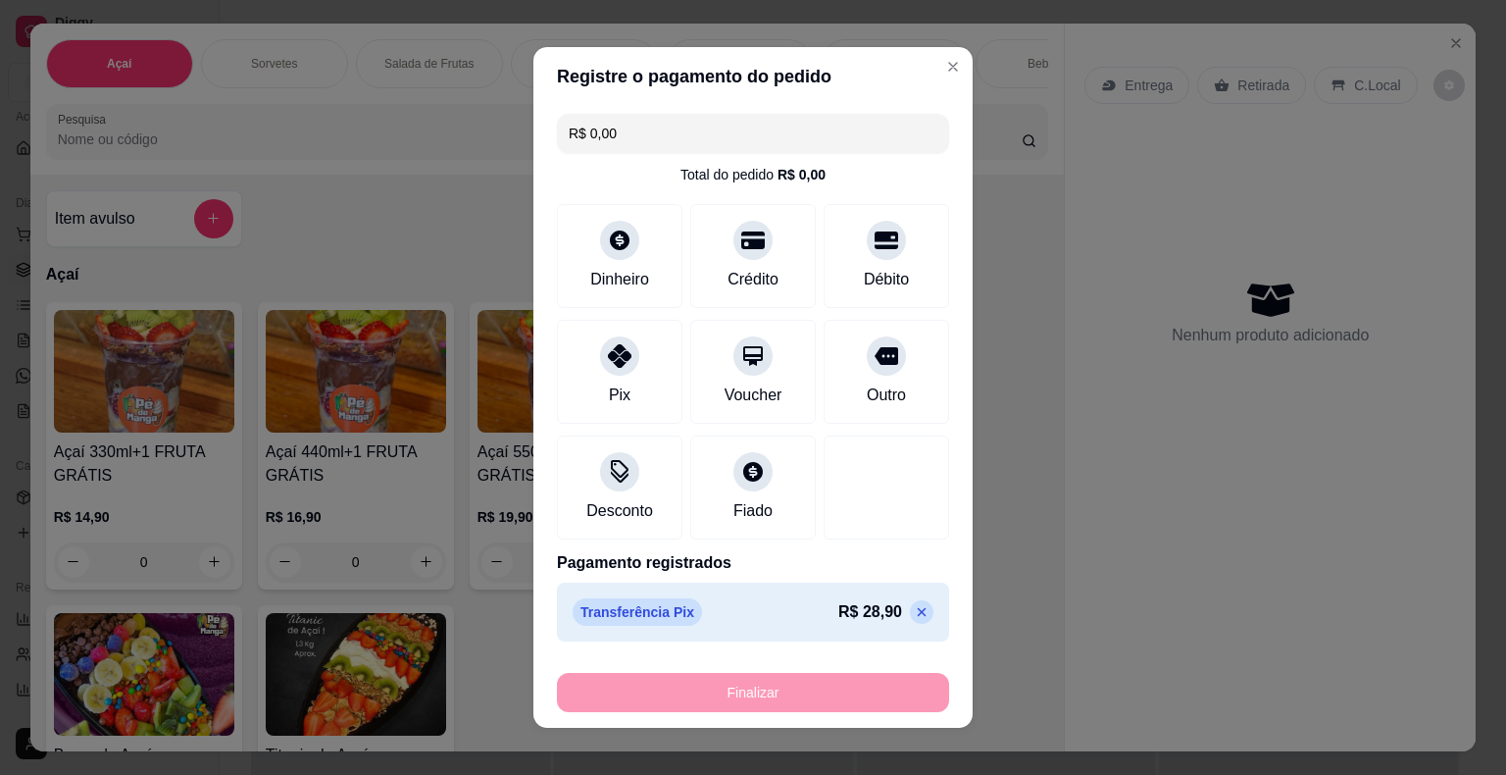
type input "-R$ 28,90"
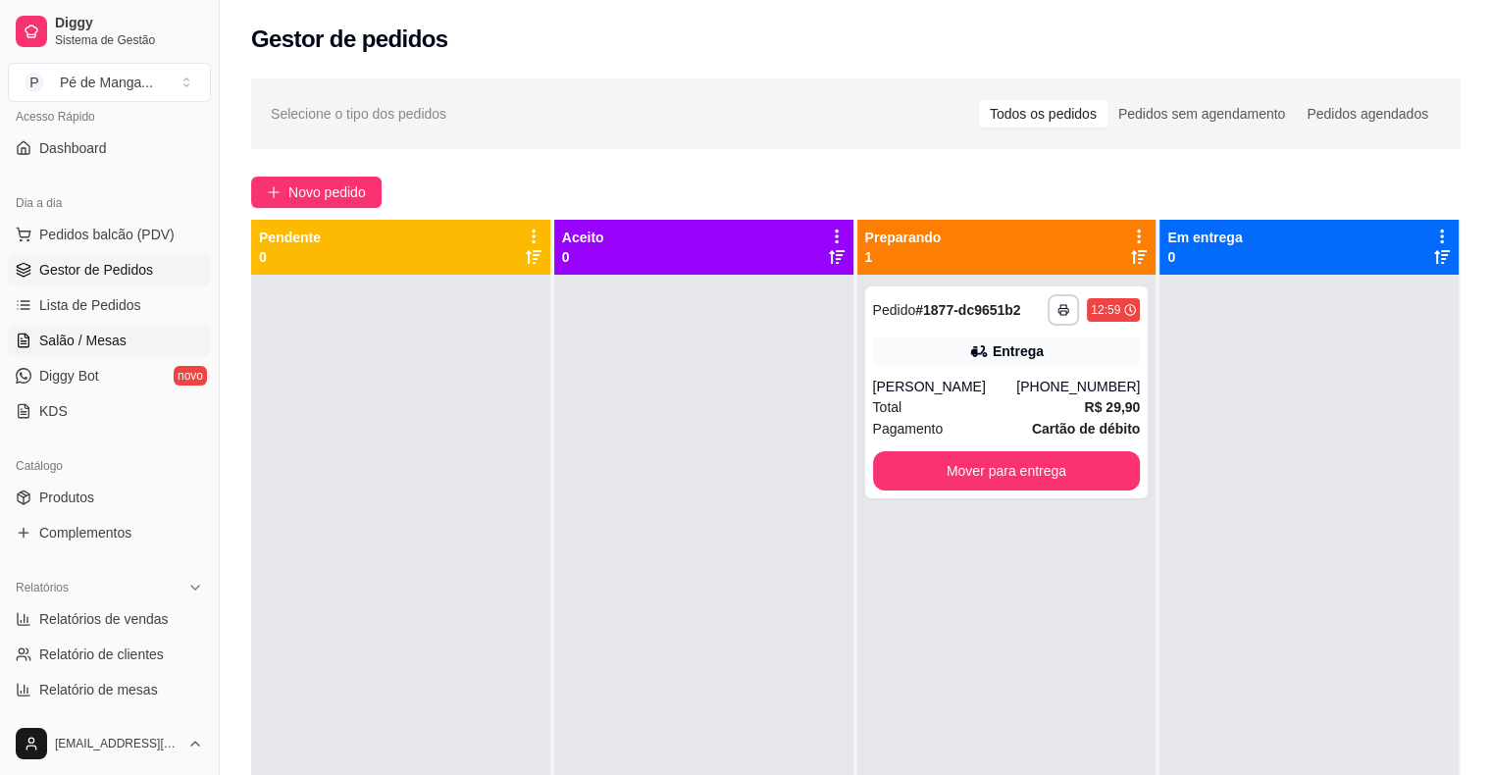
click at [103, 333] on span "Salão / Mesas" at bounding box center [82, 340] width 87 height 20
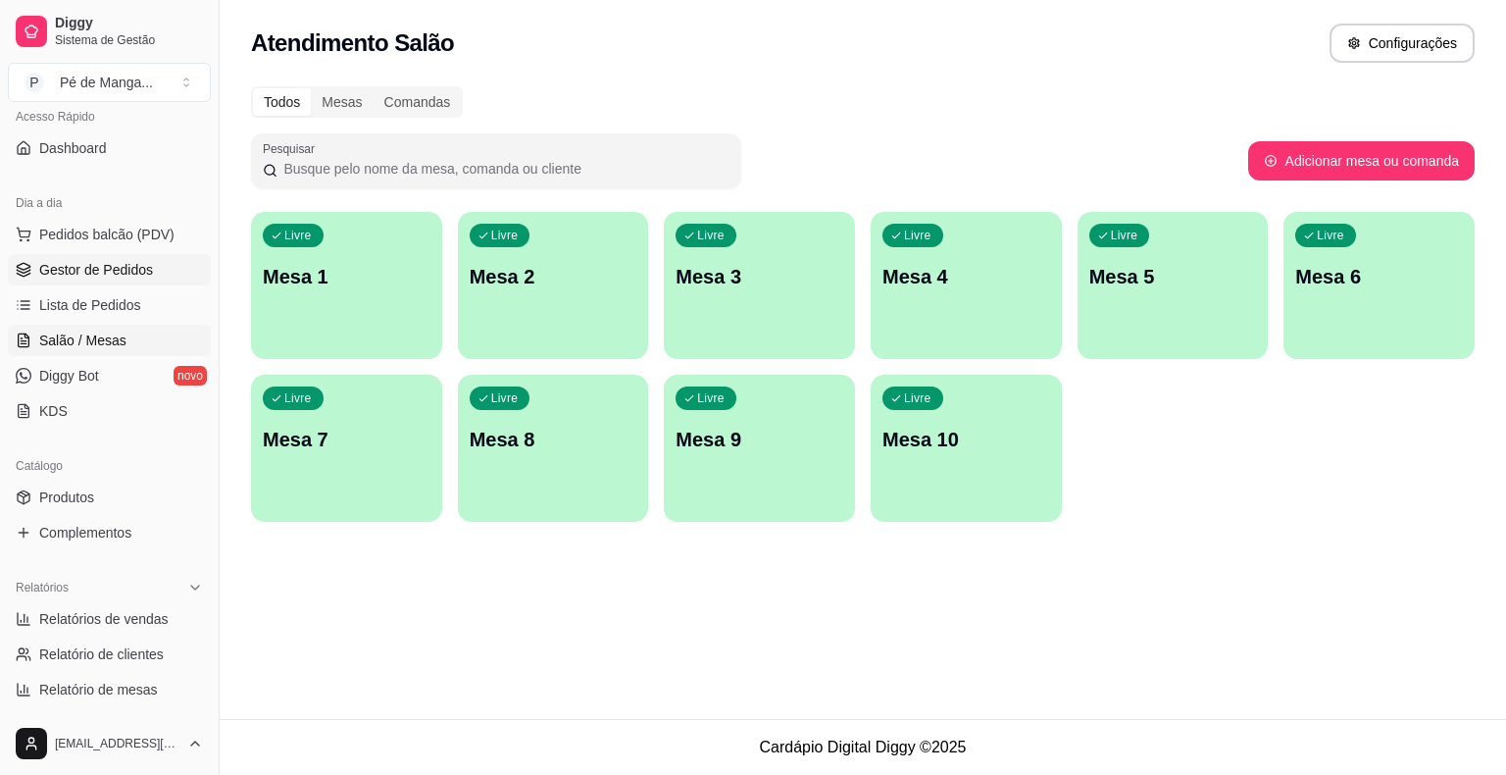
click at [118, 277] on span "Gestor de Pedidos" at bounding box center [96, 270] width 114 height 20
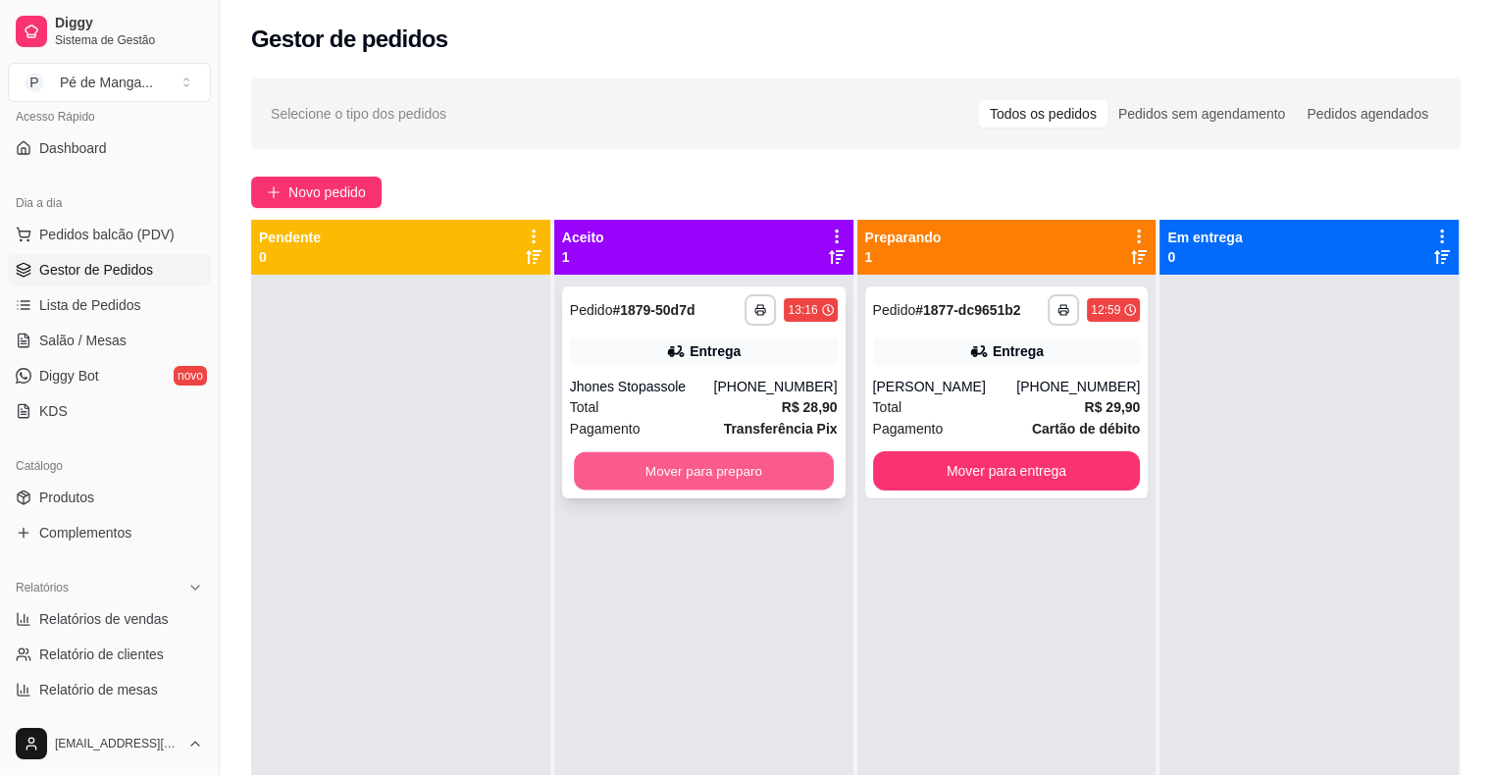
click at [681, 461] on button "Mover para preparo" at bounding box center [704, 471] width 260 height 38
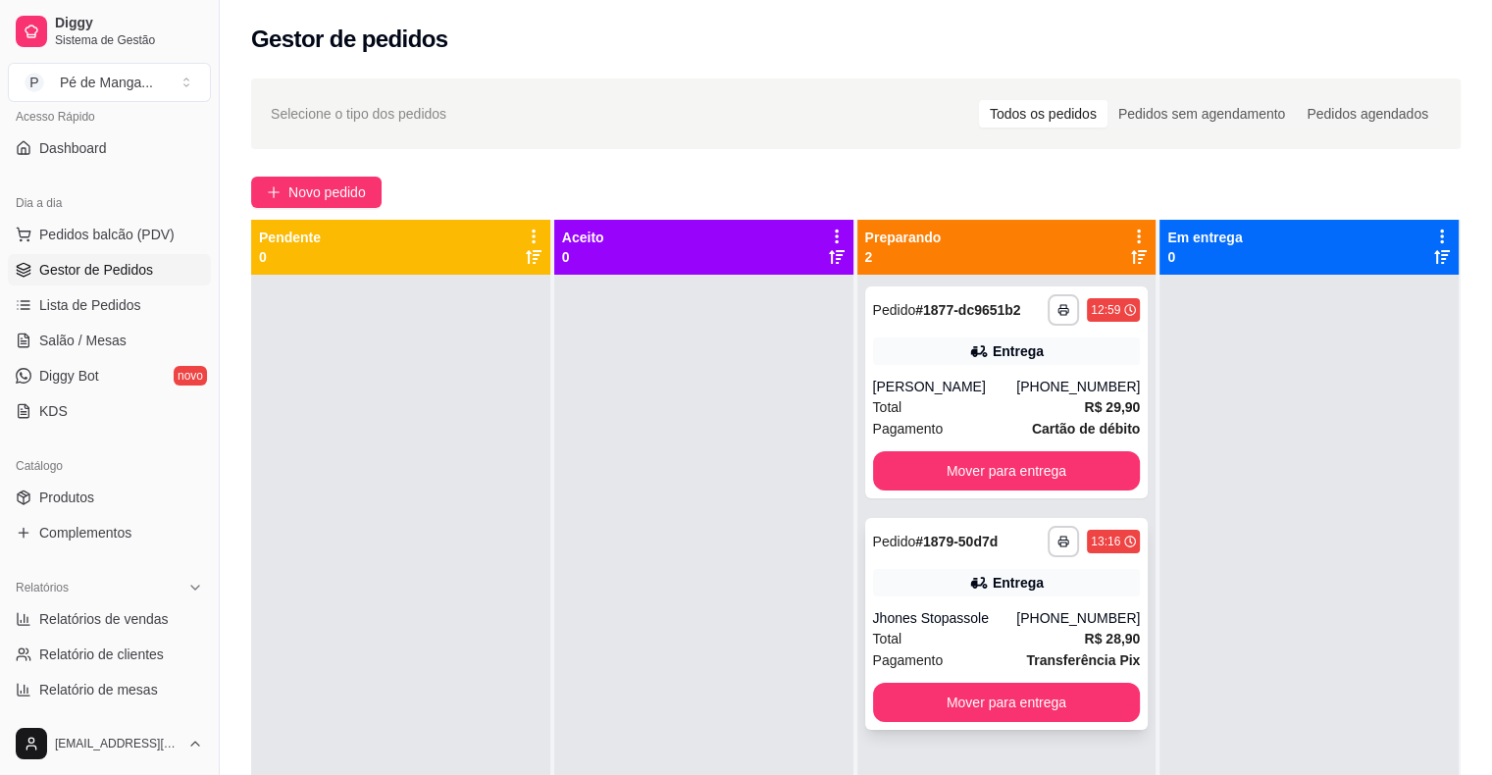
click at [996, 596] on div "Entrega" at bounding box center [1007, 582] width 268 height 27
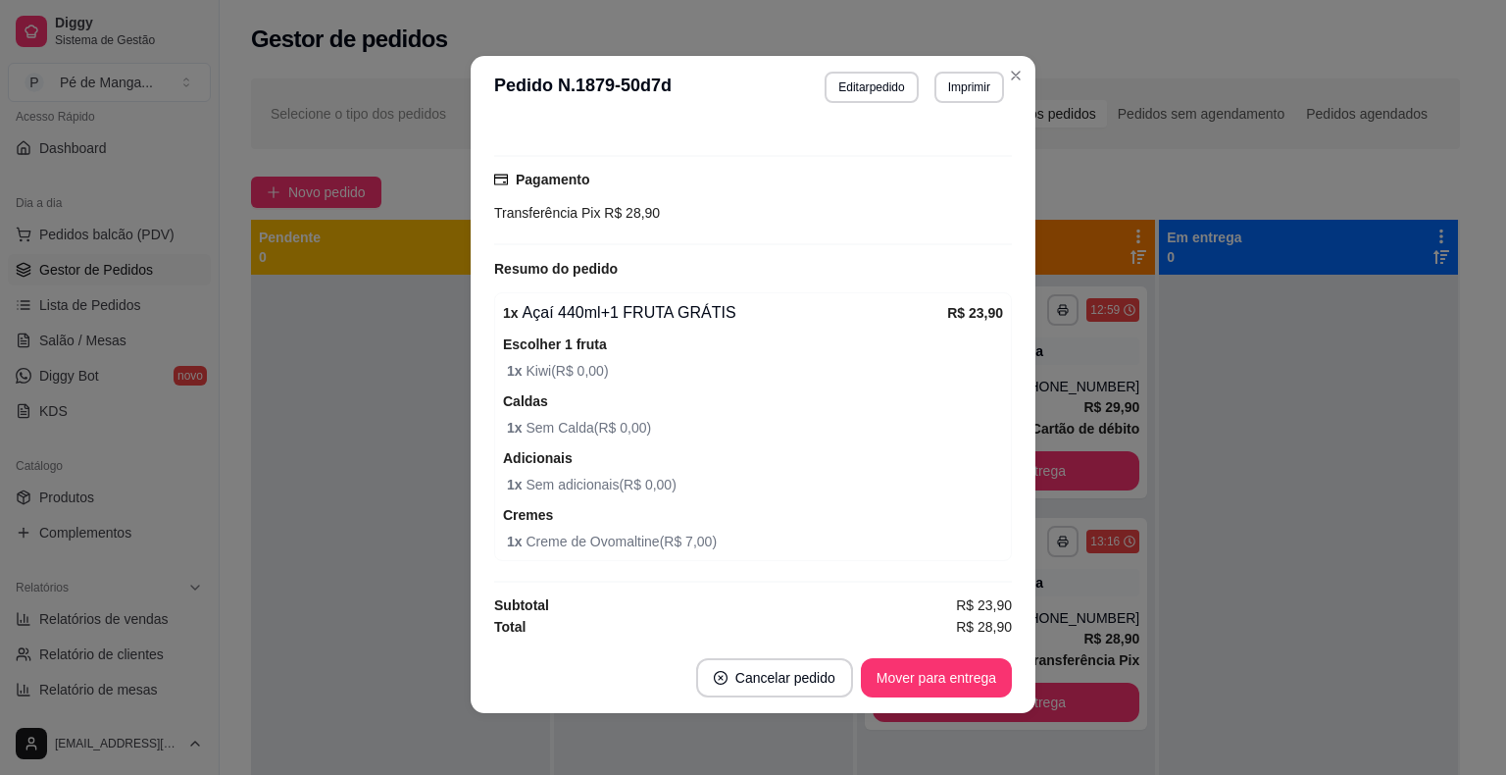
scroll to position [4, 0]
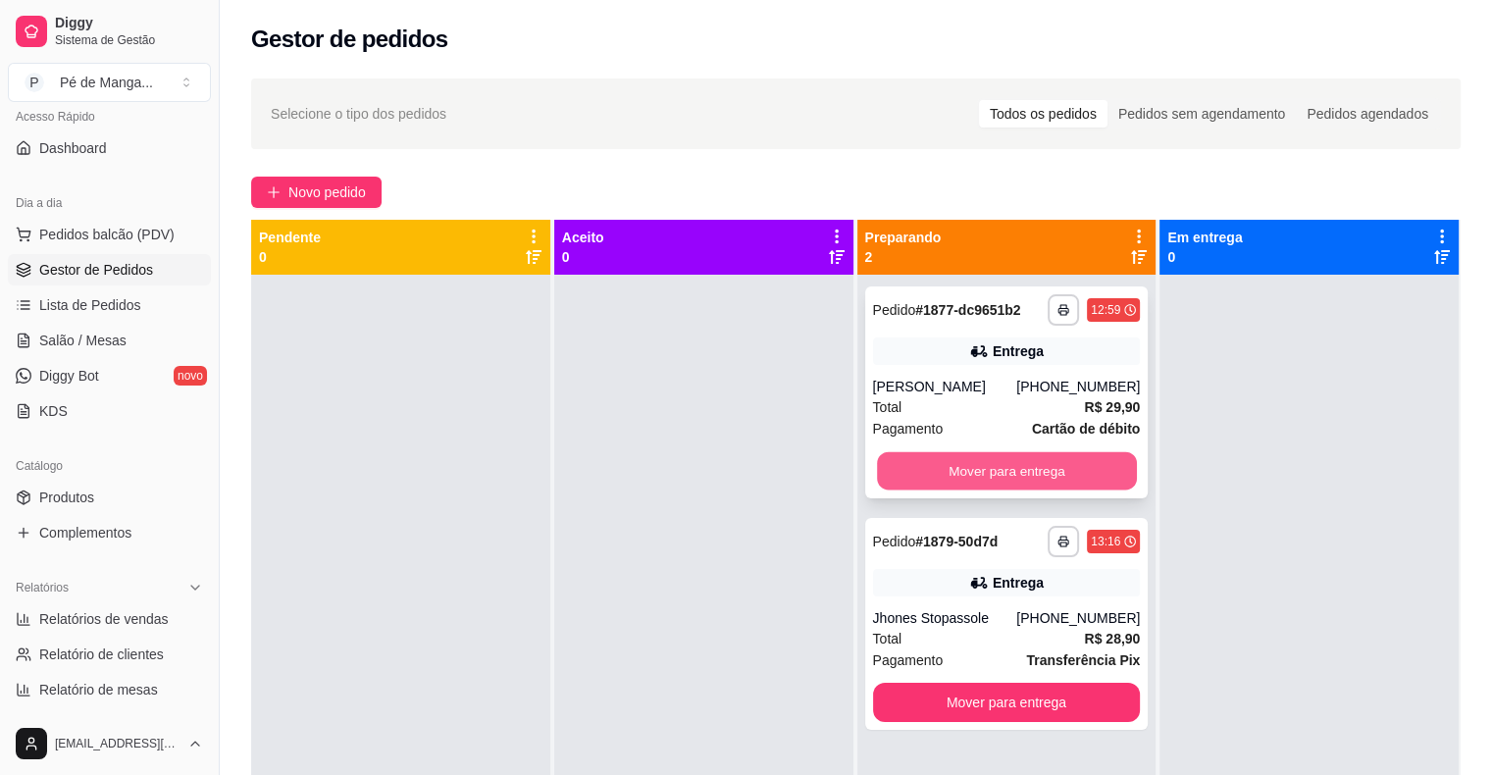
click at [1038, 489] on button "Mover para entrega" at bounding box center [1007, 471] width 260 height 38
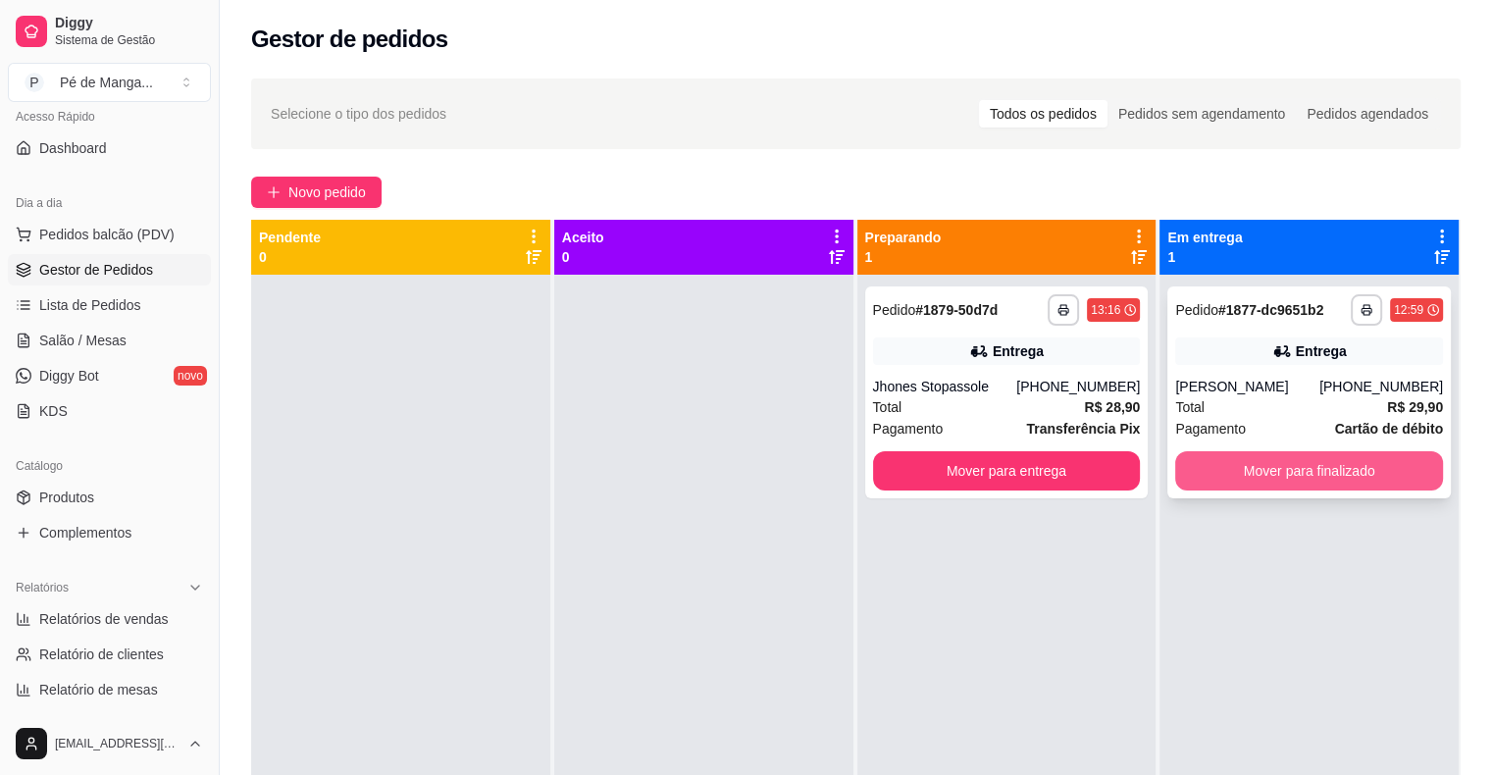
click at [1201, 476] on button "Mover para finalizado" at bounding box center [1309, 470] width 268 height 39
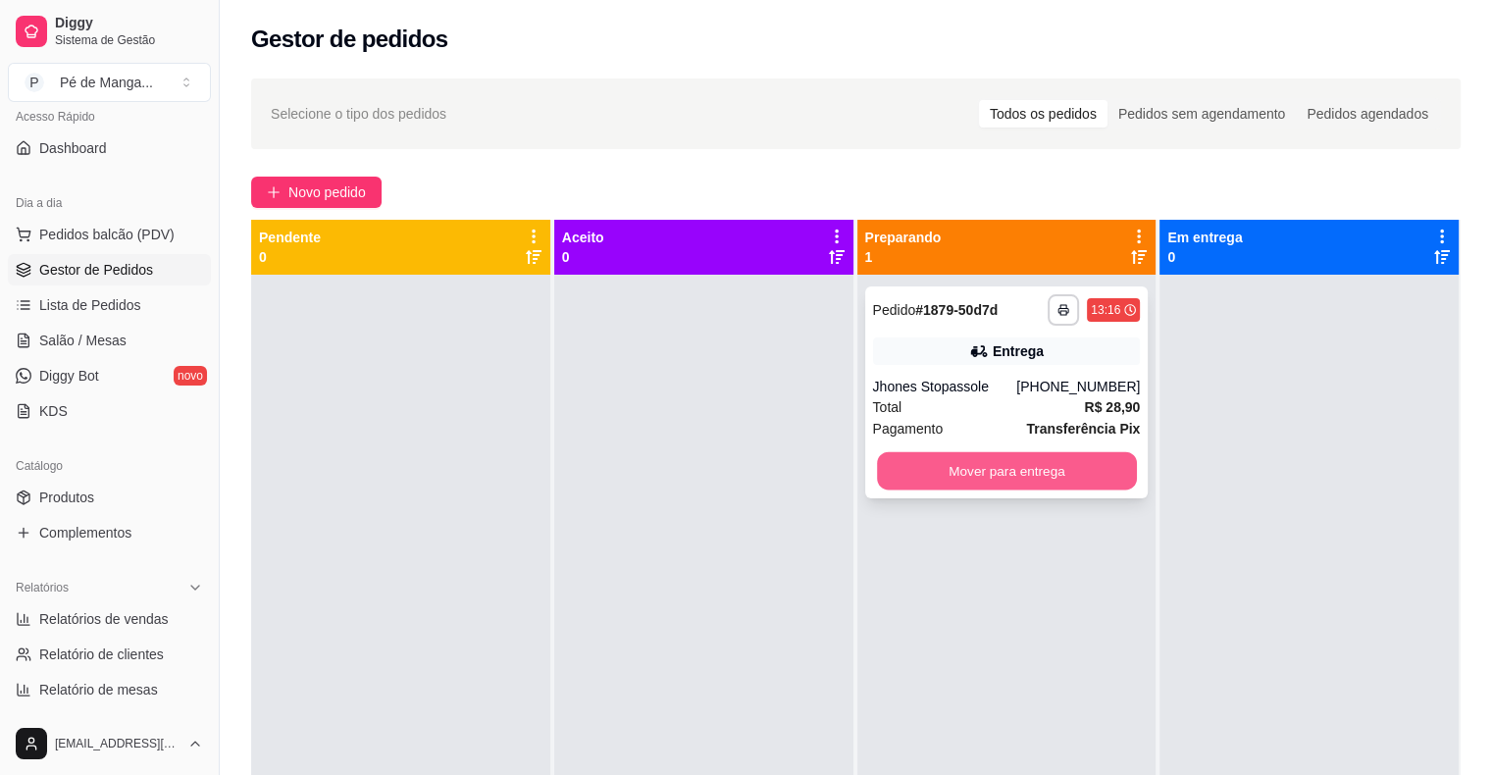
click at [1073, 461] on button "Mover para entrega" at bounding box center [1007, 471] width 260 height 38
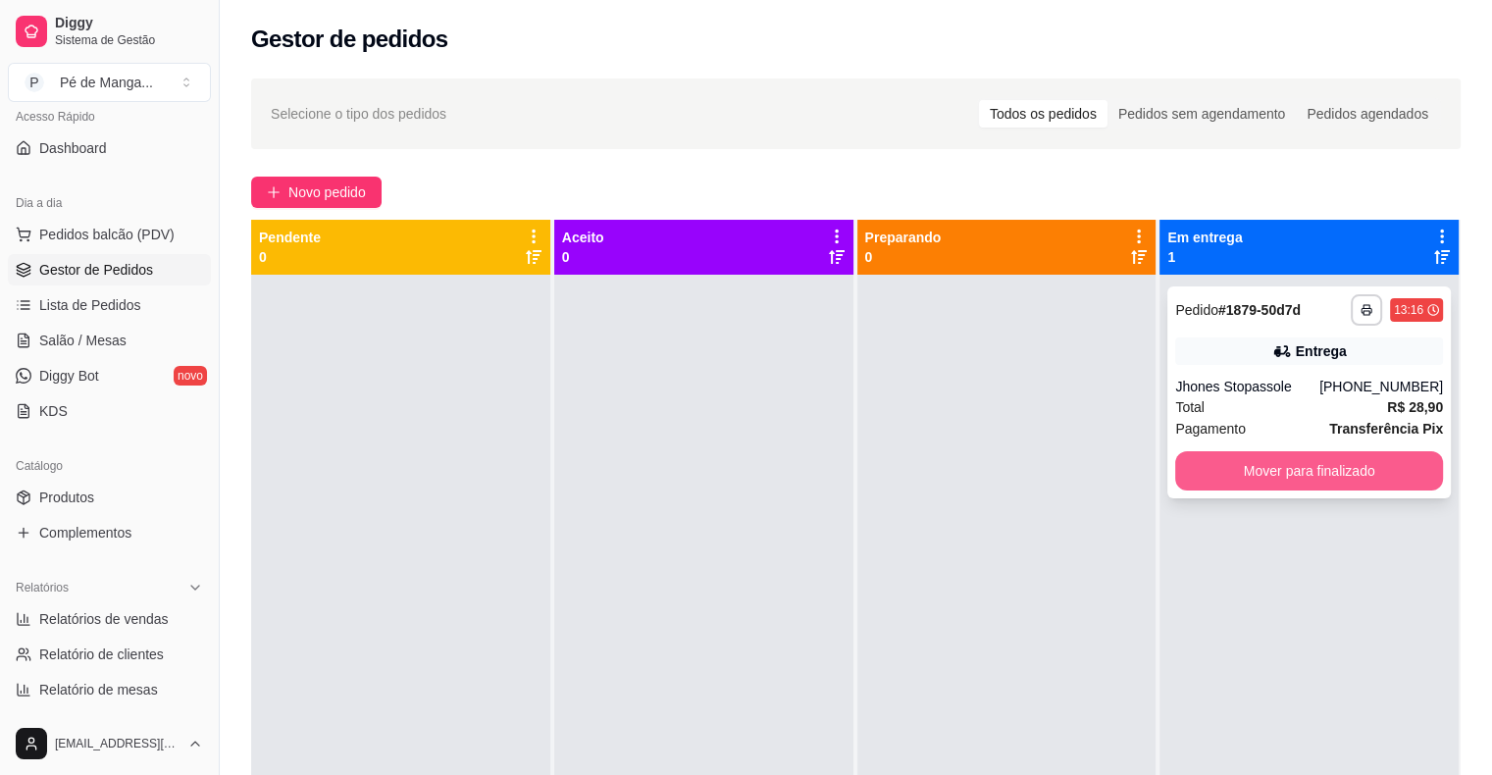
click at [1290, 478] on button "Mover para finalizado" at bounding box center [1309, 470] width 268 height 39
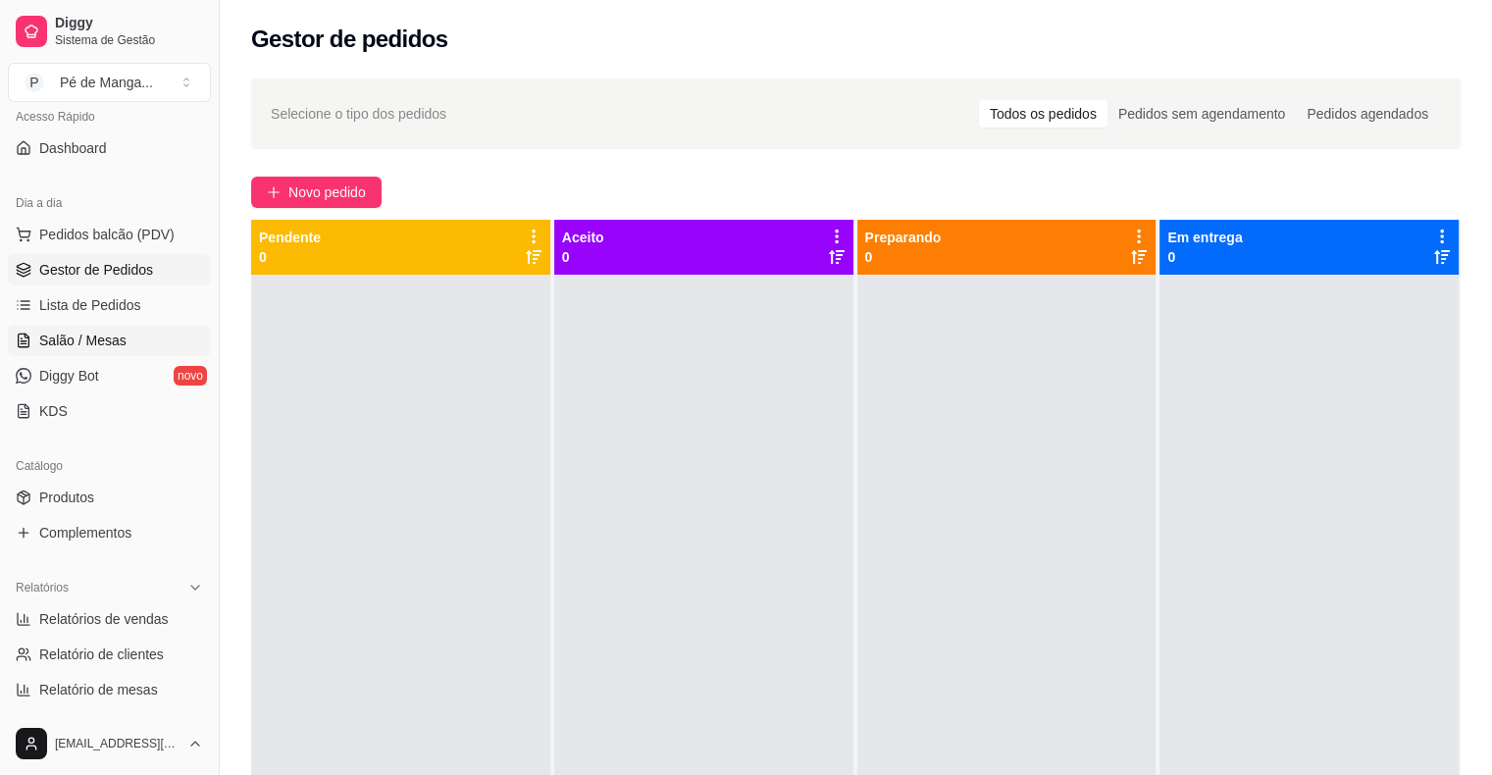
click at [95, 342] on span "Salão / Mesas" at bounding box center [82, 340] width 87 height 20
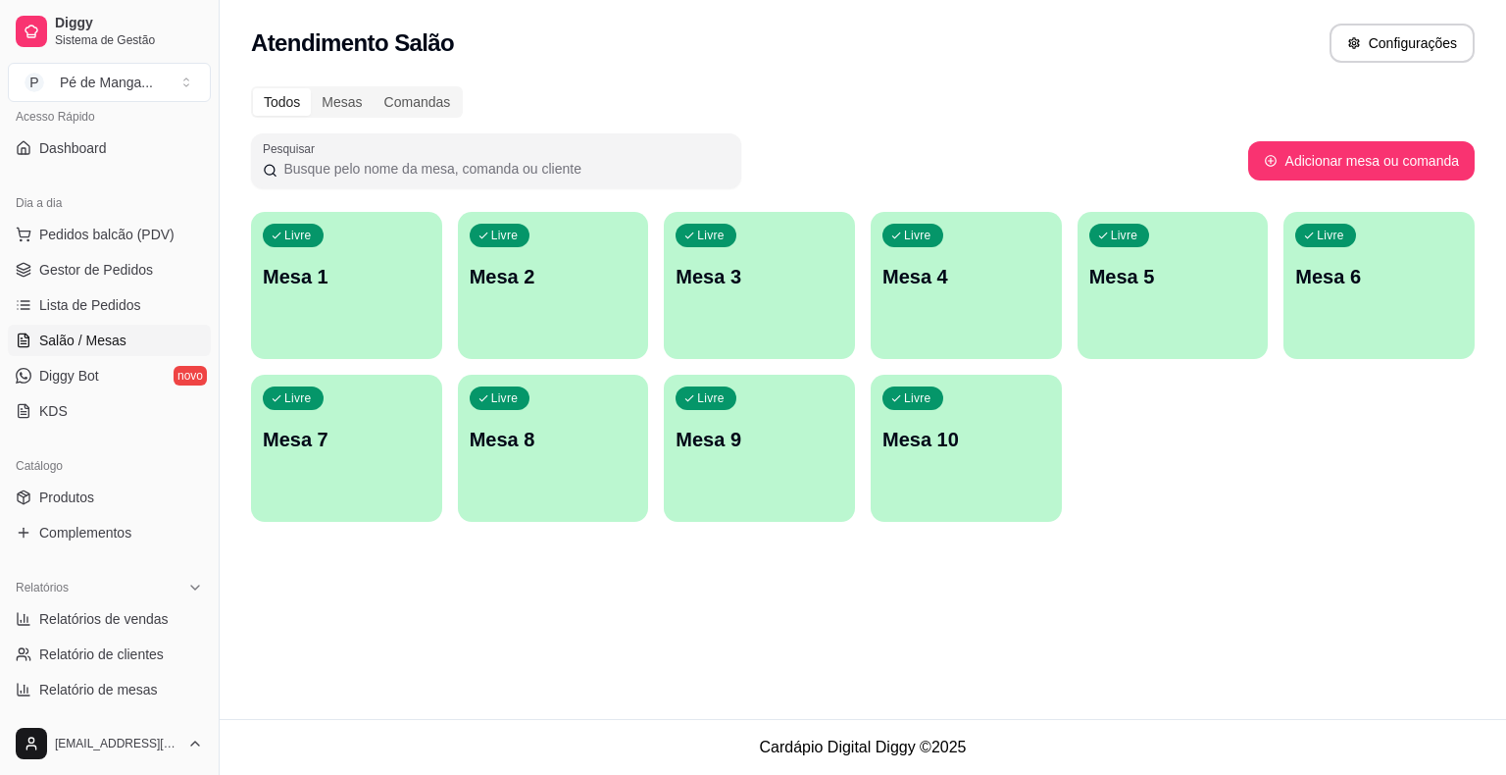
click at [357, 304] on div "Livre Mesa 1" at bounding box center [346, 274] width 191 height 124
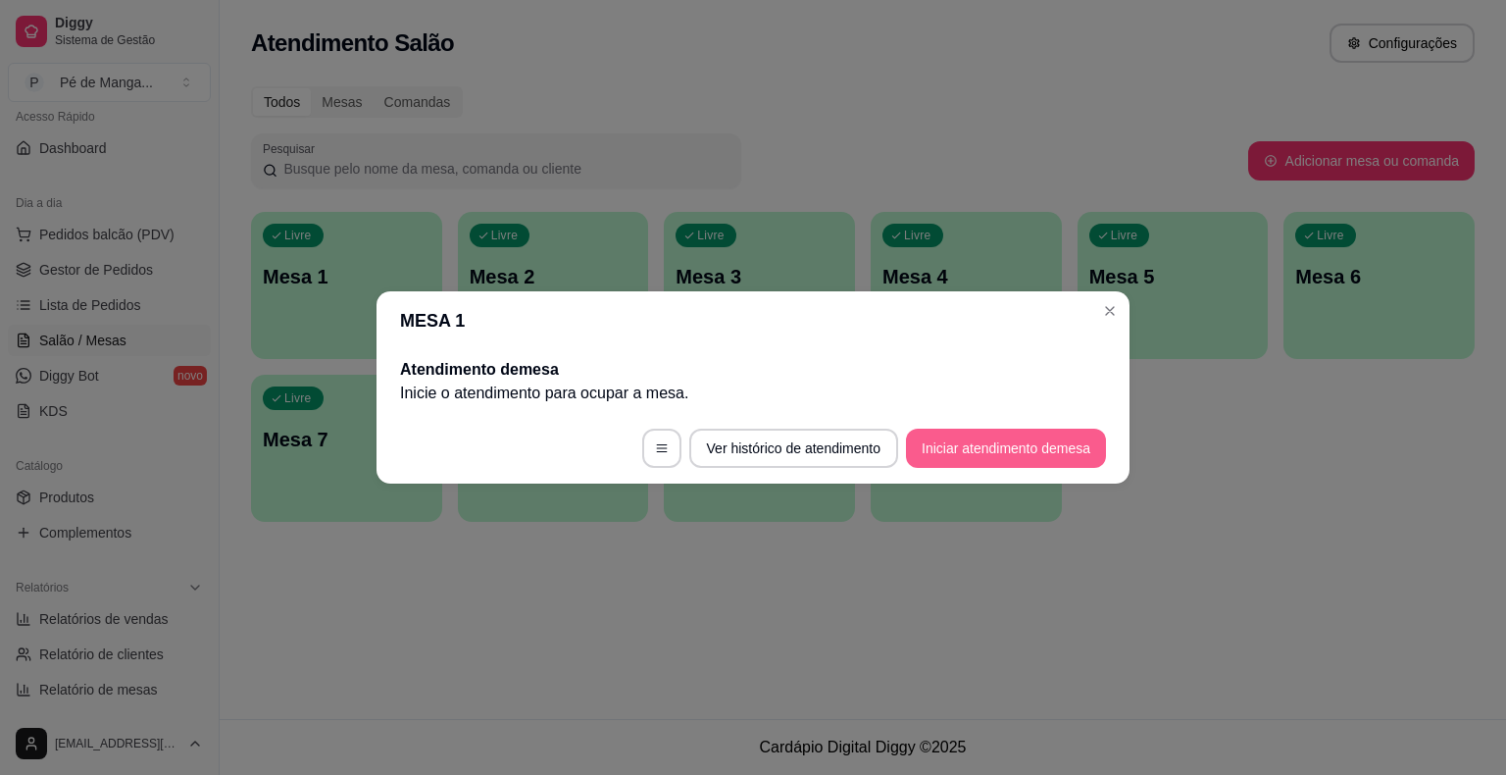
click at [996, 437] on button "Iniciar atendimento de mesa" at bounding box center [1006, 448] width 200 height 39
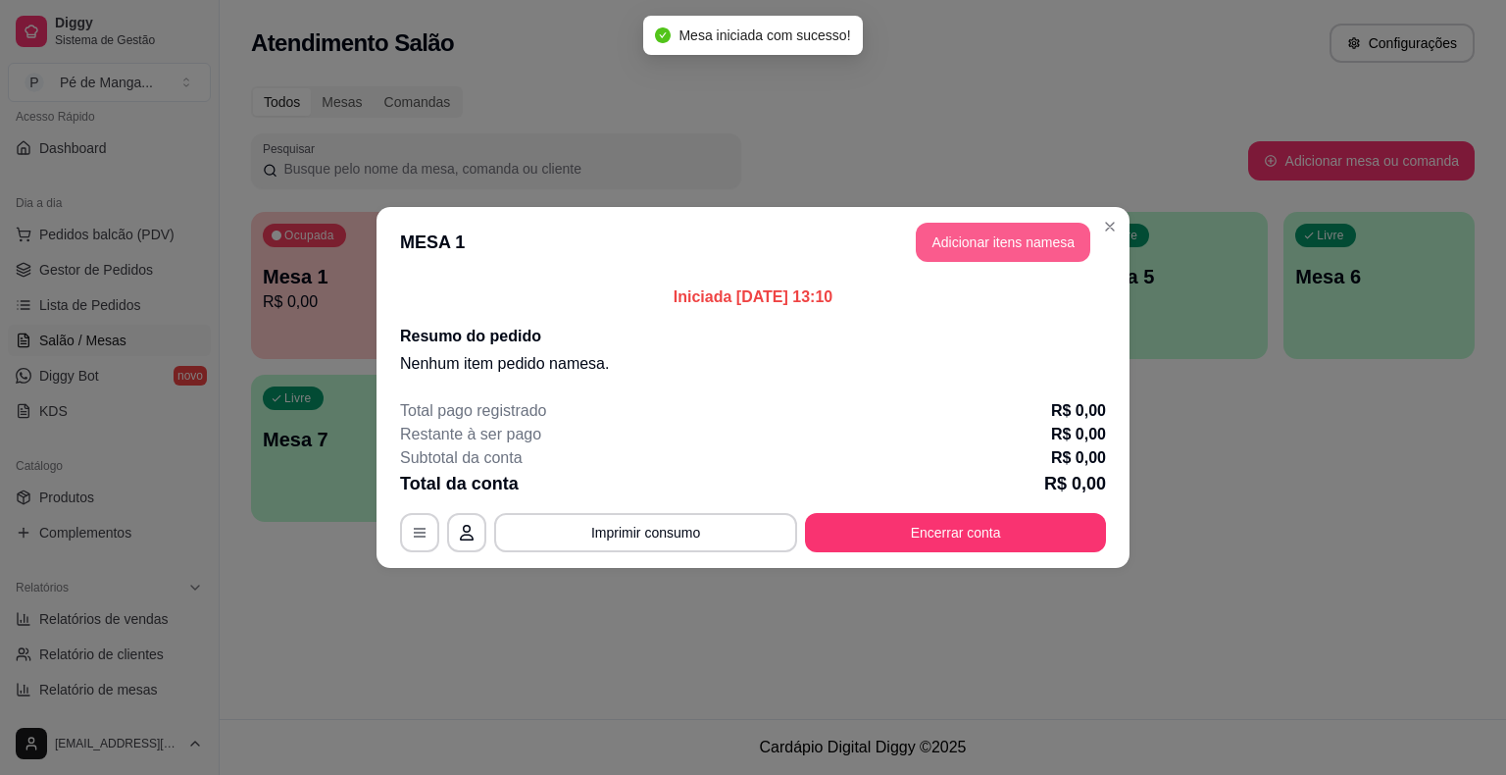
click at [1027, 241] on button "Adicionar itens na mesa" at bounding box center [1003, 242] width 175 height 39
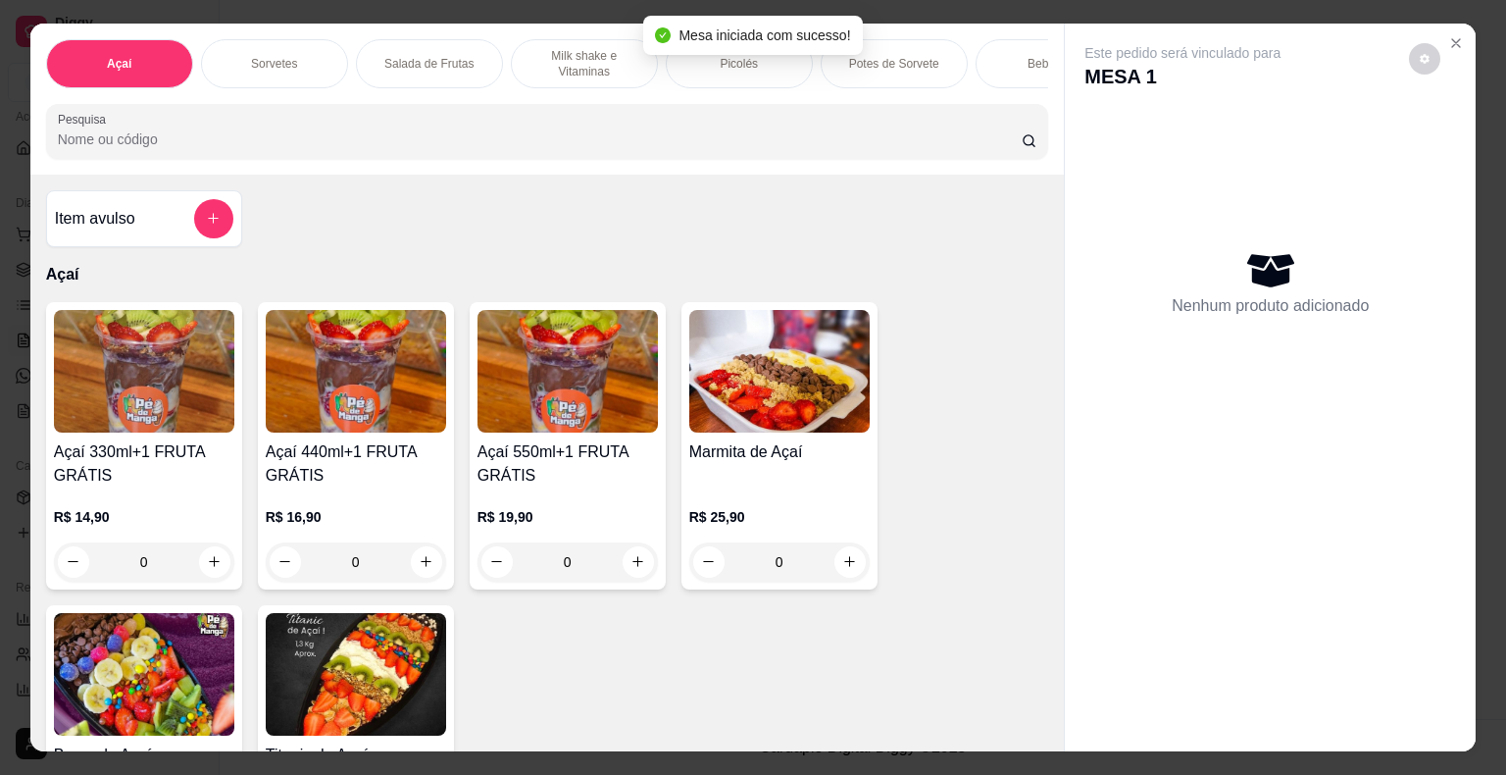
drag, startPoint x: 705, startPoint y: 46, endPoint x: 694, endPoint y: 67, distance: 23.2
click at [703, 51] on div "Mesa iniciada com sucesso!" at bounding box center [752, 35] width 219 height 39
click at [694, 65] on div "Picolés" at bounding box center [739, 63] width 147 height 49
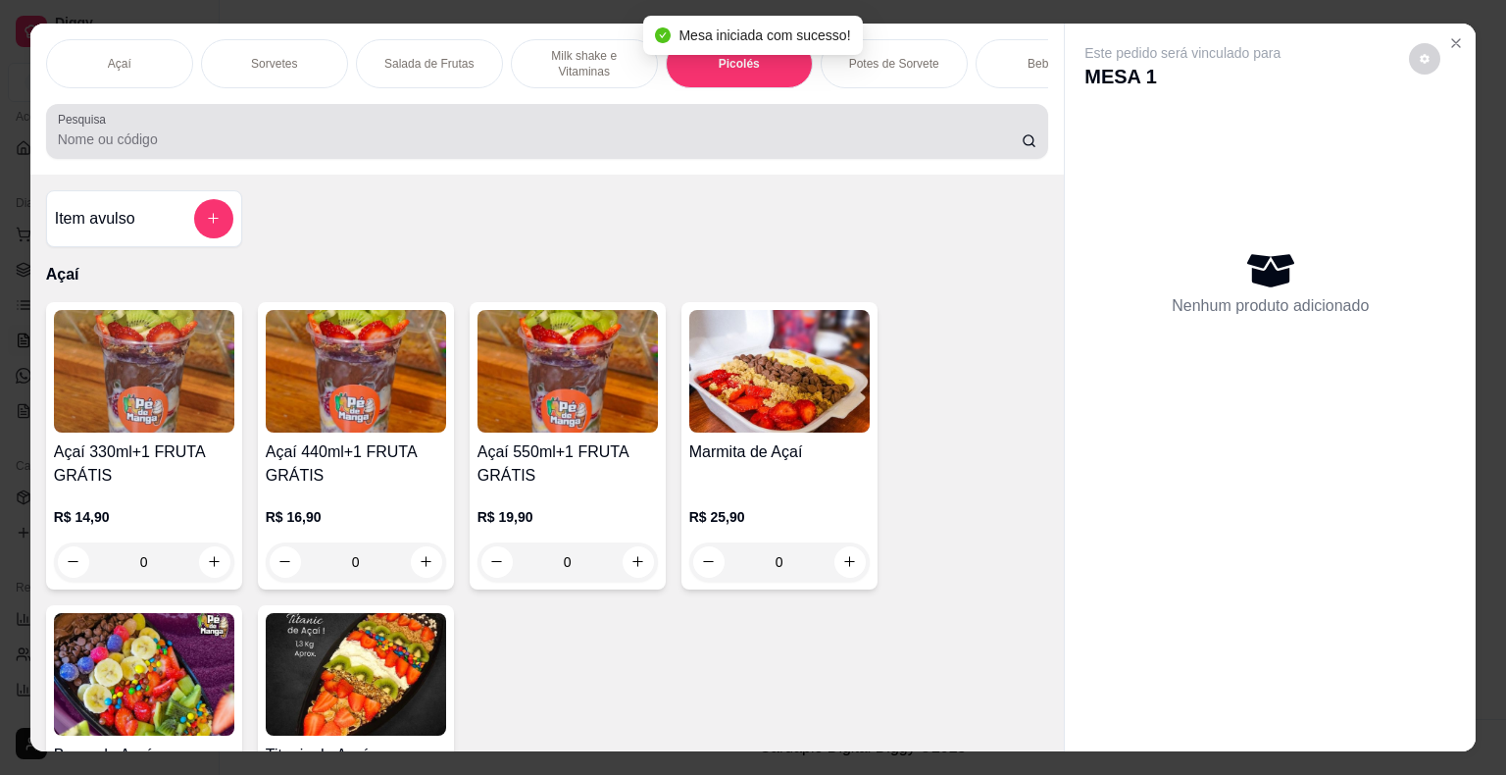
scroll to position [47, 0]
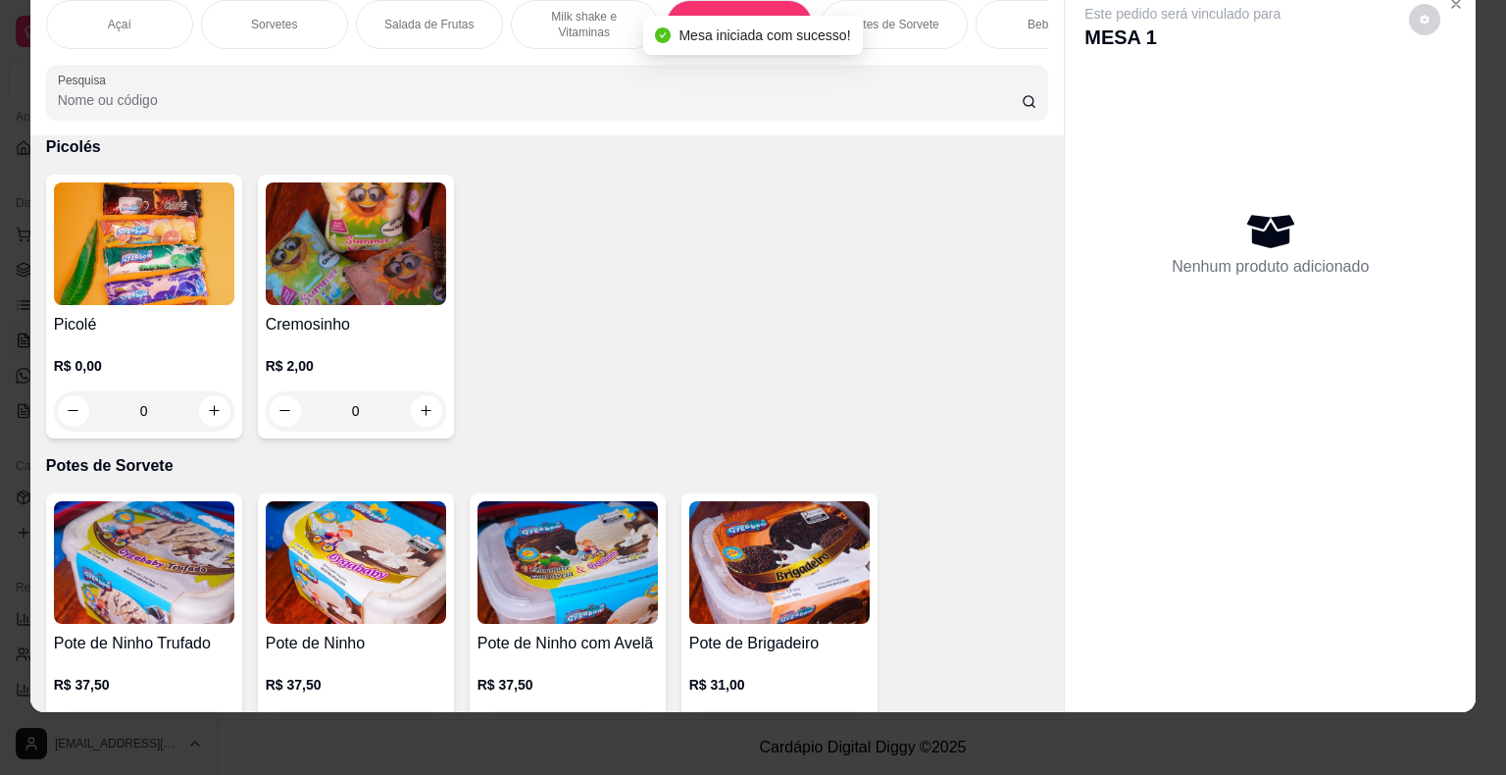
click at [220, 405] on div "0" at bounding box center [144, 410] width 180 height 39
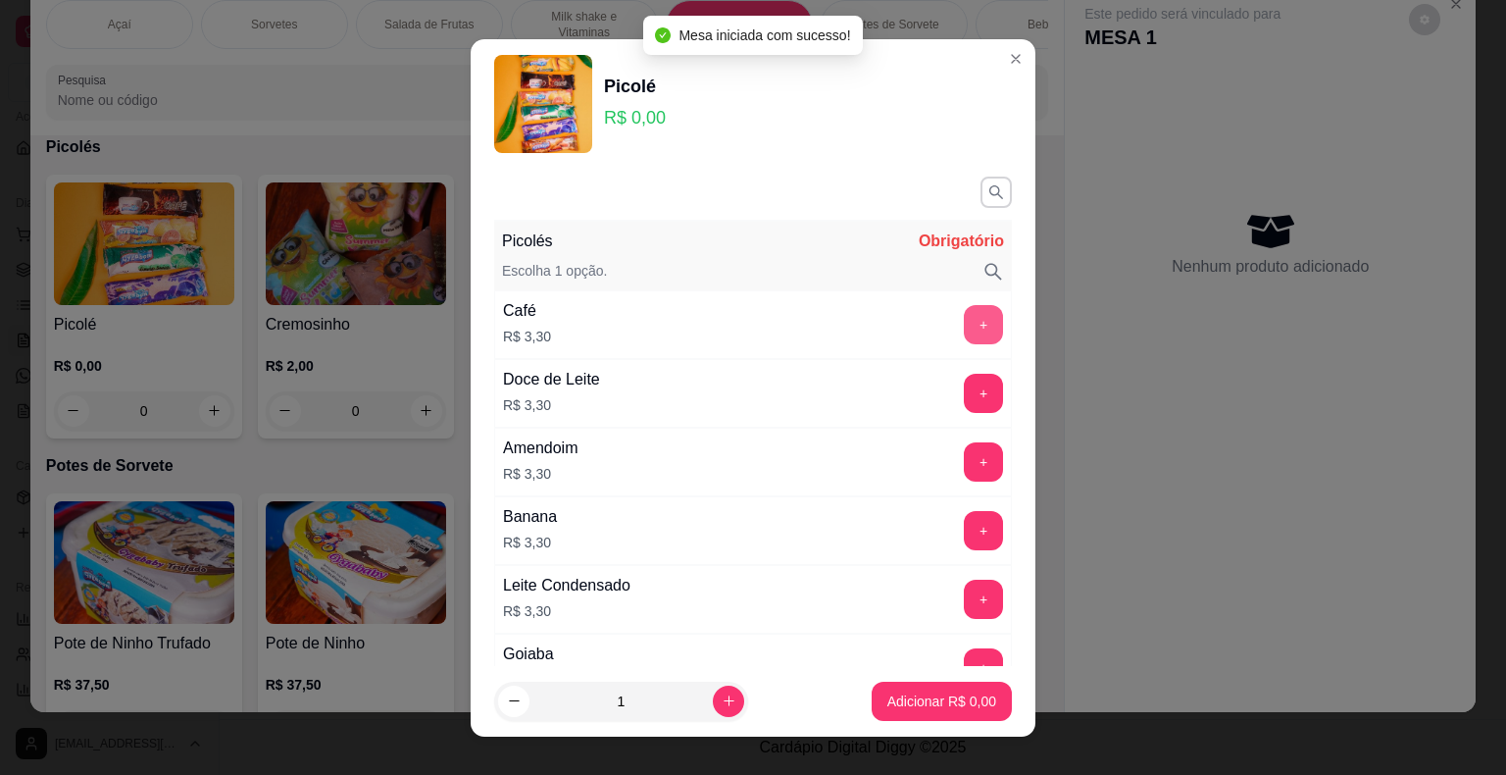
click at [964, 325] on button "+" at bounding box center [983, 324] width 39 height 39
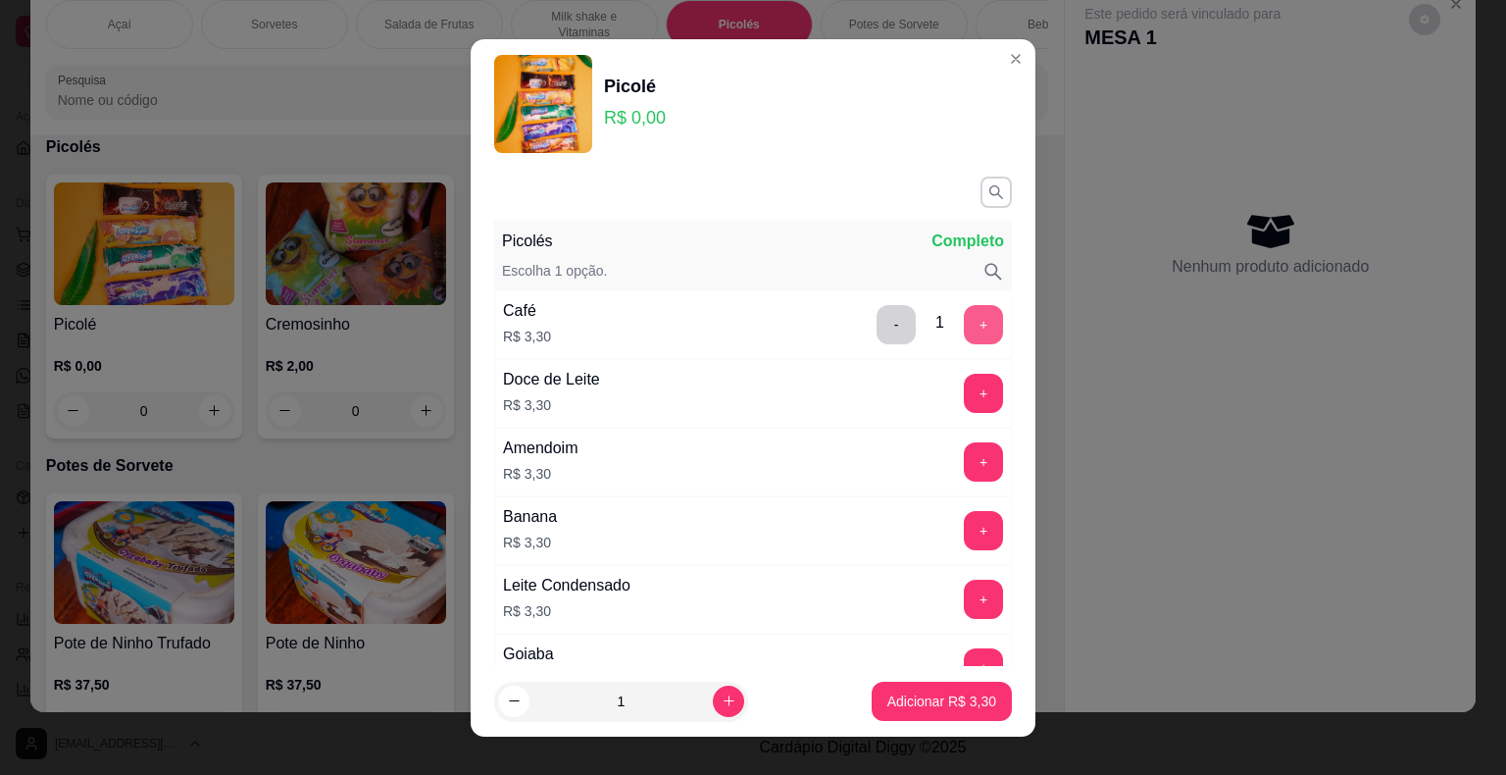
click at [964, 326] on button "+" at bounding box center [983, 324] width 39 height 39
click at [965, 327] on button "+" at bounding box center [984, 324] width 38 height 38
click at [965, 328] on button "+" at bounding box center [984, 324] width 38 height 38
click at [922, 715] on button "Adicionar R$ 13,20" at bounding box center [938, 701] width 144 height 38
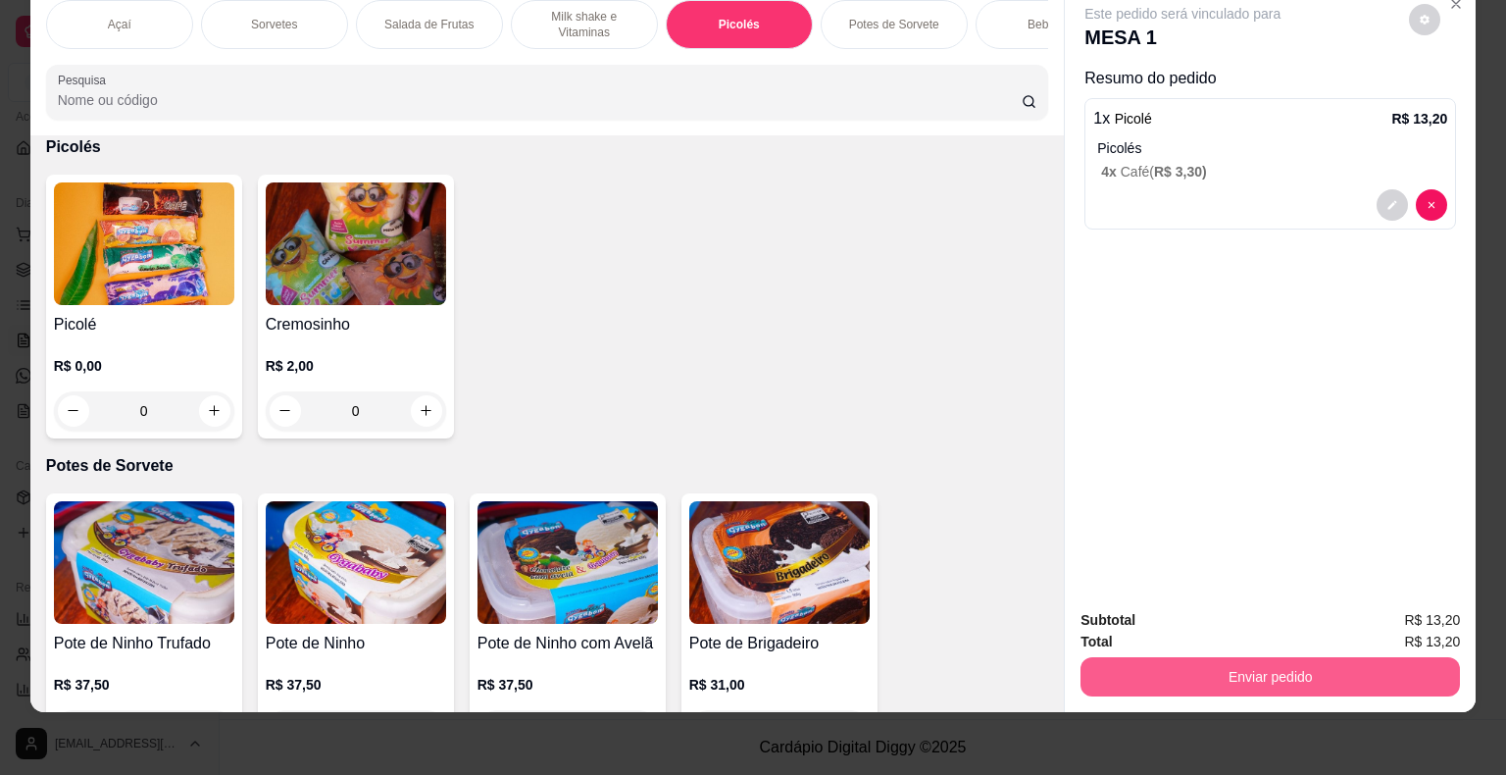
click at [1239, 657] on button "Enviar pedido" at bounding box center [1271, 676] width 380 height 39
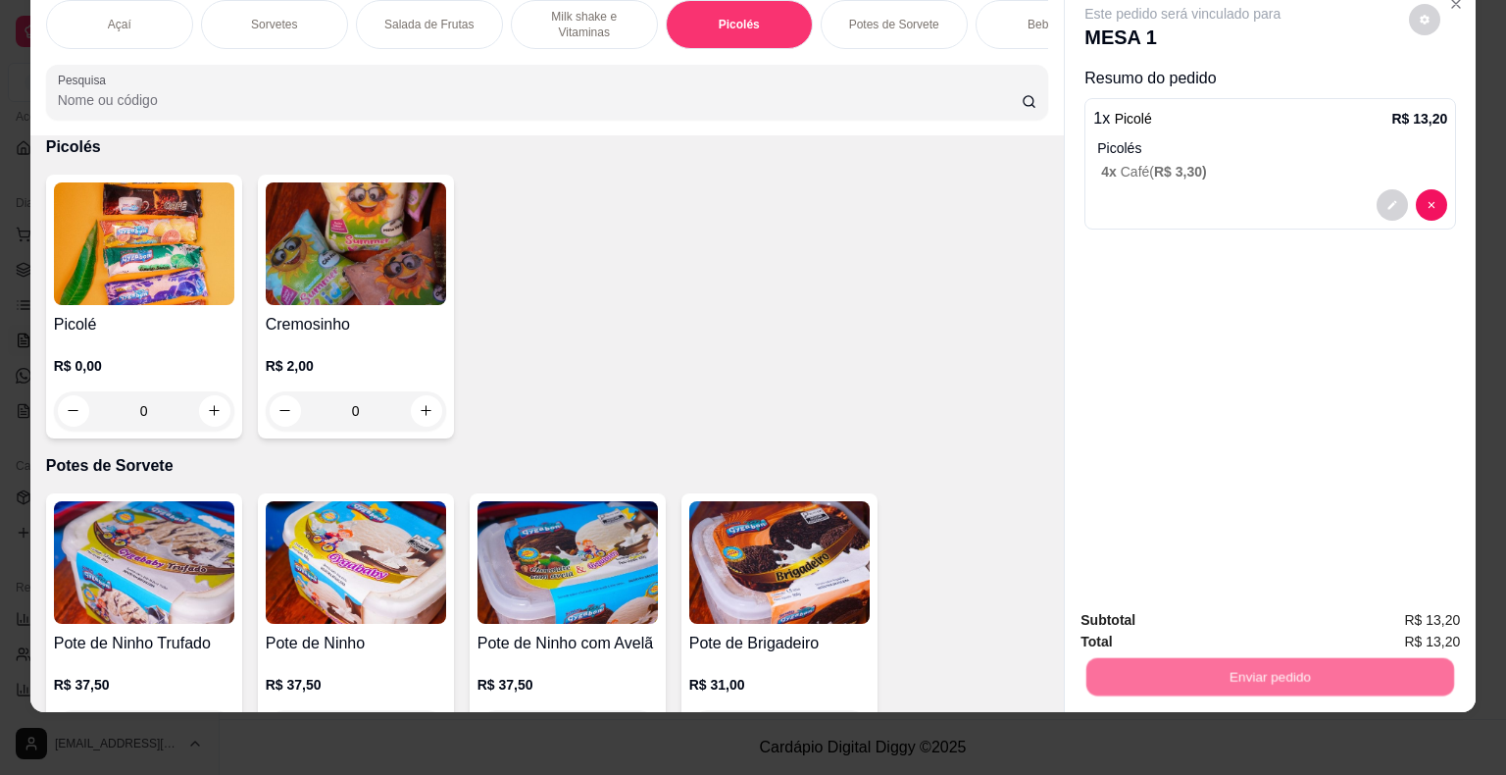
click at [1366, 600] on button "Enviar pedido" at bounding box center [1409, 613] width 108 height 36
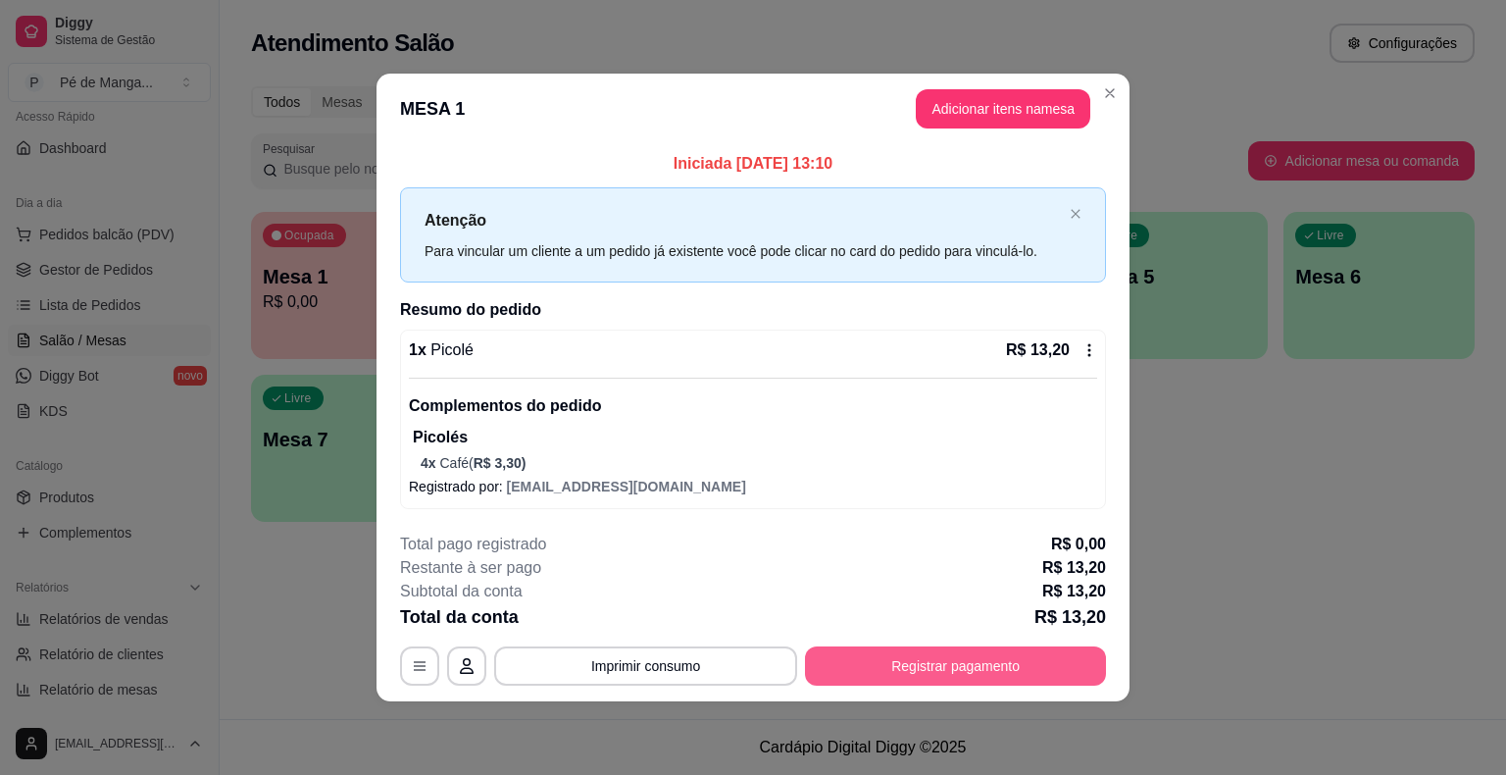
click at [888, 677] on button "Registrar pagamento" at bounding box center [955, 665] width 301 height 39
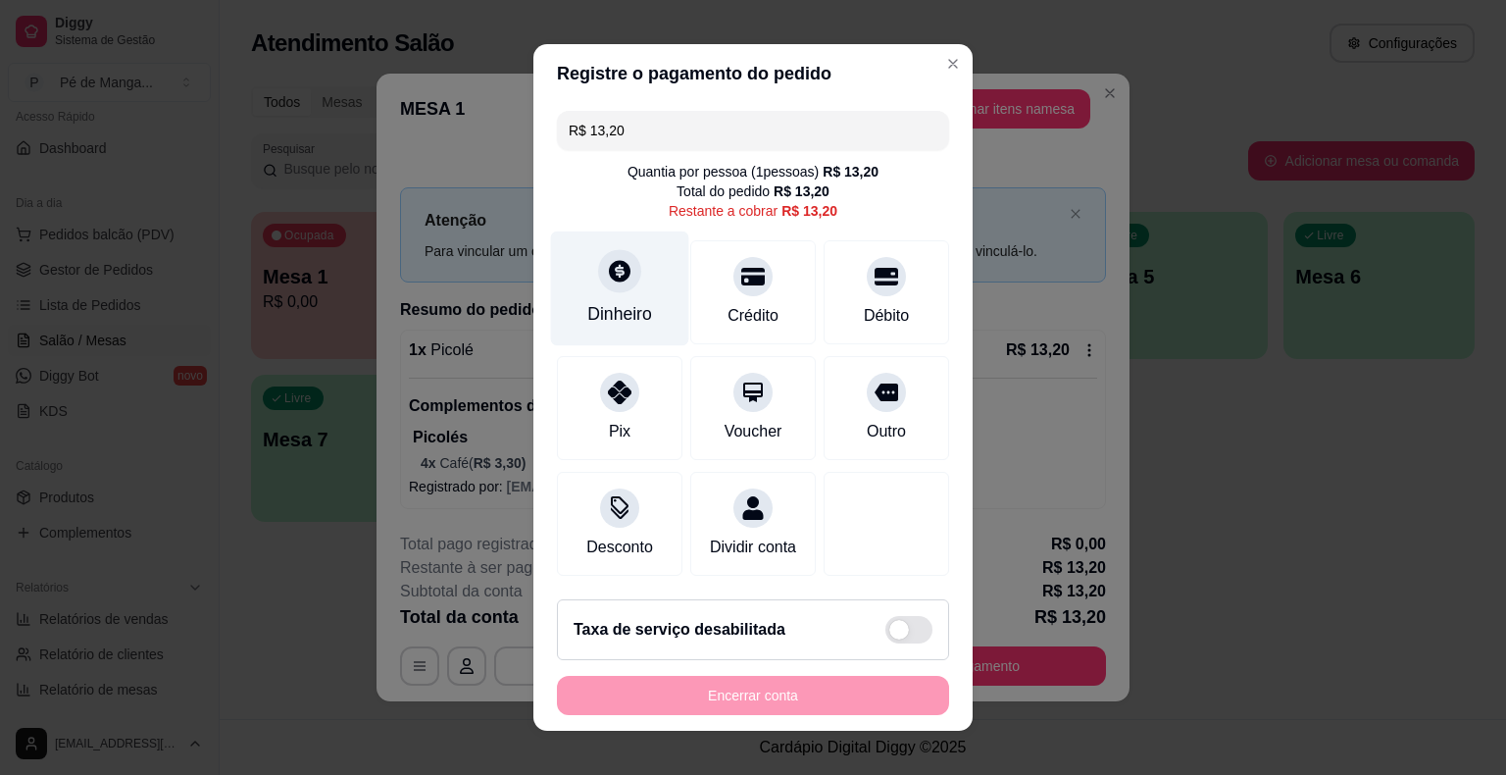
click at [597, 312] on div "Dinheiro" at bounding box center [619, 313] width 65 height 25
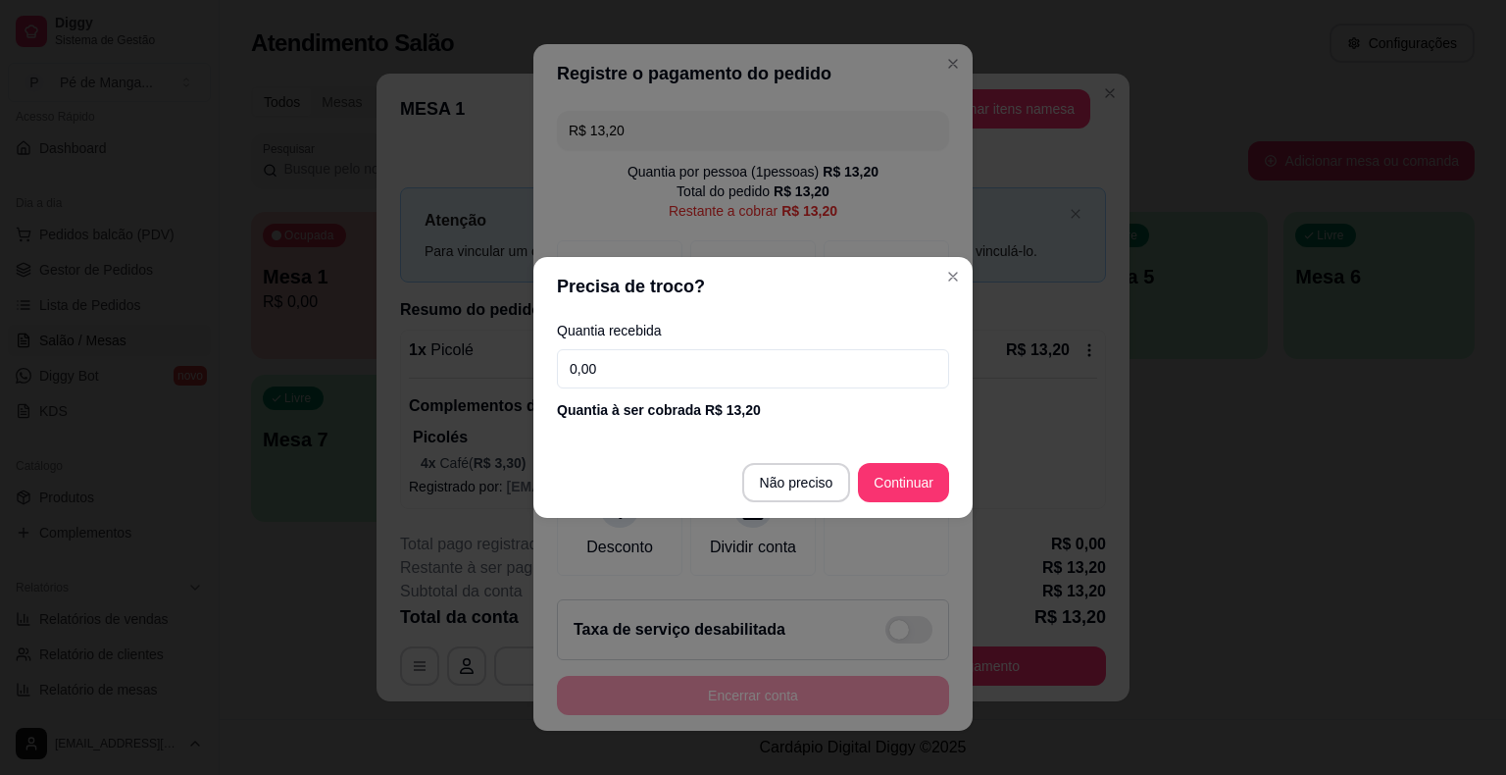
click at [659, 371] on input "0,00" at bounding box center [753, 368] width 392 height 39
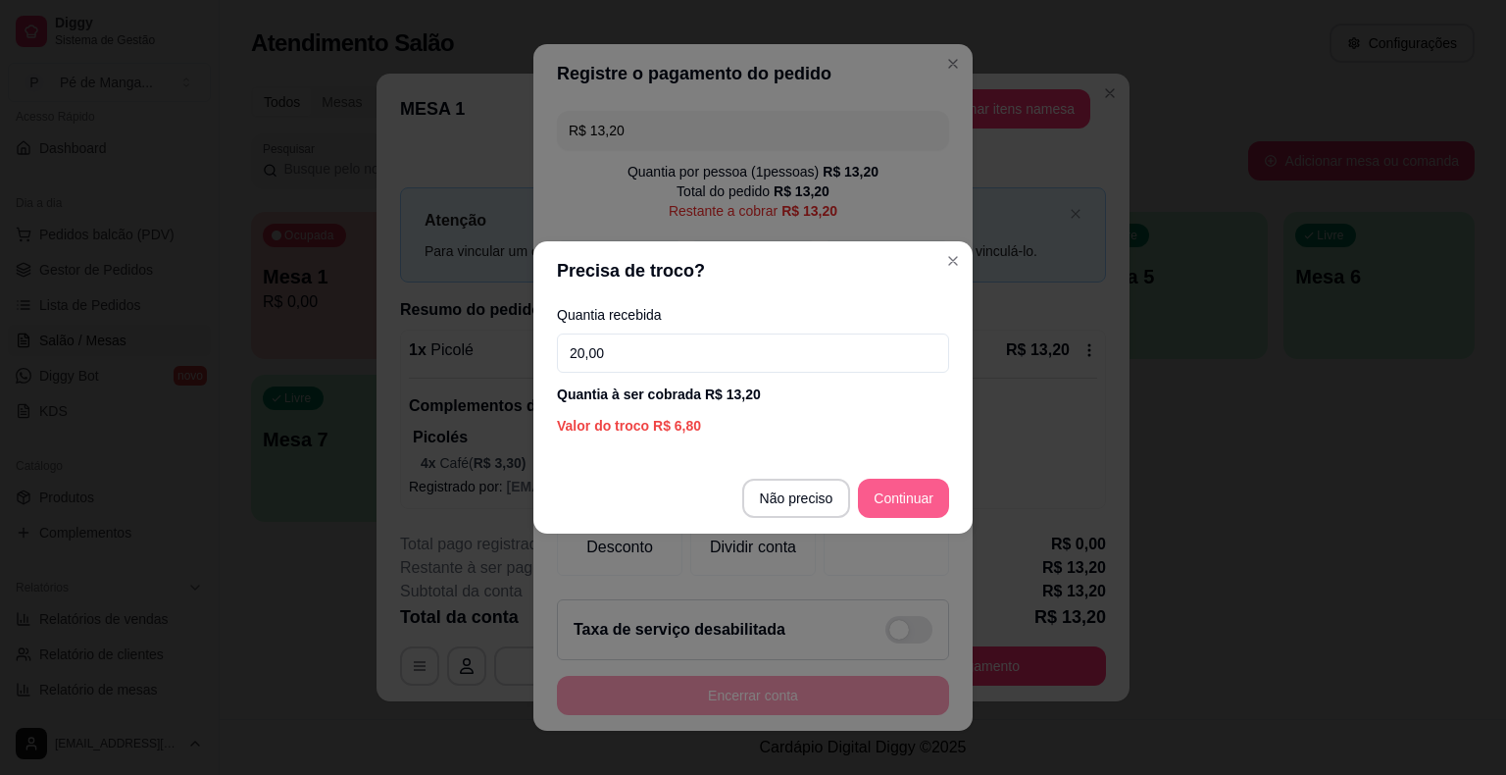
type input "20,00"
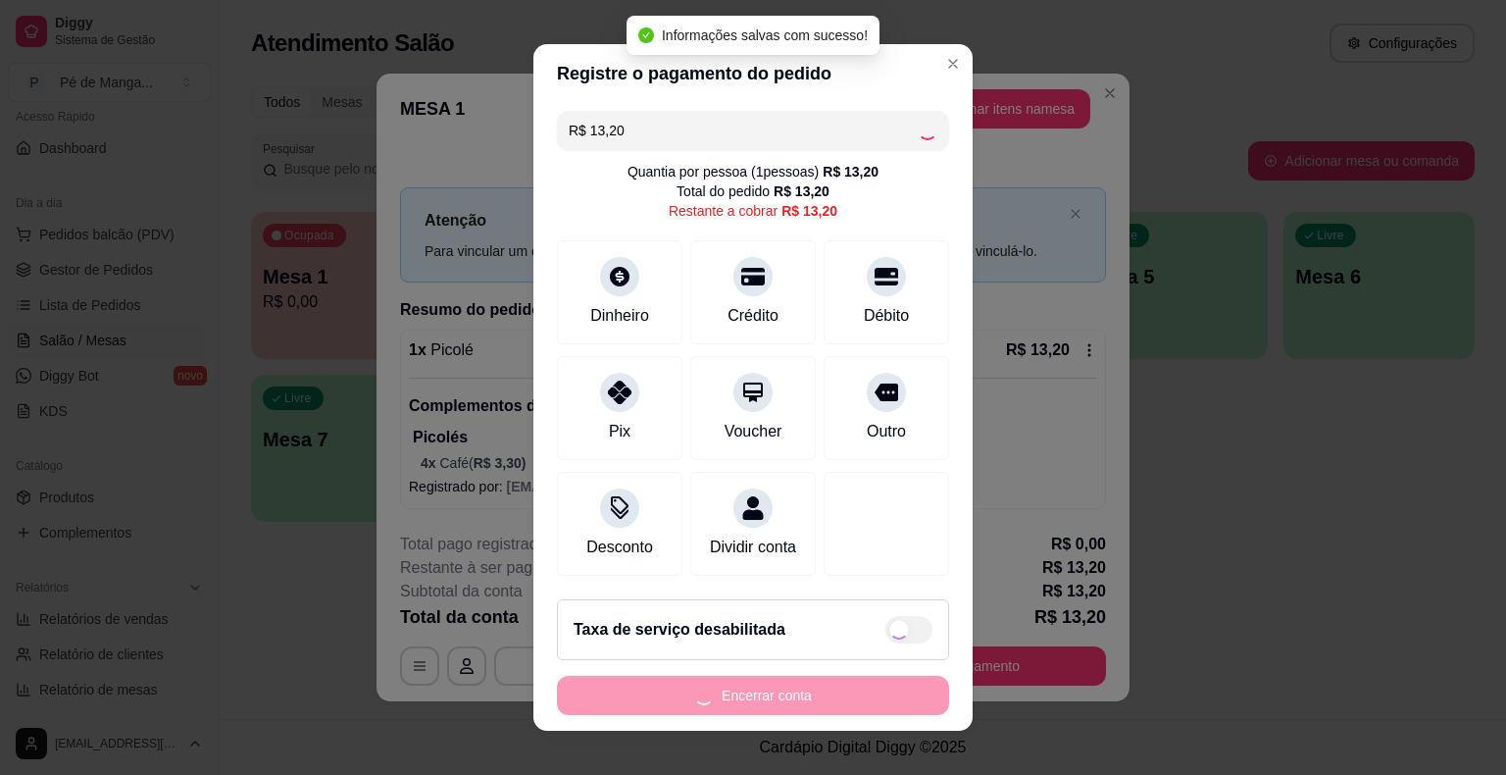
type input "R$ 0,00"
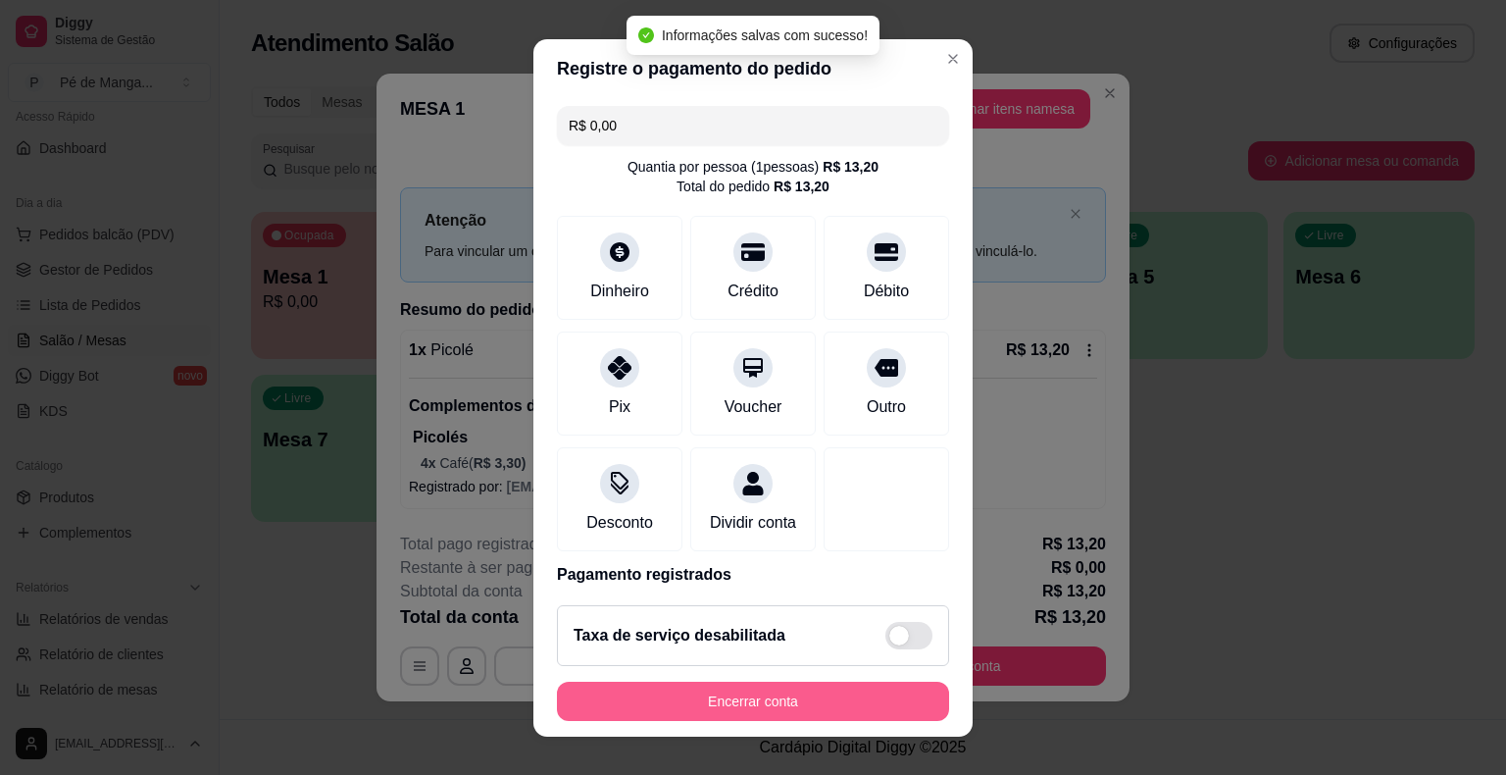
click at [797, 708] on button "Encerrar conta" at bounding box center [753, 701] width 392 height 39
